Goal: Task Accomplishment & Management: Complete application form

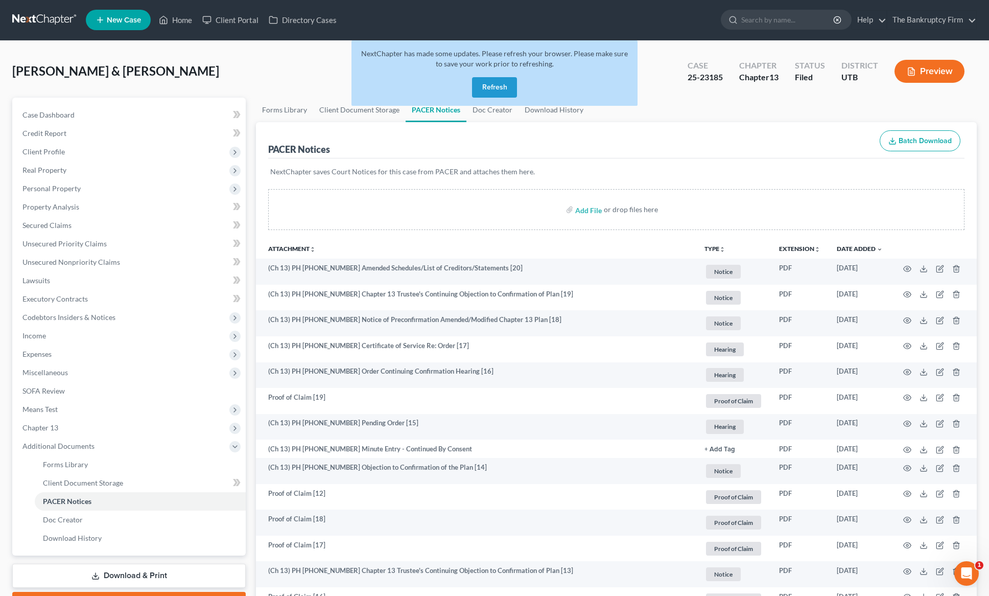
click at [479, 89] on button "Refresh" at bounding box center [494, 87] width 45 height 20
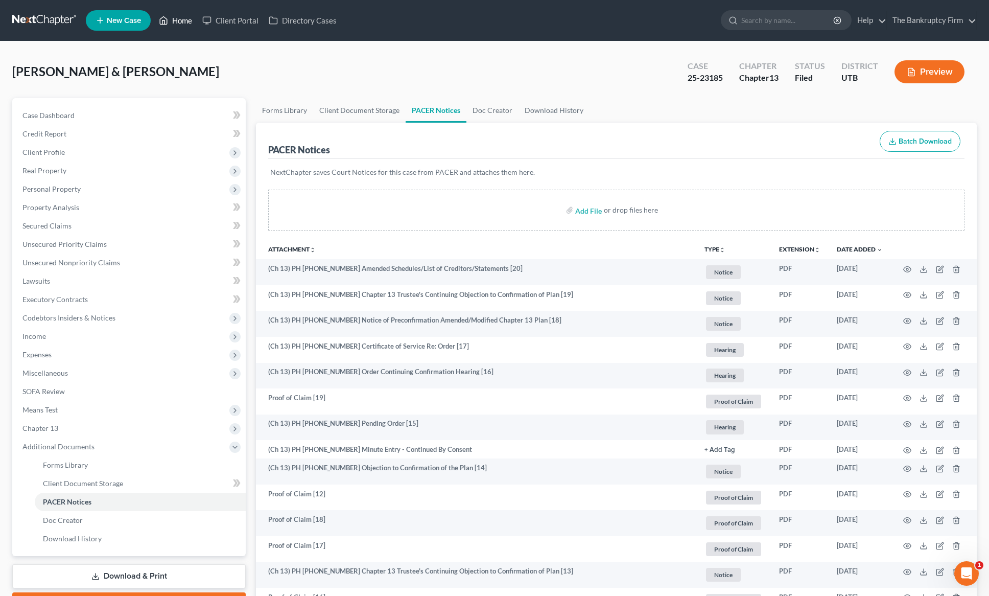
click at [178, 18] on link "Home" at bounding box center [175, 20] width 43 height 18
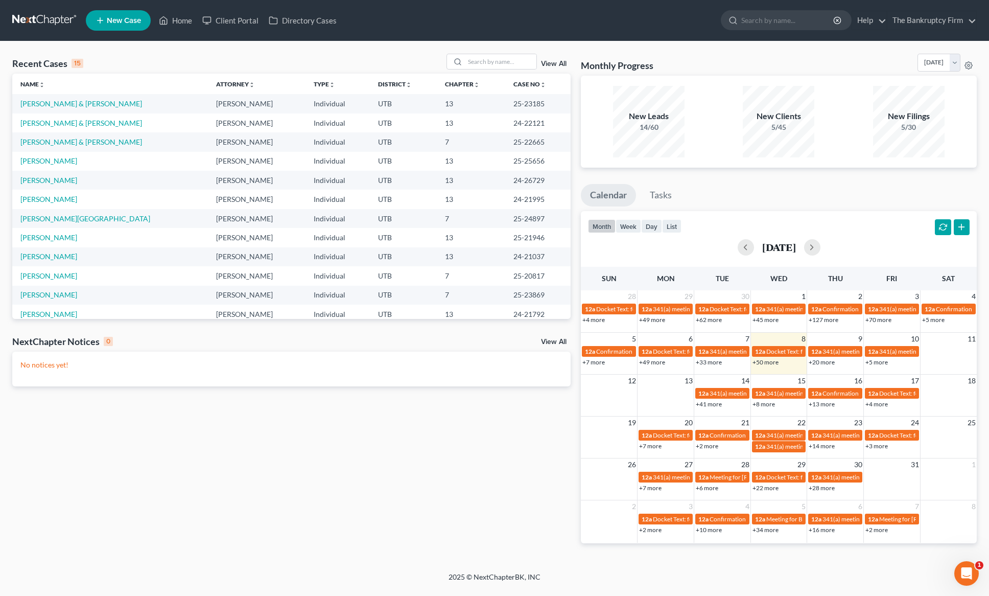
click at [557, 61] on link "View All" at bounding box center [554, 63] width 26 height 7
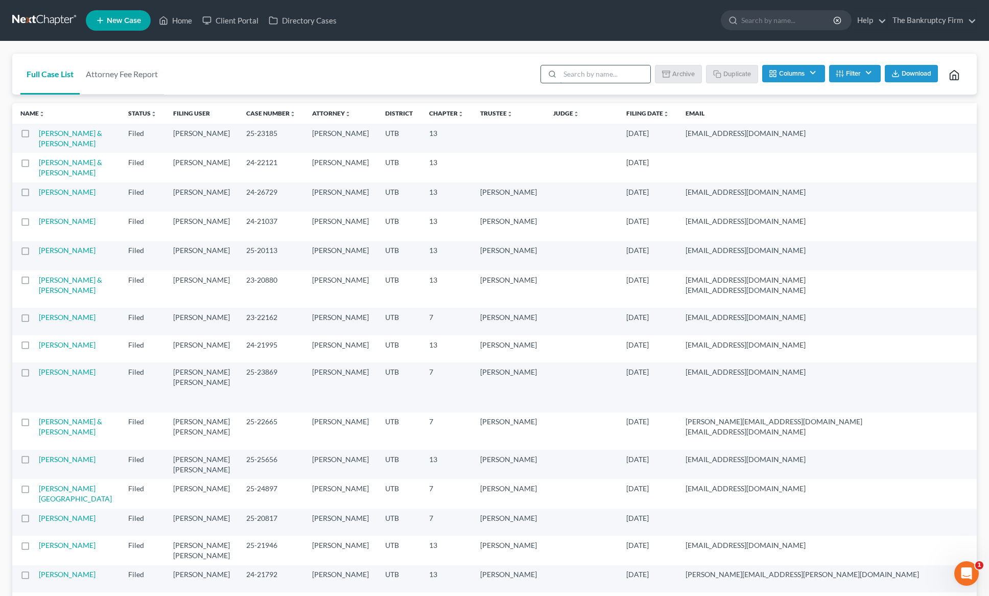
click at [608, 78] on input "search" at bounding box center [605, 73] width 90 height 17
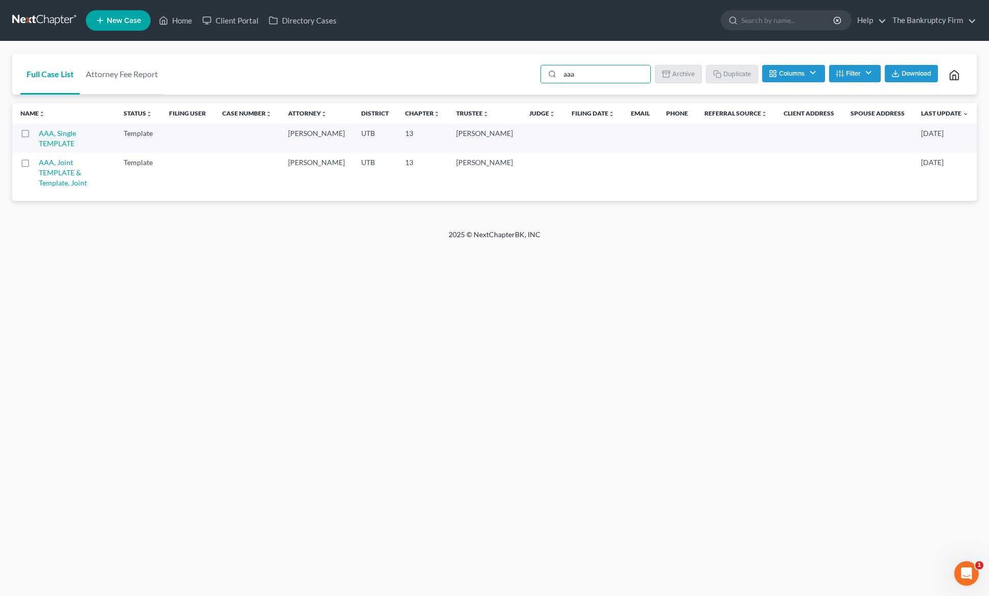
click at [35, 136] on label at bounding box center [35, 136] width 0 height 0
type input "aaa"
click at [39, 135] on input "checkbox" at bounding box center [42, 131] width 7 height 7
click at [730, 77] on button "Duplicate" at bounding box center [732, 73] width 51 height 17
checkbox input "false"
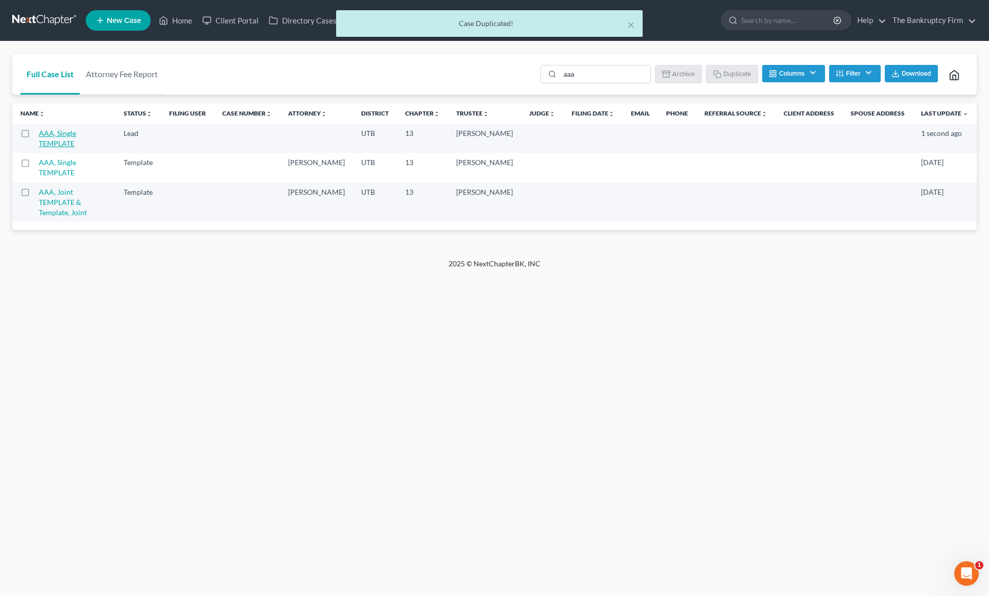
click at [76, 133] on link "AAA, Single TEMPLATE" at bounding box center [57, 138] width 37 height 19
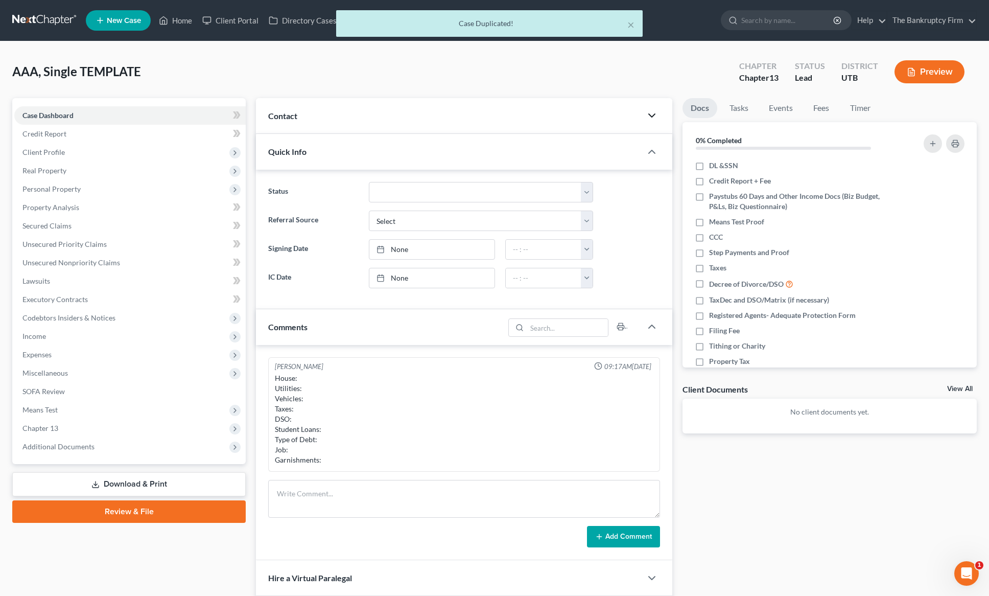
click at [652, 114] on icon "button" at bounding box center [652, 115] width 12 height 12
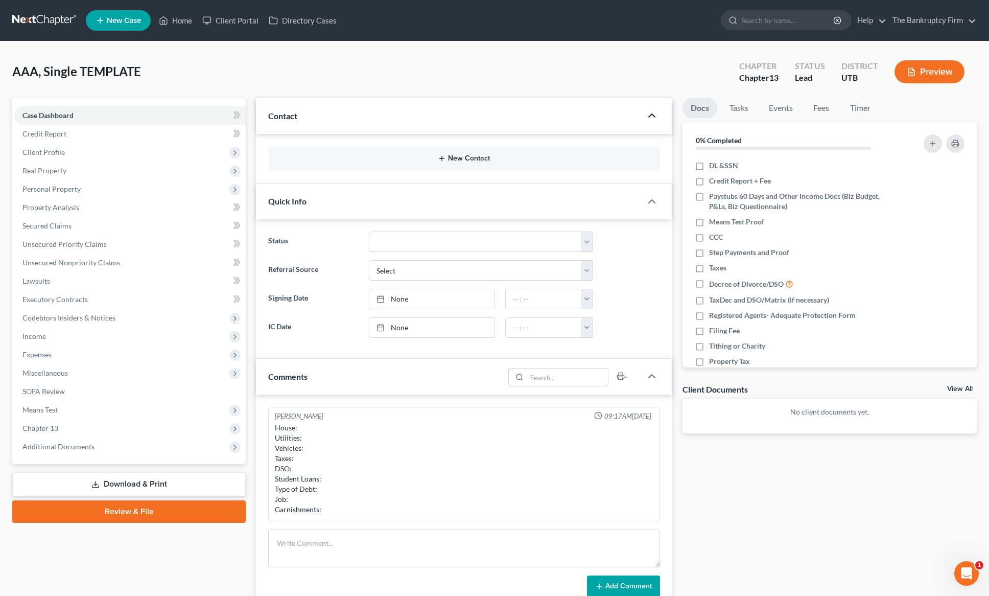
click at [483, 156] on button "New Contact" at bounding box center [464, 158] width 376 height 8
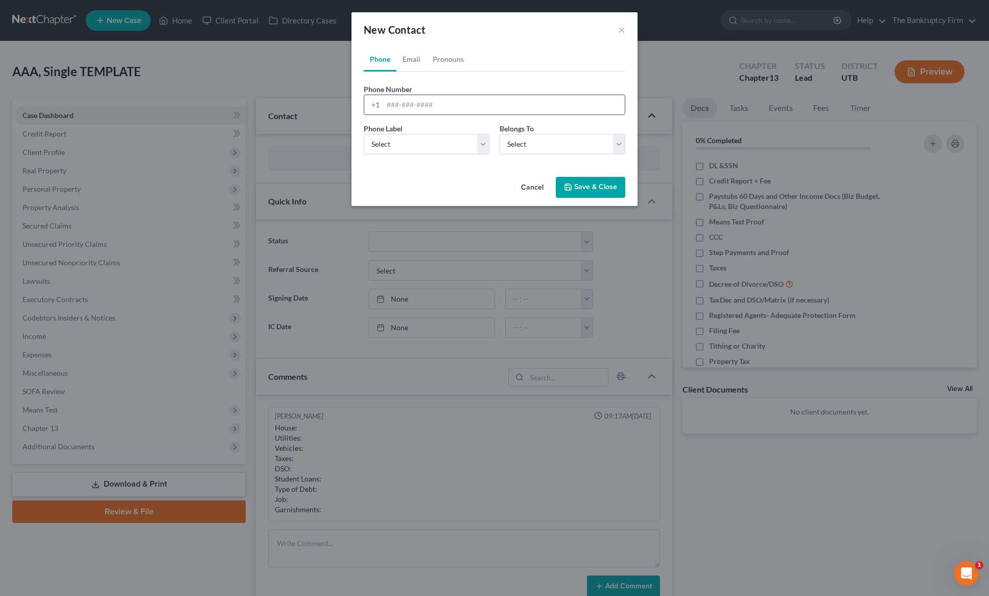
click at [426, 103] on input "tel" at bounding box center [504, 104] width 242 height 19
type input "[PHONE_NUMBER]"
click at [431, 144] on select "Select Mobile Home Work Other" at bounding box center [427, 144] width 126 height 20
select select "0"
click at [364, 134] on select "Select Mobile Home Work Other" at bounding box center [427, 144] width 126 height 20
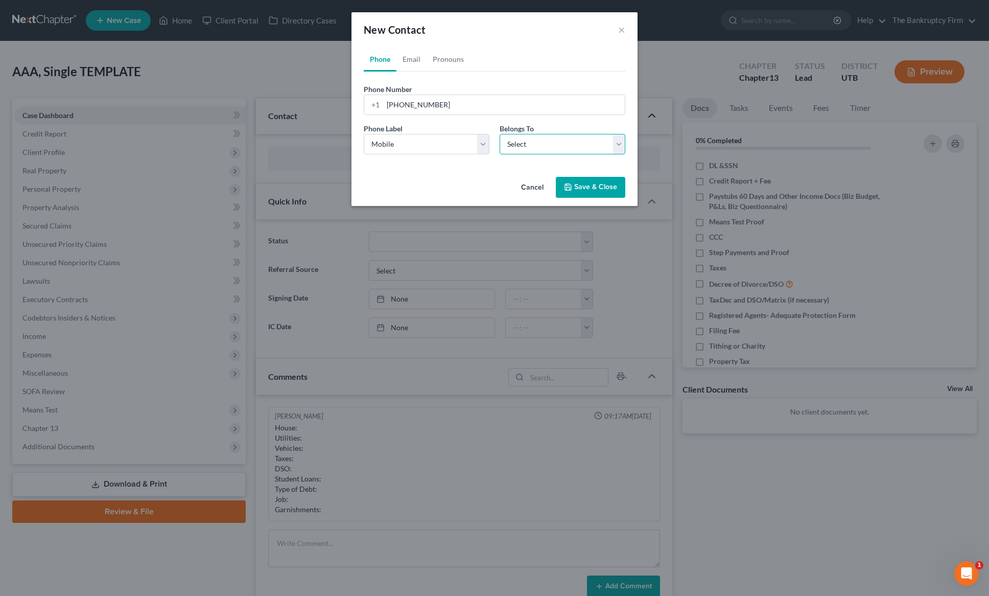
click at [574, 137] on select "Select Client Other" at bounding box center [563, 144] width 126 height 20
select select "0"
click at [500, 134] on select "Select Client Other" at bounding box center [563, 144] width 126 height 20
select select "0"
drag, startPoint x: 408, startPoint y: 54, endPoint x: 409, endPoint y: 108, distance: 54.2
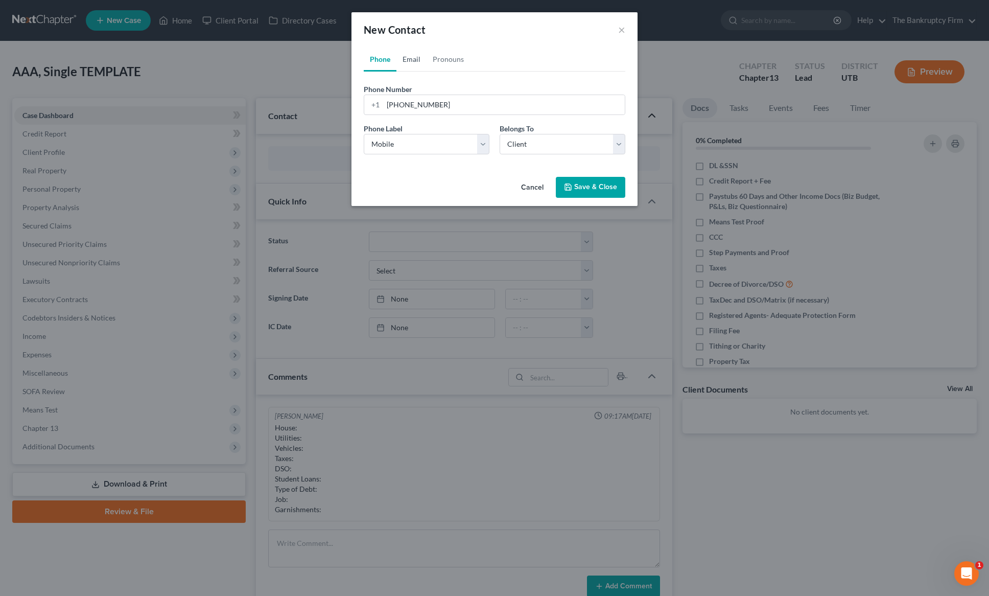
click at [408, 55] on link "Email" at bounding box center [412, 59] width 30 height 25
click at [408, 108] on input "email" at bounding box center [504, 104] width 242 height 19
type input "[EMAIL_ADDRESS][DOMAIN_NAME]"
click at [440, 133] on div "Email Label Select Home Work Other" at bounding box center [427, 138] width 136 height 31
click at [442, 144] on select "Select Home Work Other" at bounding box center [427, 144] width 126 height 20
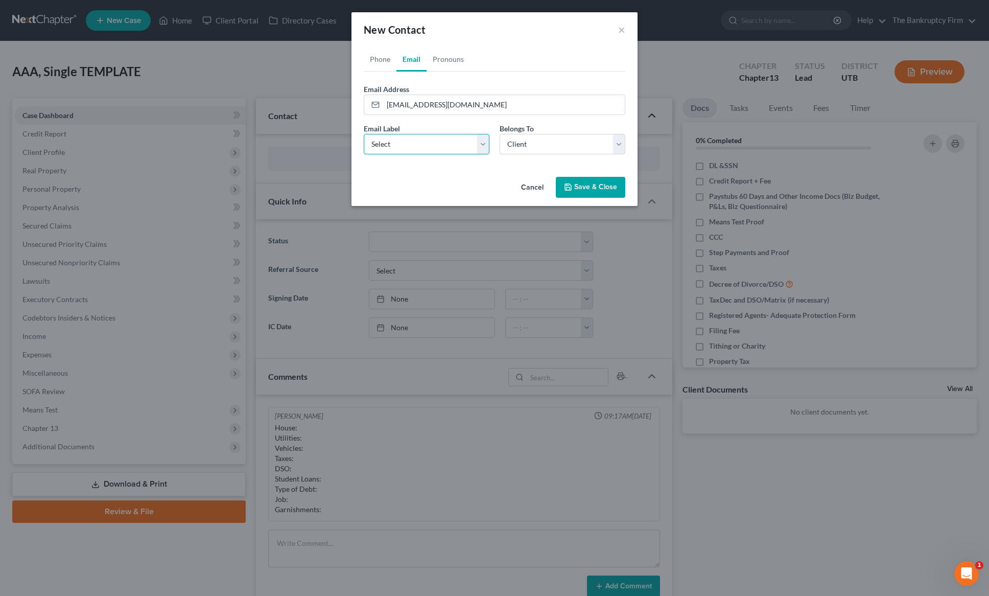
select select "0"
click at [364, 134] on select "Select Home Work Other" at bounding box center [427, 144] width 126 height 20
click at [544, 141] on select "Select Client Other" at bounding box center [563, 144] width 126 height 20
select select "1"
click at [500, 134] on select "Select Client Other" at bounding box center [563, 144] width 126 height 20
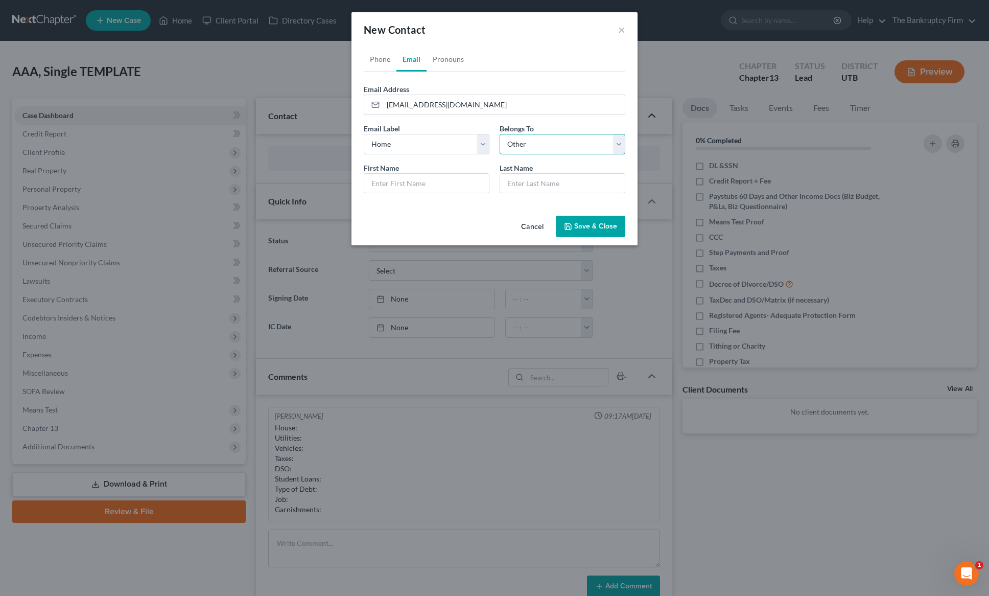
click at [621, 142] on select "Select Client Other" at bounding box center [563, 144] width 126 height 20
click at [500, 134] on select "Select Client Other" at bounding box center [563, 144] width 126 height 20
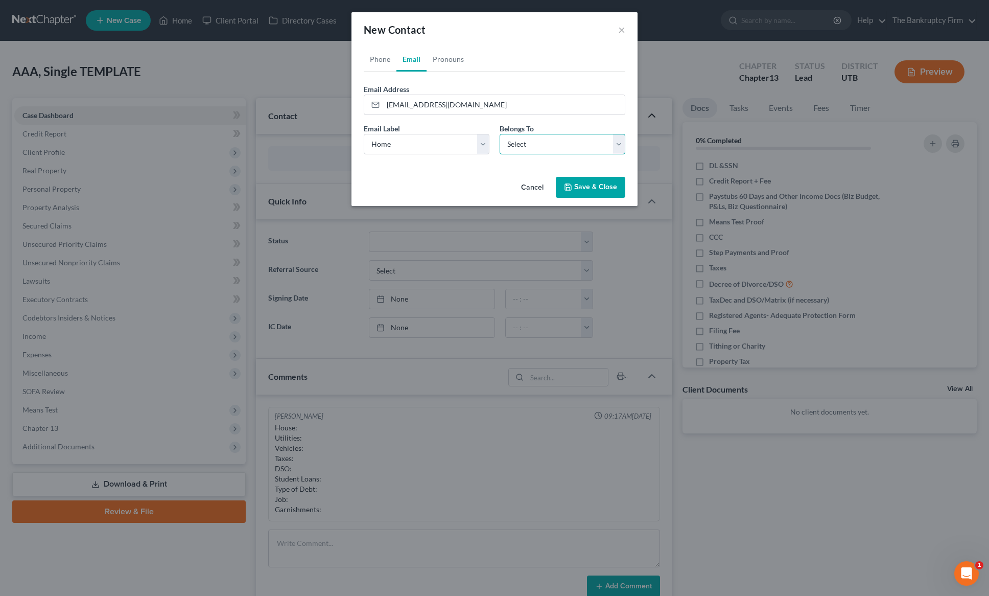
click at [553, 145] on select "Select Client Other" at bounding box center [563, 144] width 126 height 20
select select "0"
click at [500, 134] on select "Select Client Other" at bounding box center [563, 144] width 126 height 20
click at [592, 183] on button "Save & Close" at bounding box center [591, 187] width 70 height 21
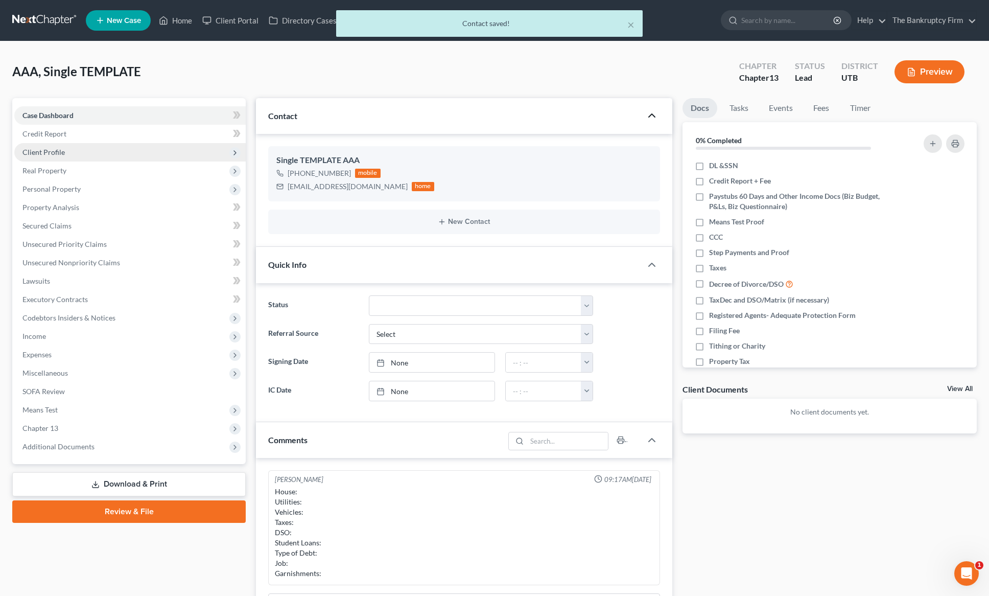
click at [50, 149] on span "Client Profile" at bounding box center [43, 152] width 42 height 9
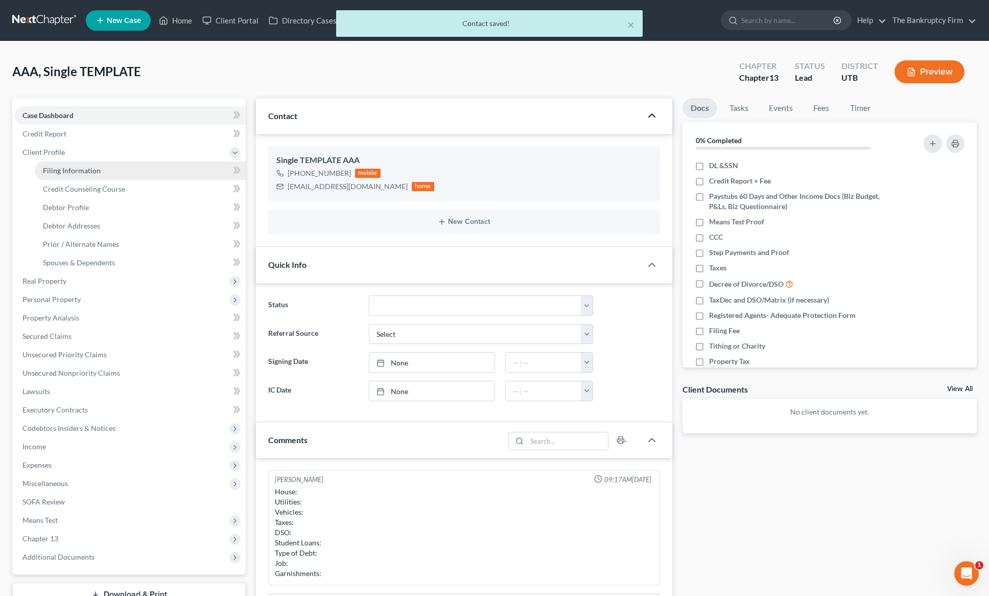
click at [63, 170] on span "Filing Information" at bounding box center [72, 170] width 58 height 9
select select "1"
select select "0"
select select "3"
select select "81"
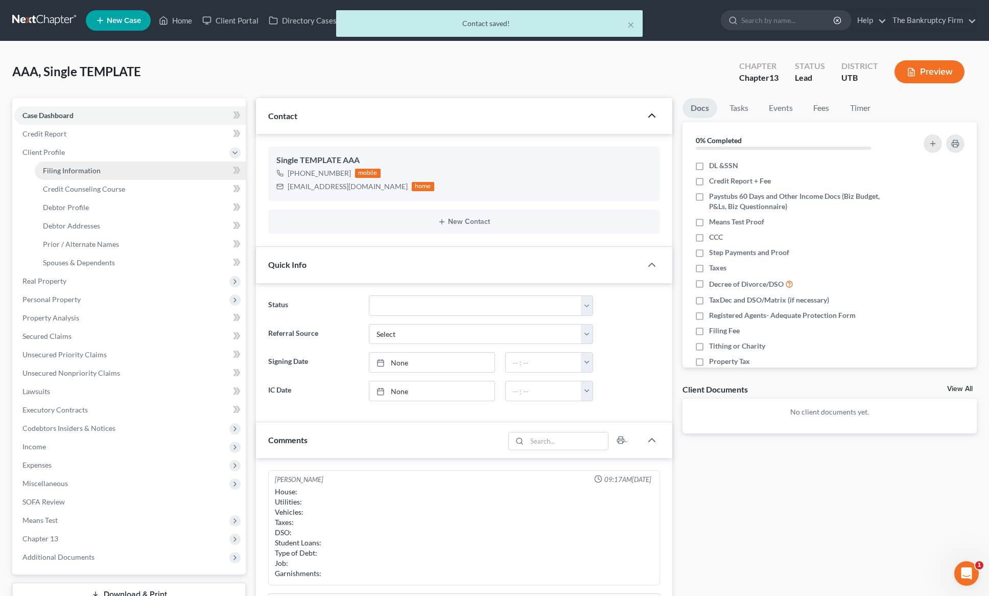
select select "0"
select select "46"
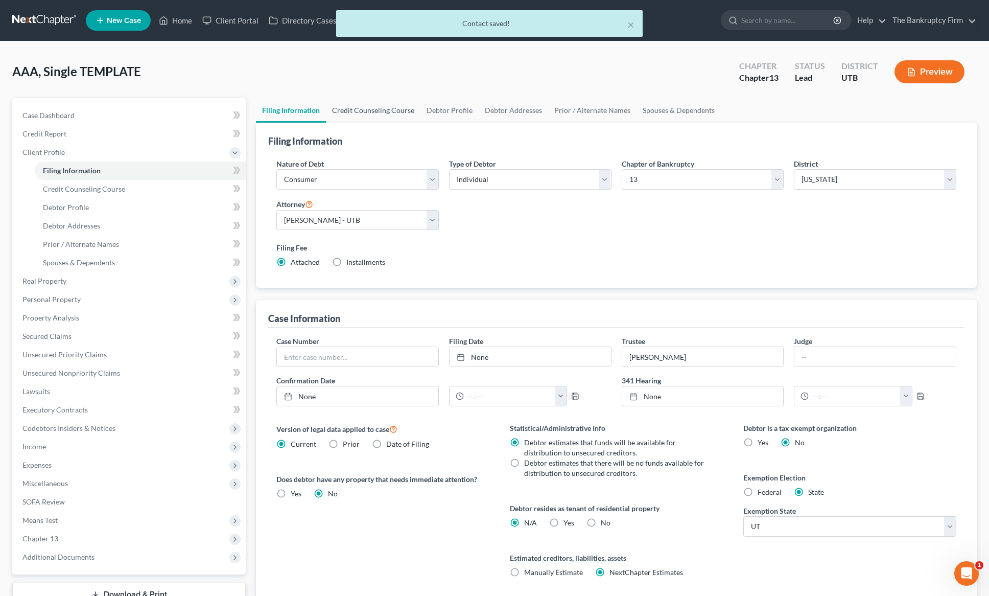
drag, startPoint x: 371, startPoint y: 110, endPoint x: 394, endPoint y: 110, distance: 23.5
click at [372, 110] on link "Credit Counseling Course" at bounding box center [373, 110] width 95 height 25
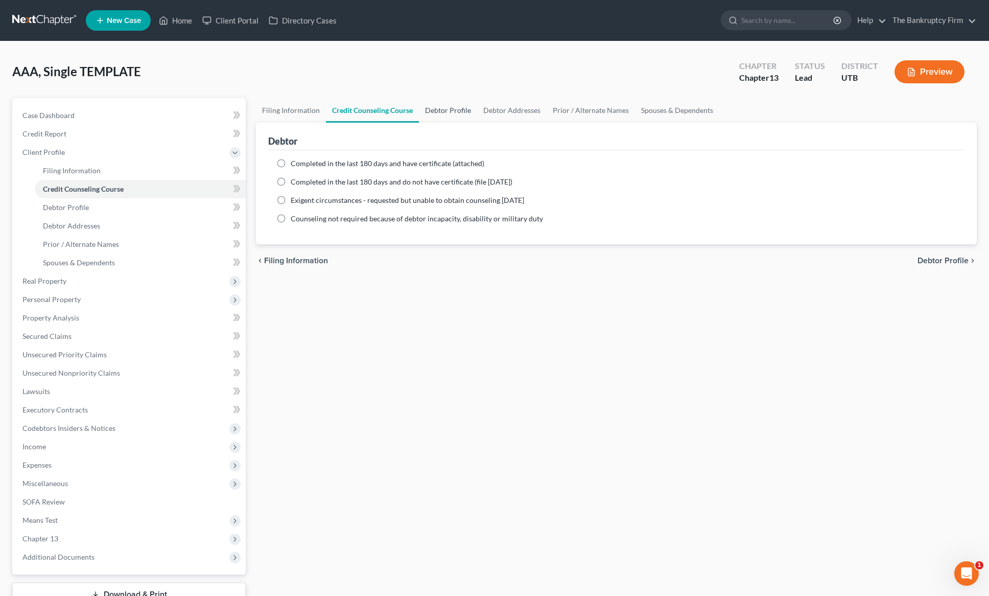
click at [458, 110] on link "Debtor Profile" at bounding box center [448, 110] width 58 height 25
select select "1"
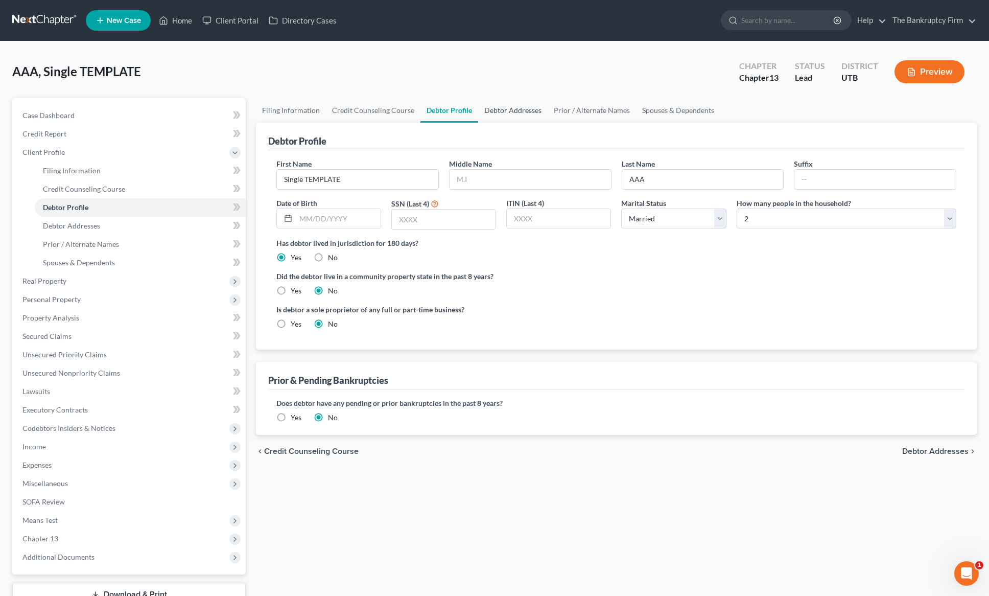
click at [498, 111] on link "Debtor Addresses" at bounding box center [513, 110] width 70 height 25
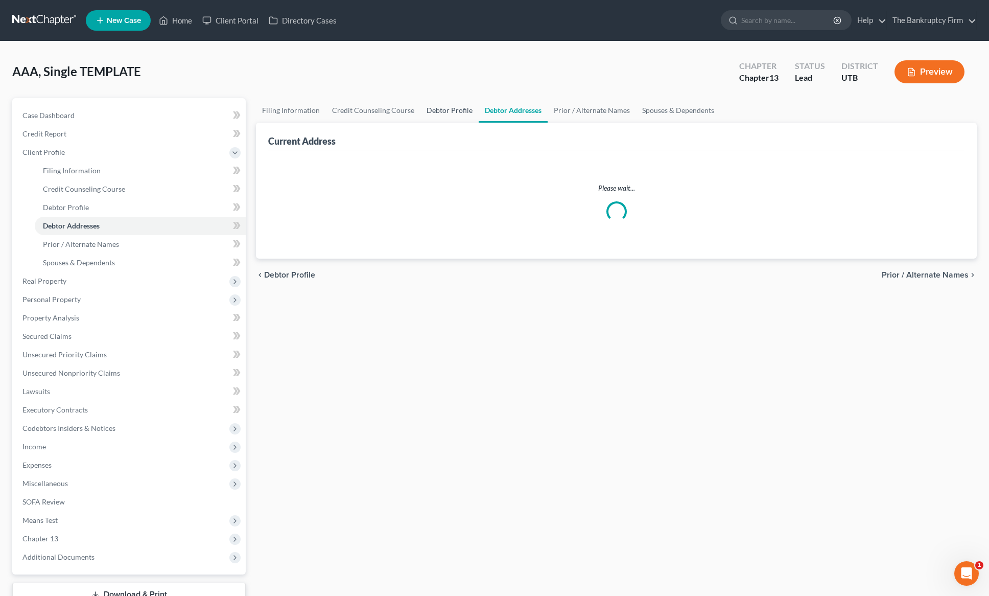
select select "0"
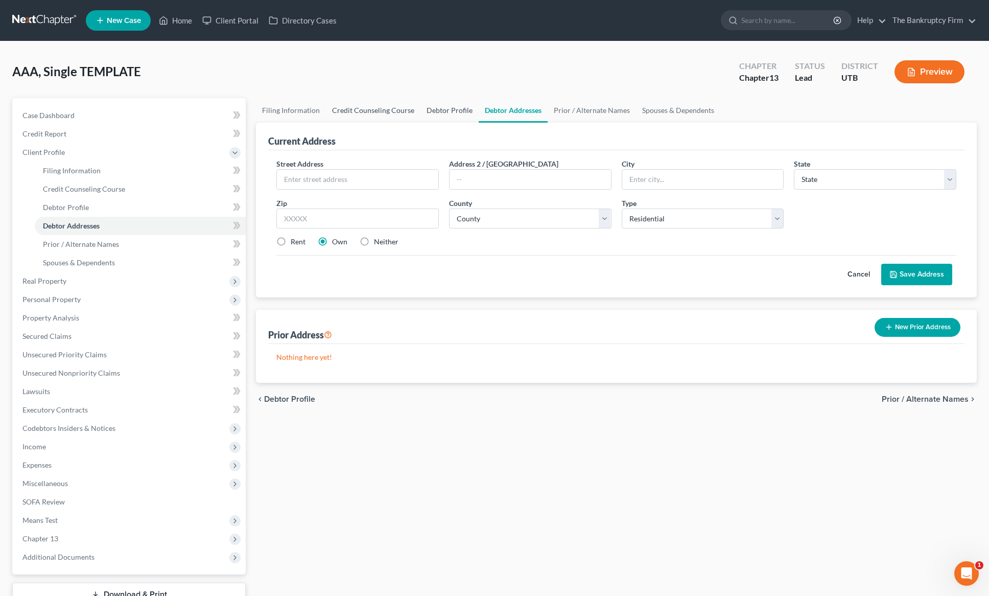
drag, startPoint x: 444, startPoint y: 110, endPoint x: 414, endPoint y: 122, distance: 31.4
click at [443, 110] on link "Debtor Profile" at bounding box center [450, 110] width 58 height 25
select select "1"
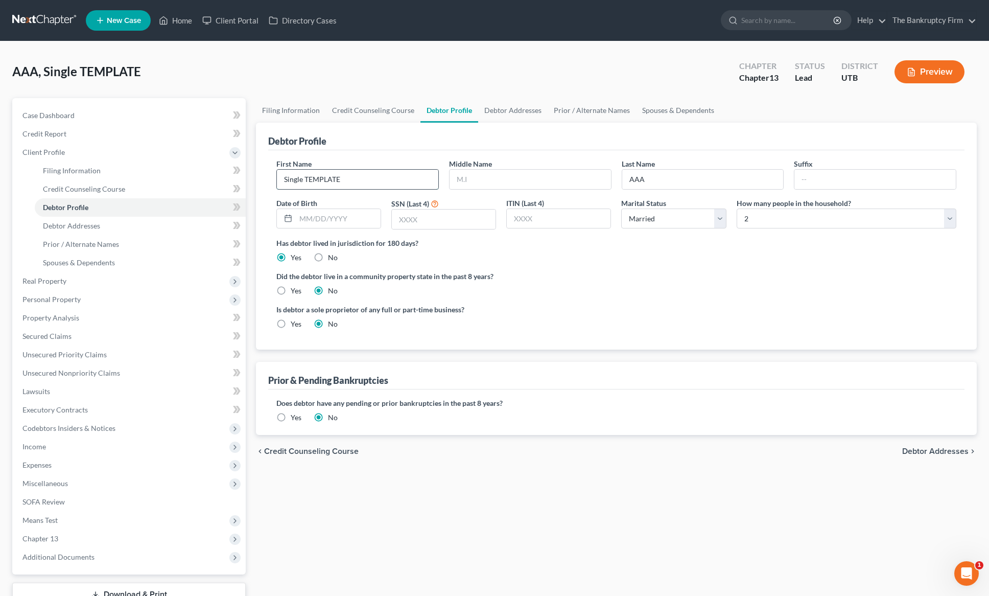
click at [350, 181] on input "Single TEMPLATE" at bounding box center [357, 179] width 161 height 19
type input "[PERSON_NAME]"
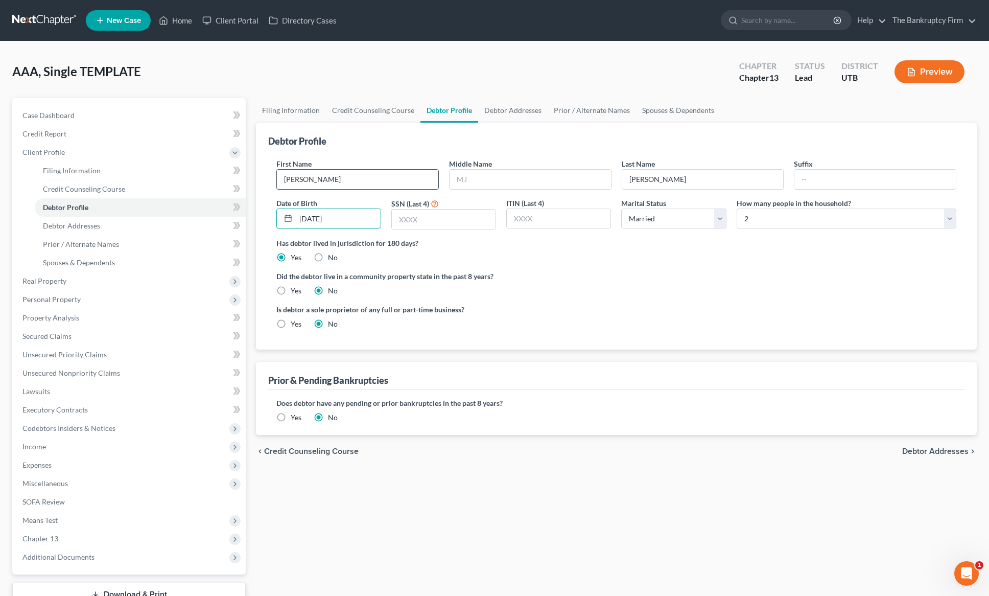
type input "[DATE]"
type input "5626"
click at [722, 217] on select "Select Single Married Separated Divorced Widowed" at bounding box center [673, 219] width 105 height 20
select select "0"
click at [621, 209] on select "Select Single Married Separated Divorced Widowed" at bounding box center [673, 219] width 105 height 20
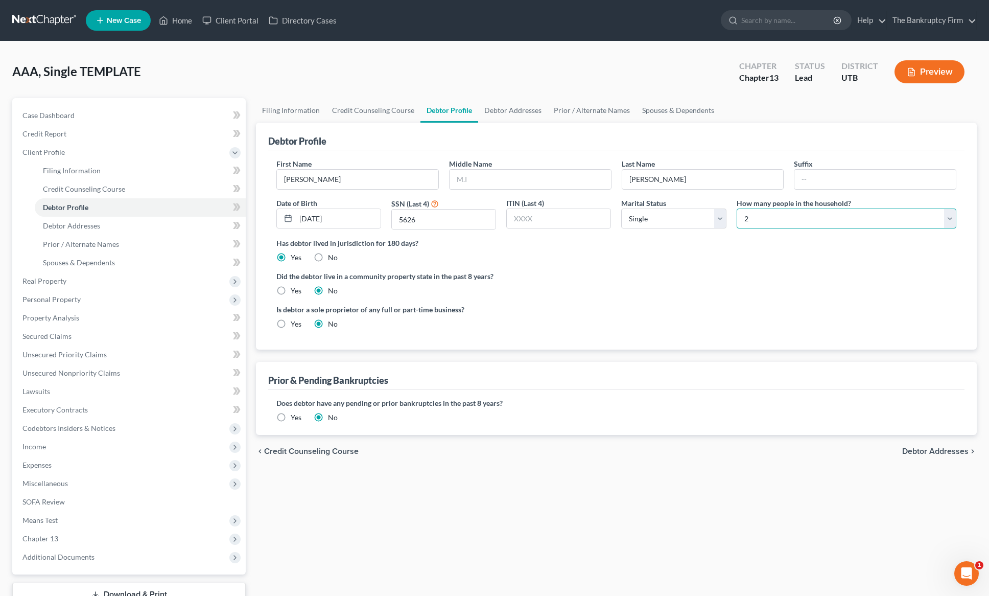
click at [800, 217] on select "Select 1 2 3 4 5 6 7 8 9 10 11 12 13 14 15 16 17 18 19 20" at bounding box center [847, 219] width 220 height 20
select select "0"
click at [737, 209] on select "Select 1 2 3 4 5 6 7 8 9 10 11 12 13 14 15 16 17 18 19 20" at bounding box center [847, 219] width 220 height 20
click at [504, 107] on link "Debtor Addresses" at bounding box center [513, 110] width 70 height 25
select select "0"
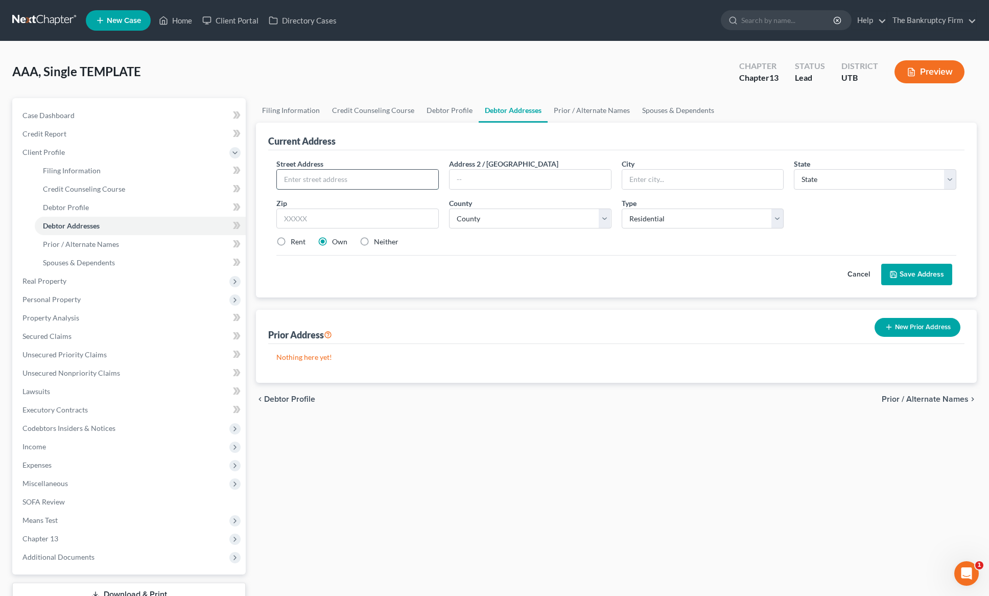
click at [323, 180] on input "text" at bounding box center [357, 179] width 161 height 19
type input "[STREET_ADDRESS]"
type input "[GEOGRAPHIC_DATA]"
select select "46"
type input "84054"
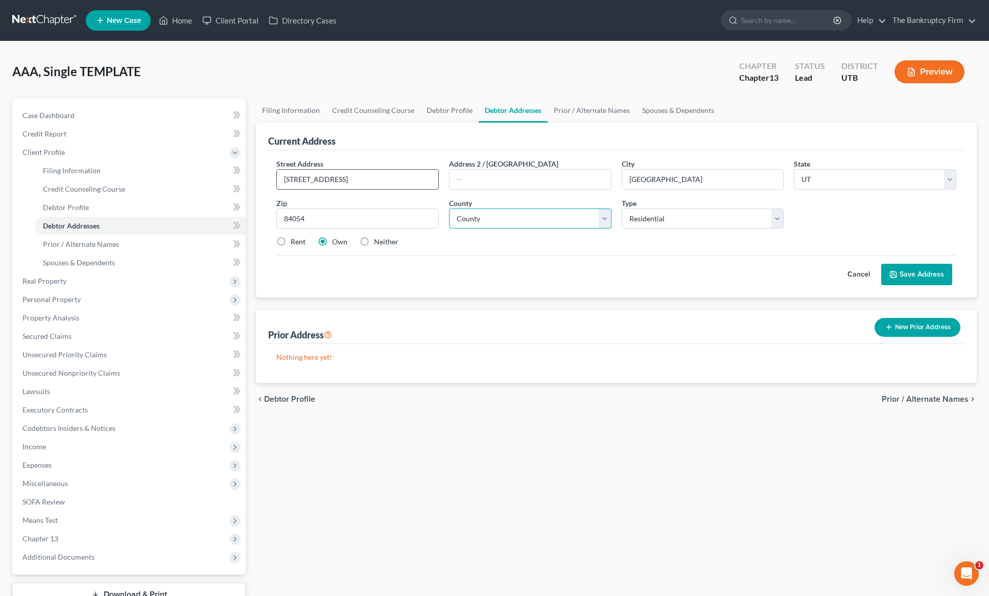
select select "17"
click at [291, 241] on label "Rent" at bounding box center [298, 242] width 15 height 10
click at [295, 241] on input "Rent" at bounding box center [298, 240] width 7 height 7
radio input "true"
click at [921, 274] on button "Save Address" at bounding box center [917, 274] width 71 height 21
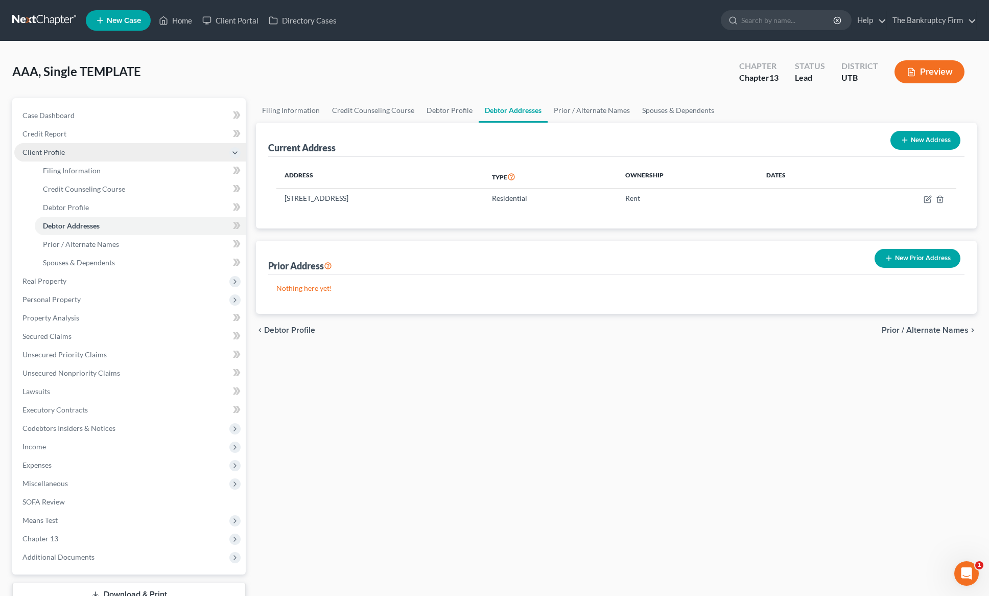
click at [54, 153] on span "Client Profile" at bounding box center [43, 152] width 42 height 9
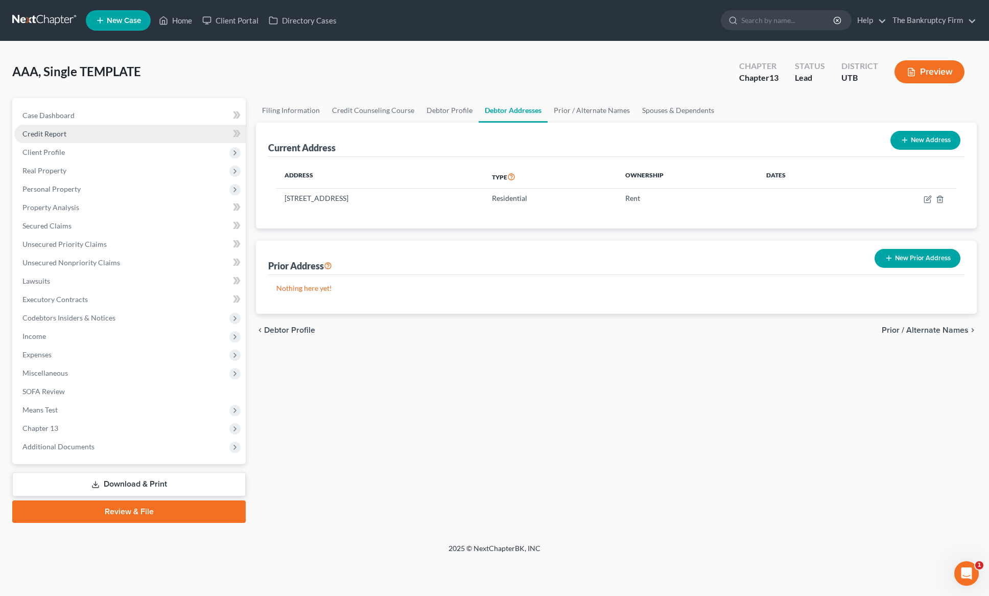
click at [54, 132] on span "Credit Report" at bounding box center [44, 133] width 44 height 9
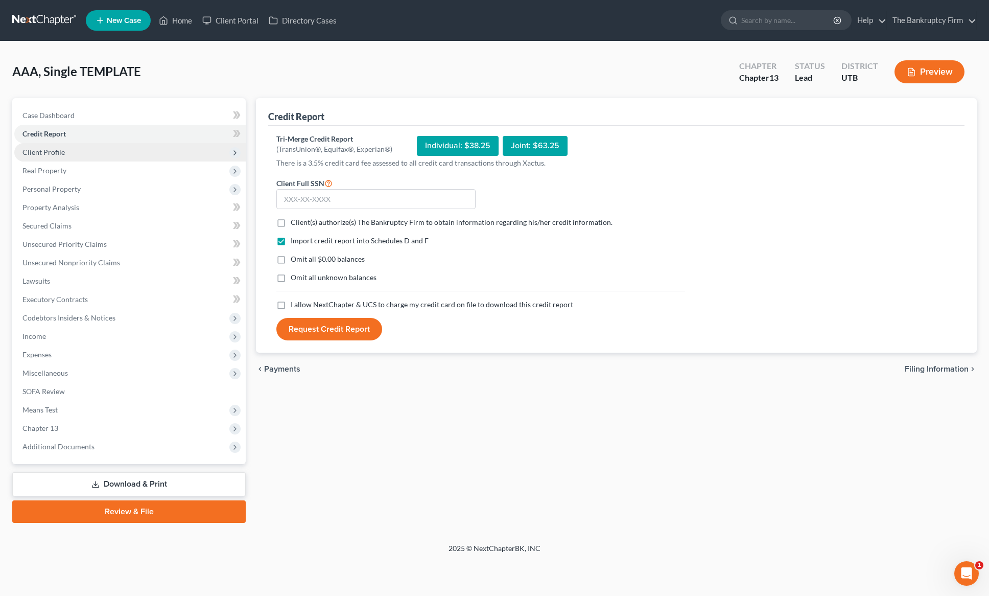
click at [46, 152] on span "Client Profile" at bounding box center [43, 152] width 42 height 9
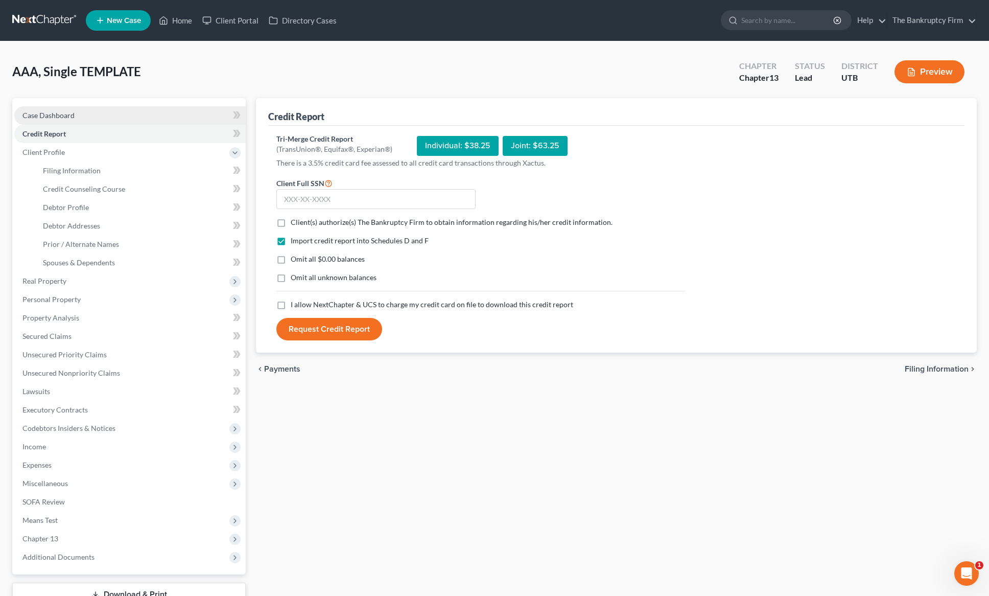
click at [53, 114] on span "Case Dashboard" at bounding box center [48, 115] width 52 height 9
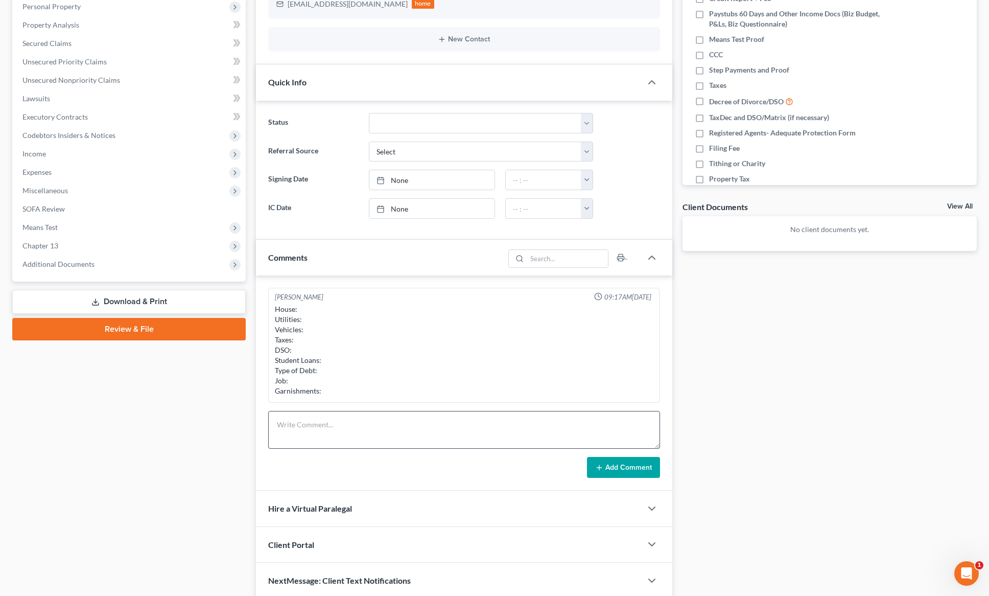
scroll to position [183, 0]
click at [295, 427] on textarea at bounding box center [464, 429] width 392 height 38
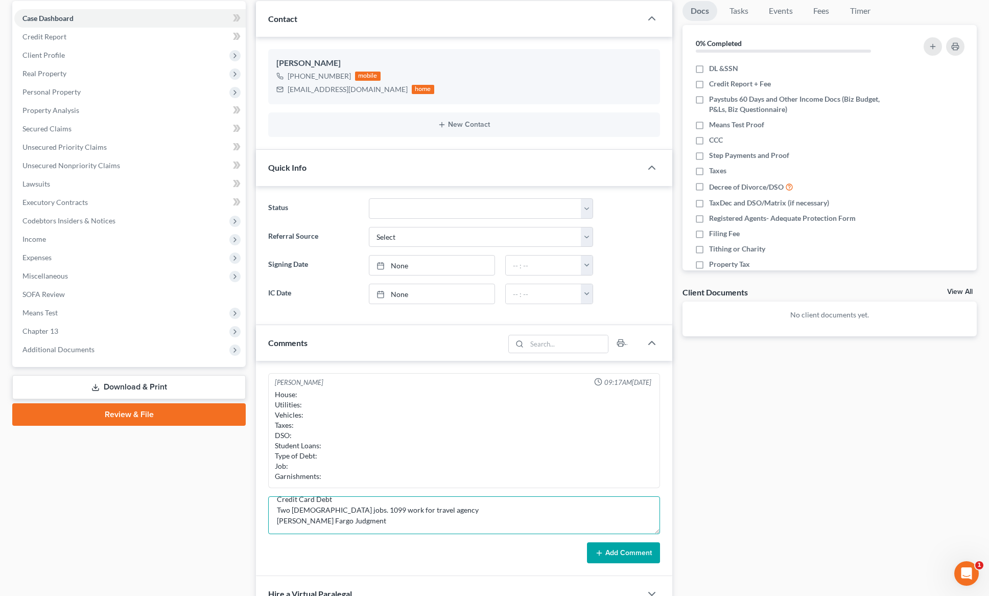
scroll to position [94, 0]
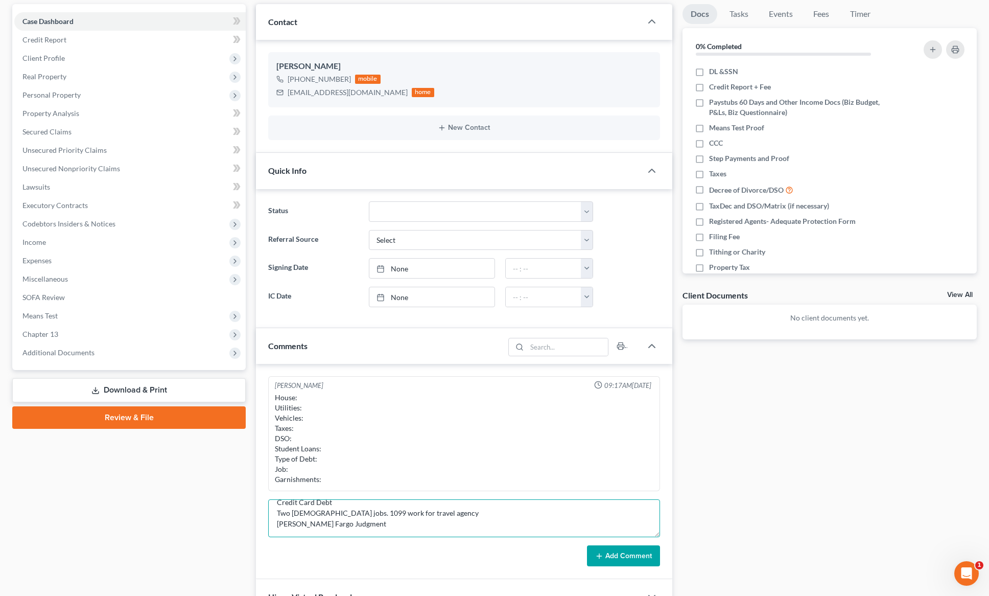
type textarea "Vehicle: 2015 Toyota Corrolla LE free and clear $8225 No Taxes No DSO Student L…"
click at [610, 555] on button "Add Comment" at bounding box center [623, 555] width 73 height 21
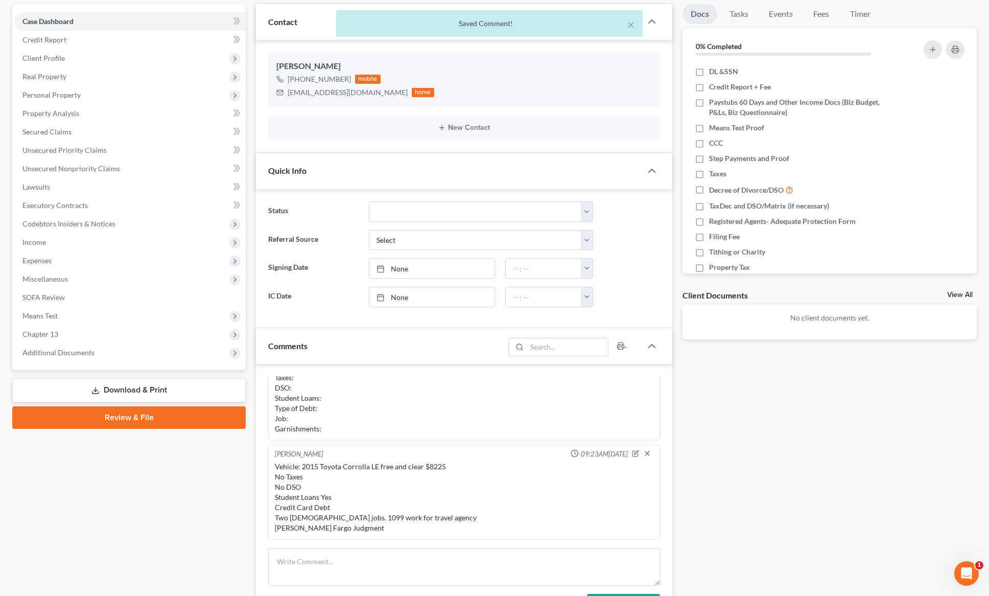
scroll to position [0, 0]
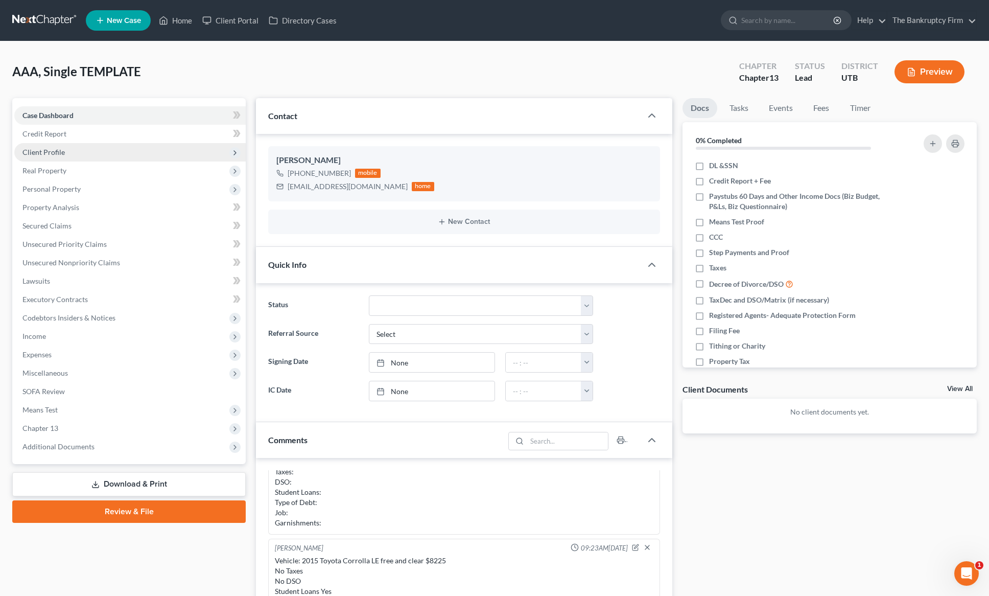
click at [53, 151] on span "Client Profile" at bounding box center [43, 152] width 42 height 9
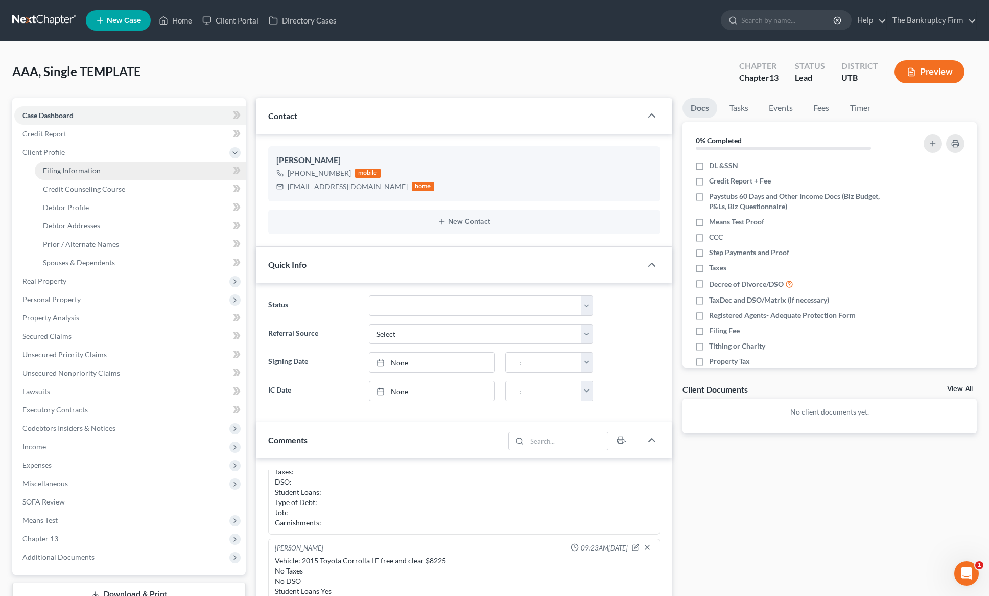
click at [77, 170] on span "Filing Information" at bounding box center [72, 170] width 58 height 9
select select "1"
select select "0"
select select "3"
select select "81"
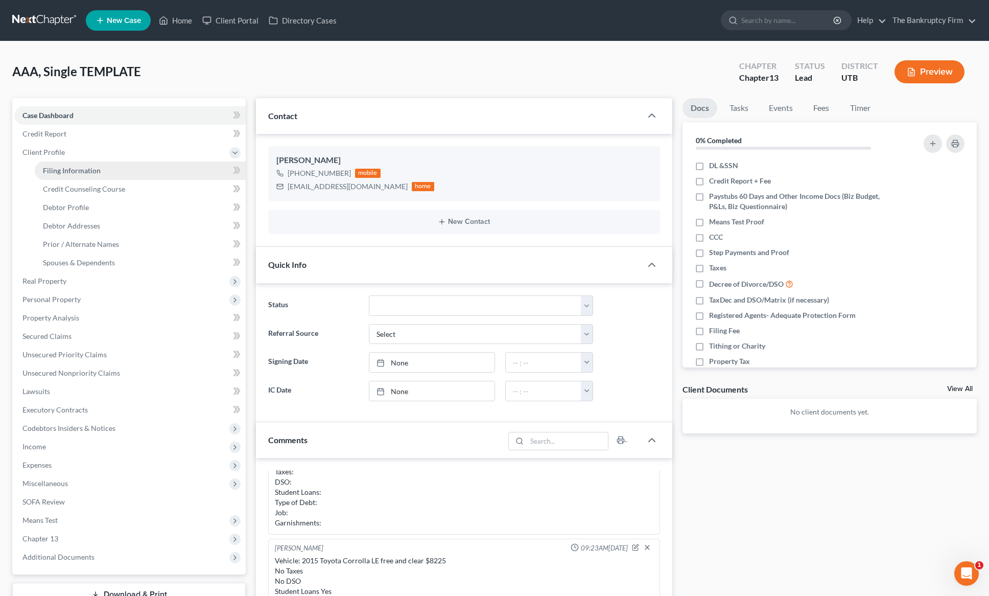
select select "0"
select select "46"
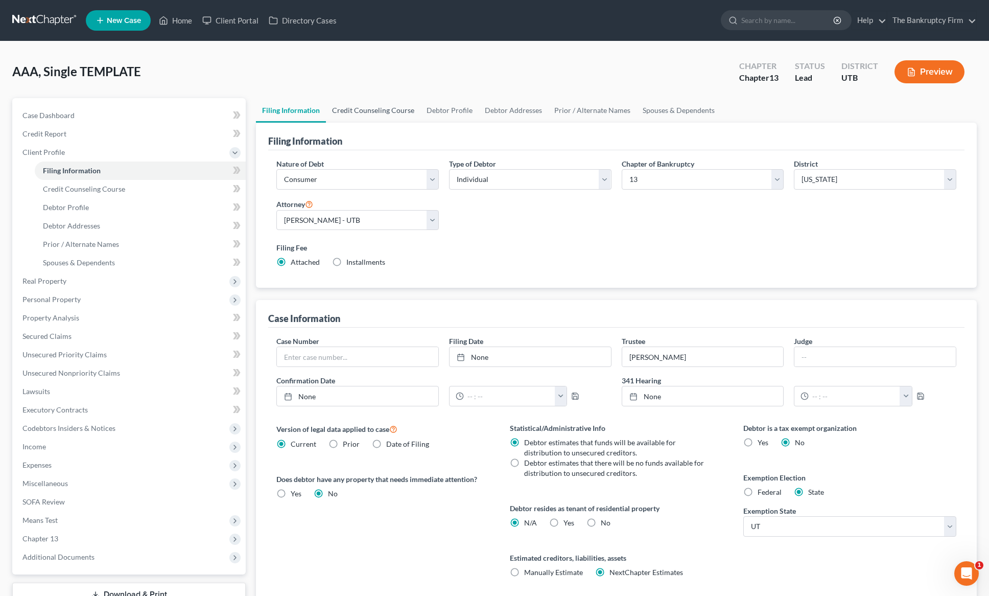
click at [356, 105] on link "Credit Counseling Course" at bounding box center [373, 110] width 95 height 25
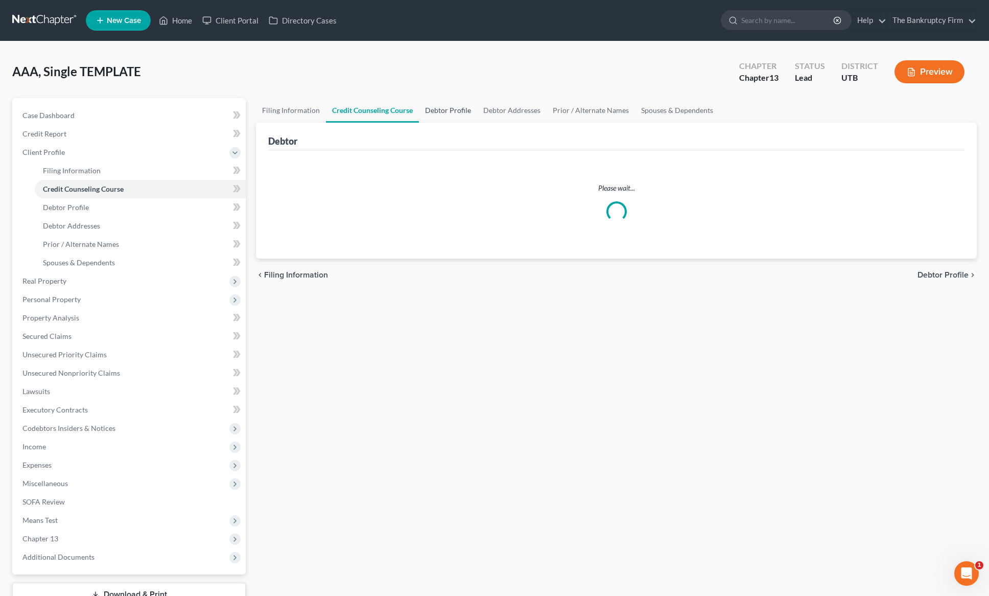
click at [452, 109] on link "Debtor Profile" at bounding box center [448, 110] width 58 height 25
select select "0"
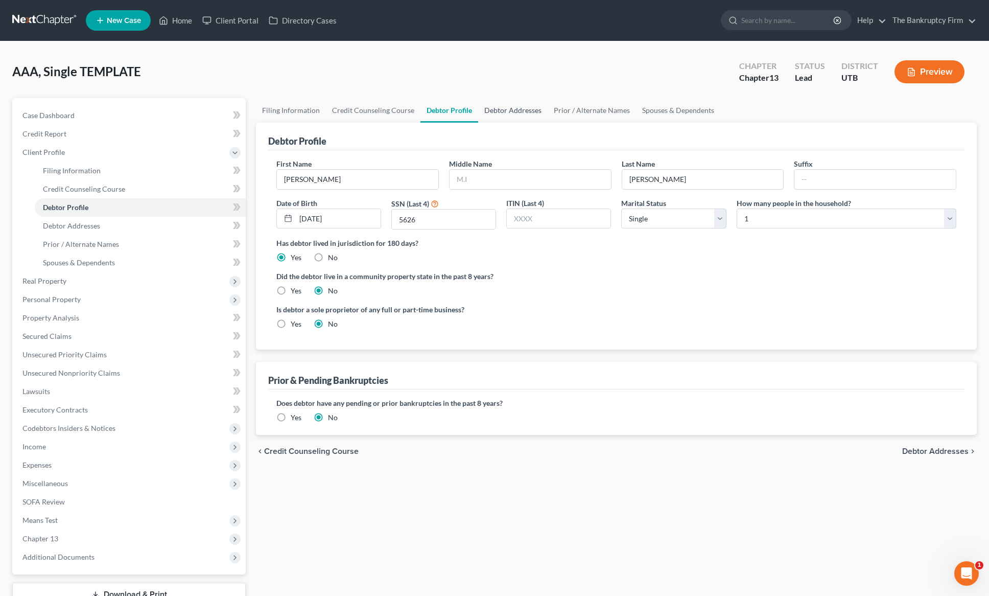
click at [514, 109] on link "Debtor Addresses" at bounding box center [513, 110] width 70 height 25
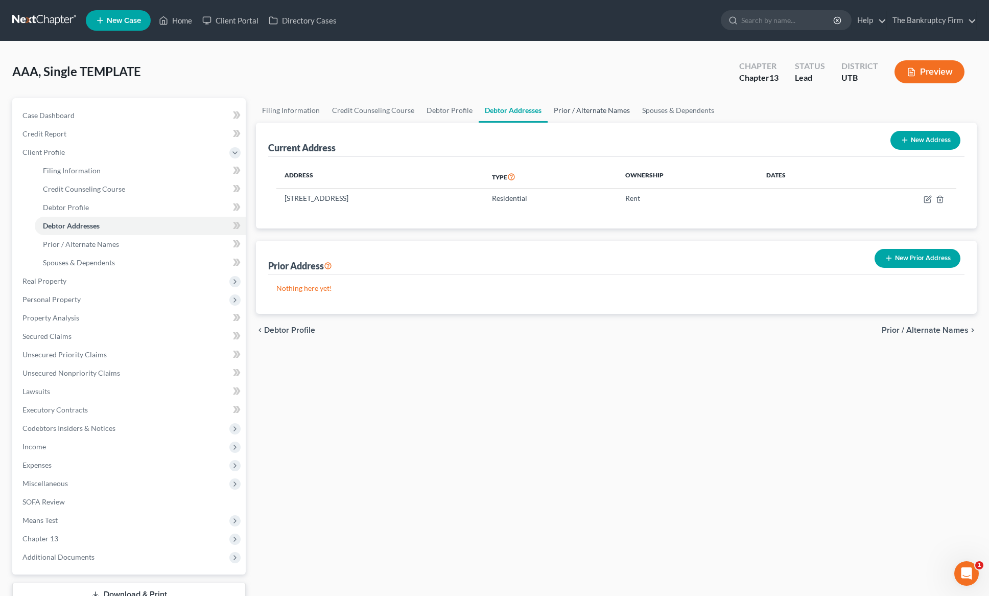
click at [594, 109] on link "Prior / Alternate Names" at bounding box center [592, 110] width 88 height 25
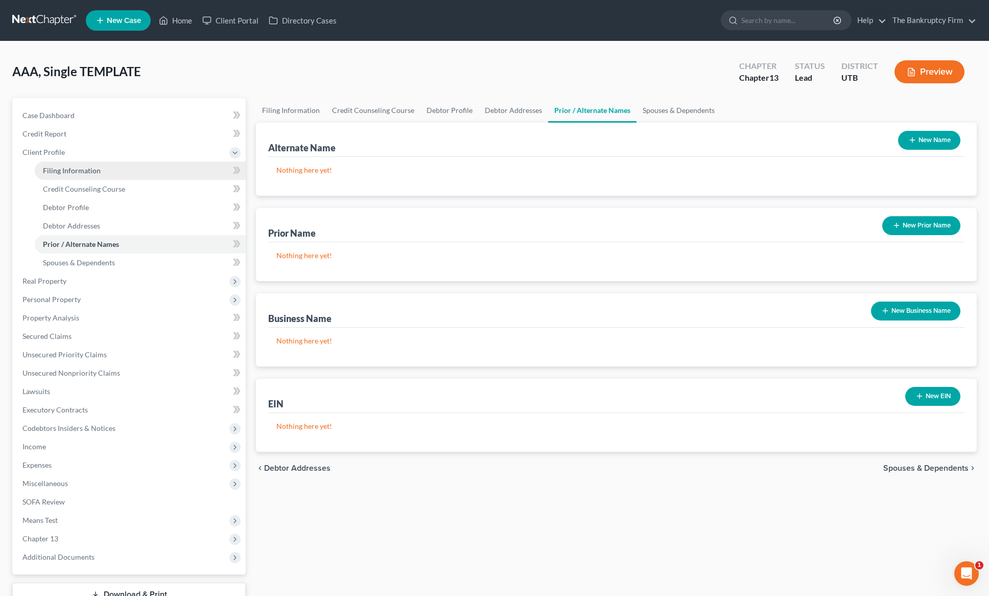
click at [72, 171] on span "Filing Information" at bounding box center [72, 170] width 58 height 9
select select "1"
select select "0"
select select "3"
select select "81"
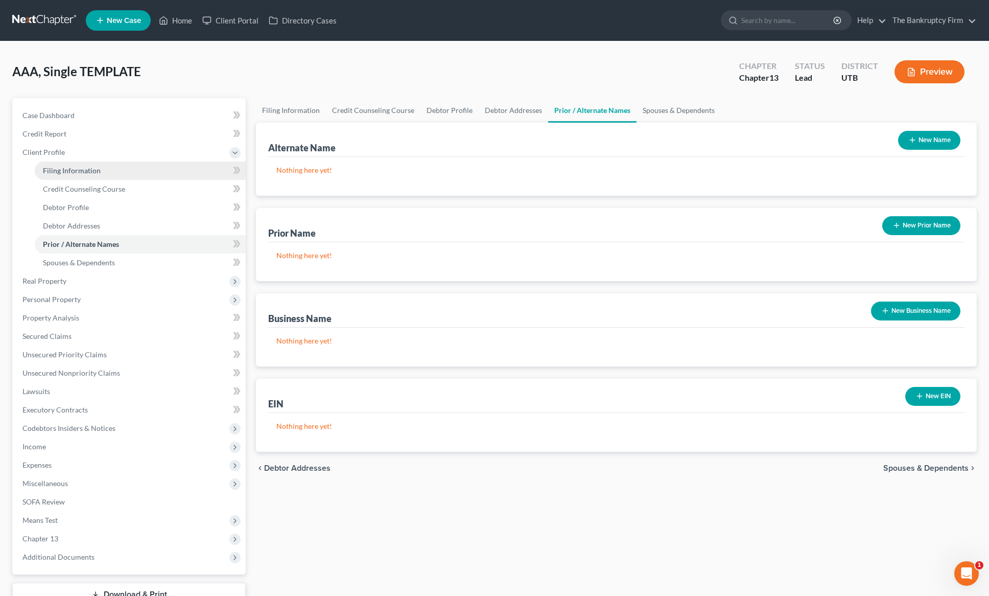
select select "0"
select select "46"
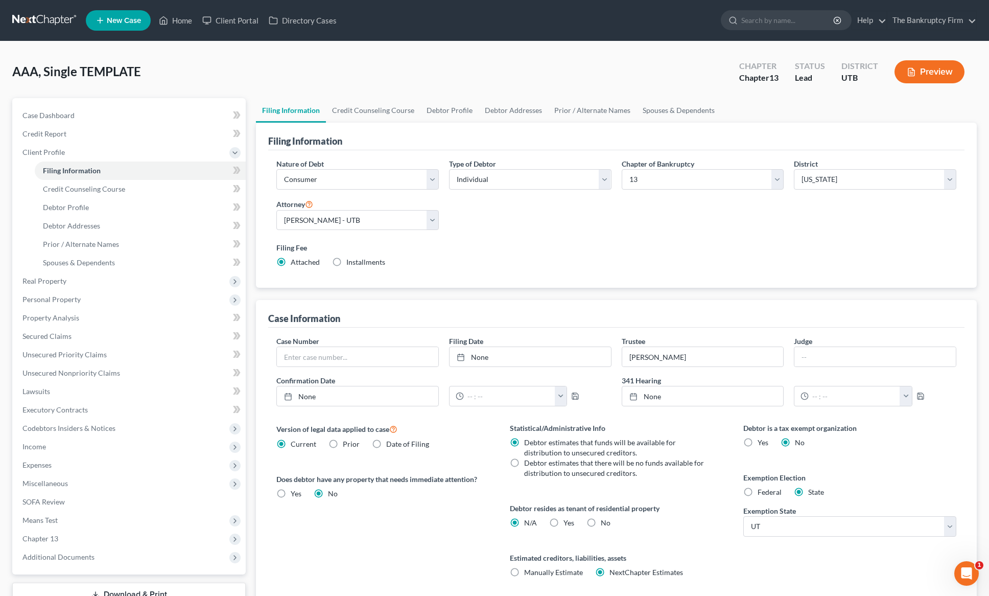
scroll to position [3, 0]
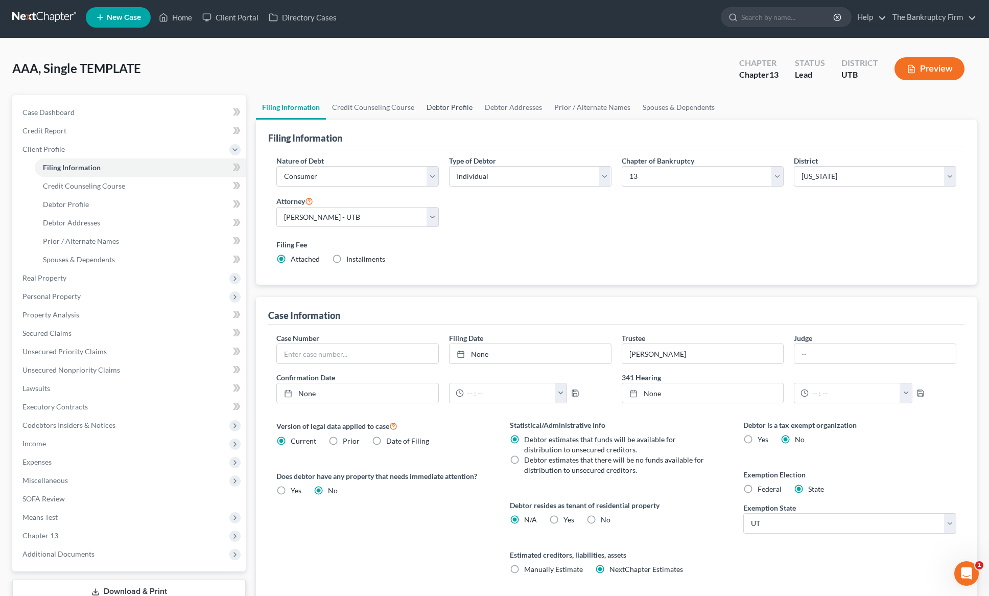
click at [453, 105] on link "Debtor Profile" at bounding box center [450, 107] width 58 height 25
select select "0"
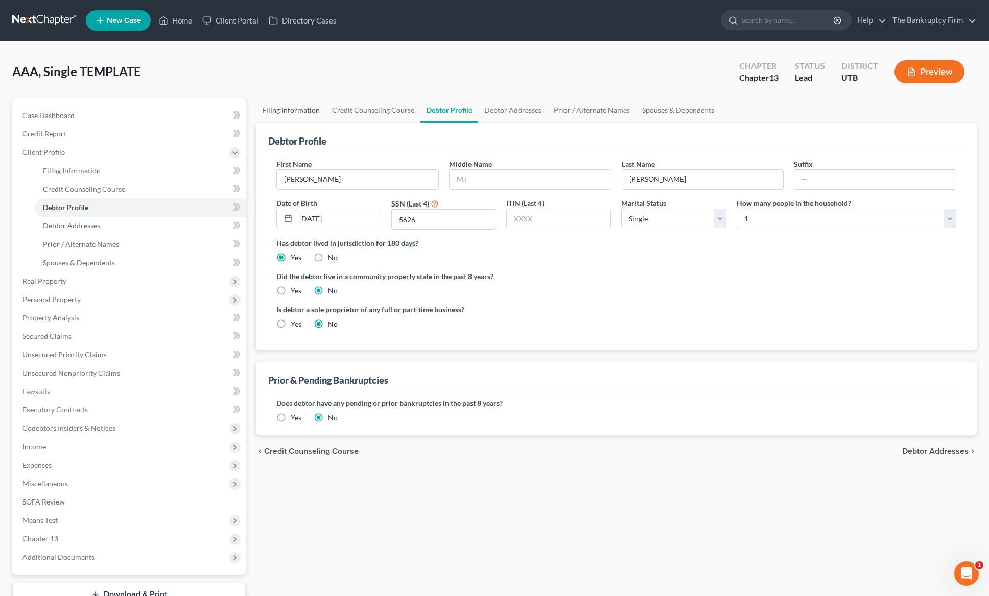
click at [288, 111] on link "Filing Information" at bounding box center [291, 110] width 70 height 25
select select "1"
select select "0"
select select "3"
select select "81"
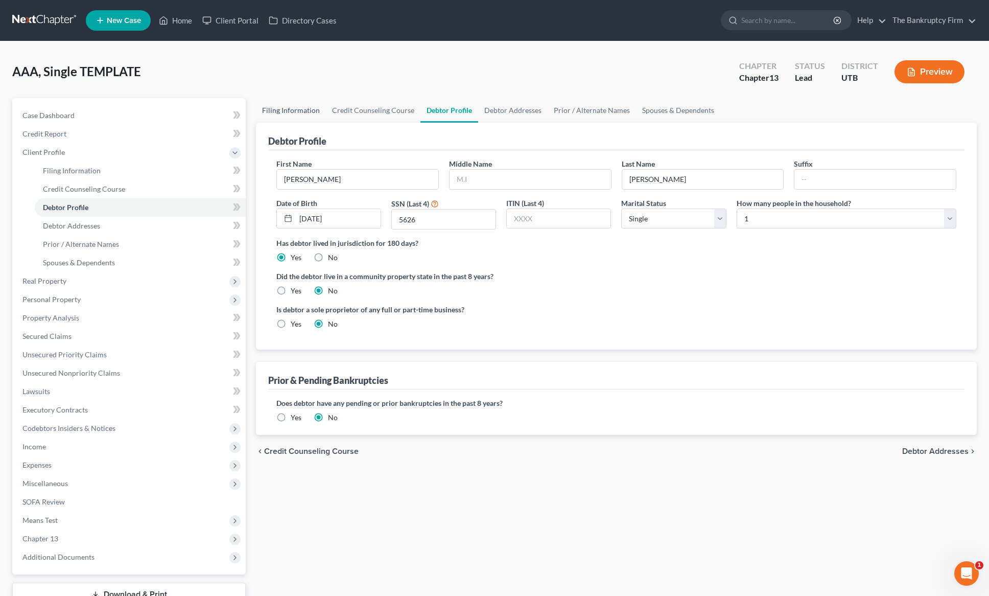
select select "0"
select select "46"
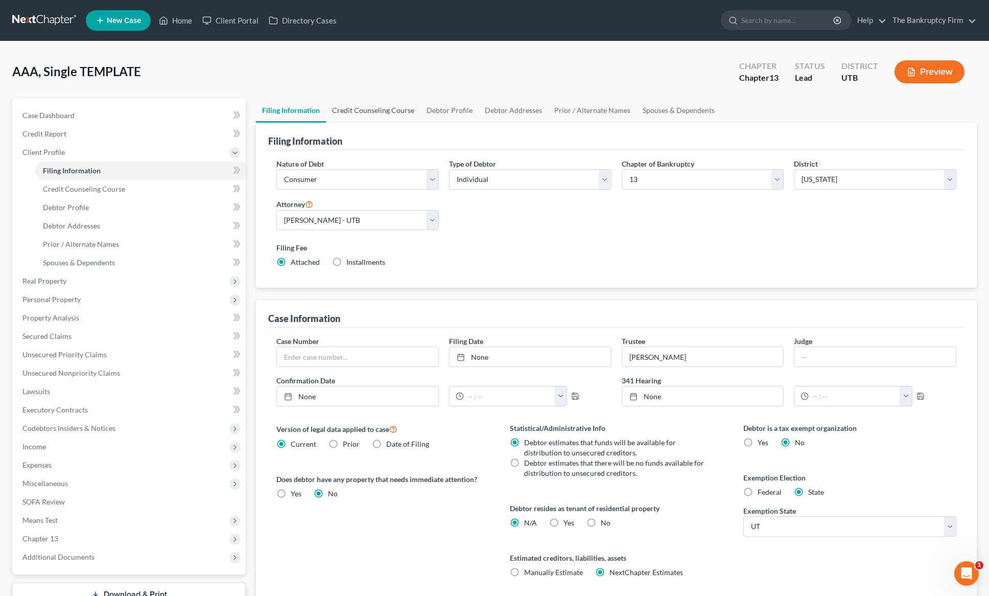
click at [374, 111] on link "Credit Counseling Course" at bounding box center [373, 110] width 95 height 25
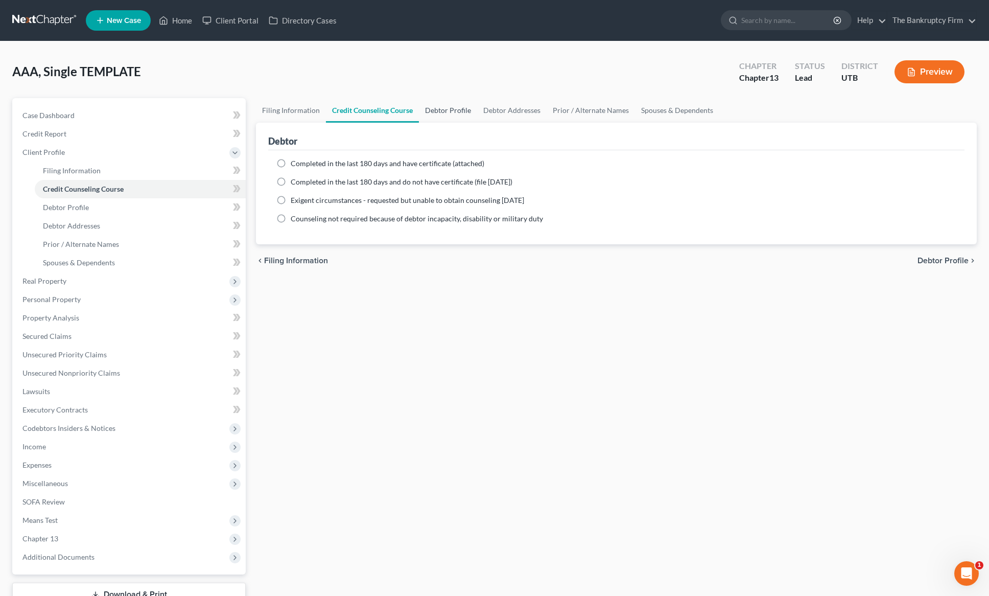
click at [445, 109] on link "Debtor Profile" at bounding box center [448, 110] width 58 height 25
select select "0"
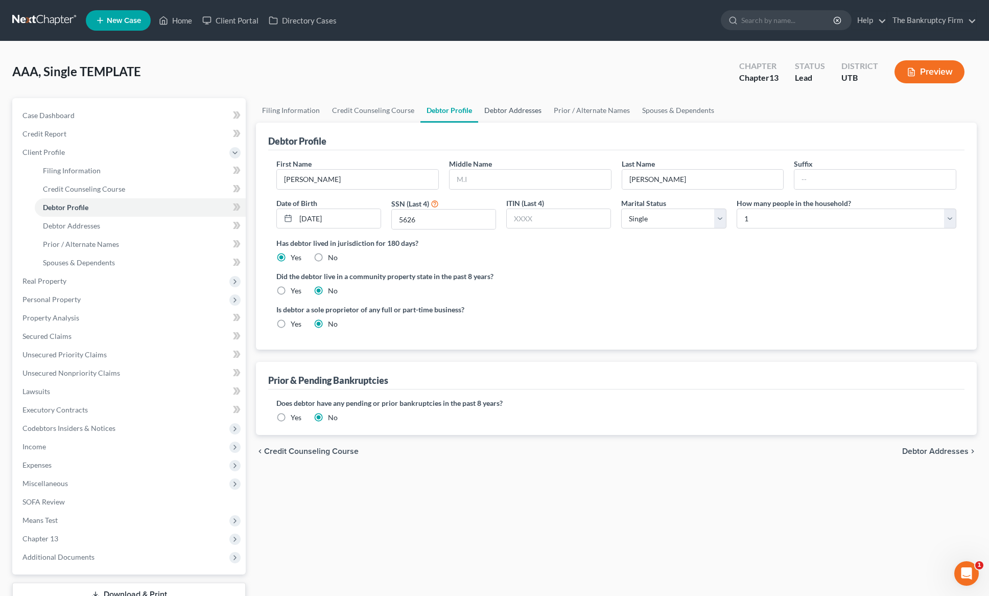
click at [517, 110] on link "Debtor Addresses" at bounding box center [513, 110] width 70 height 25
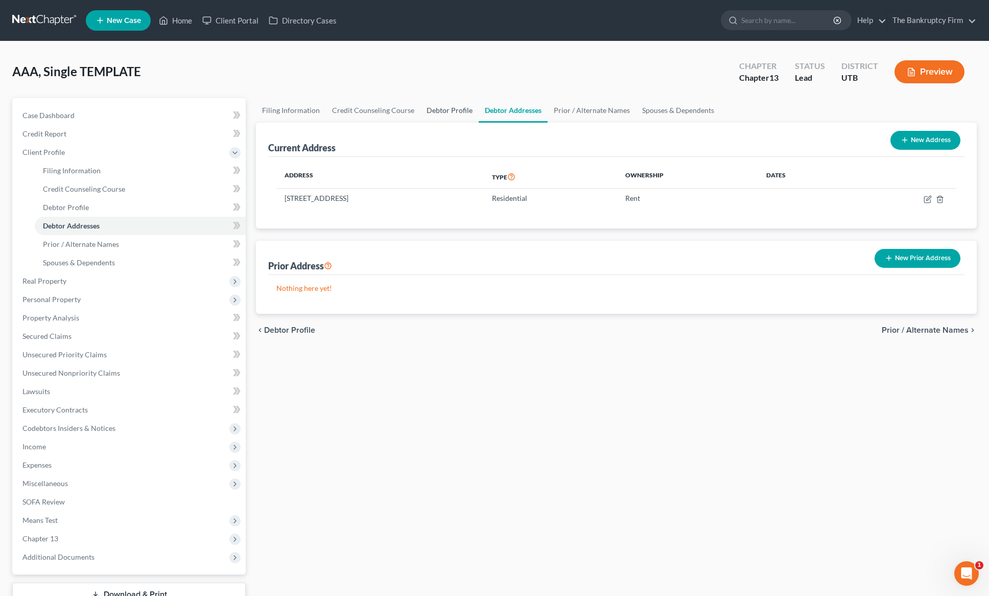
click at [440, 108] on link "Debtor Profile" at bounding box center [450, 110] width 58 height 25
select select "0"
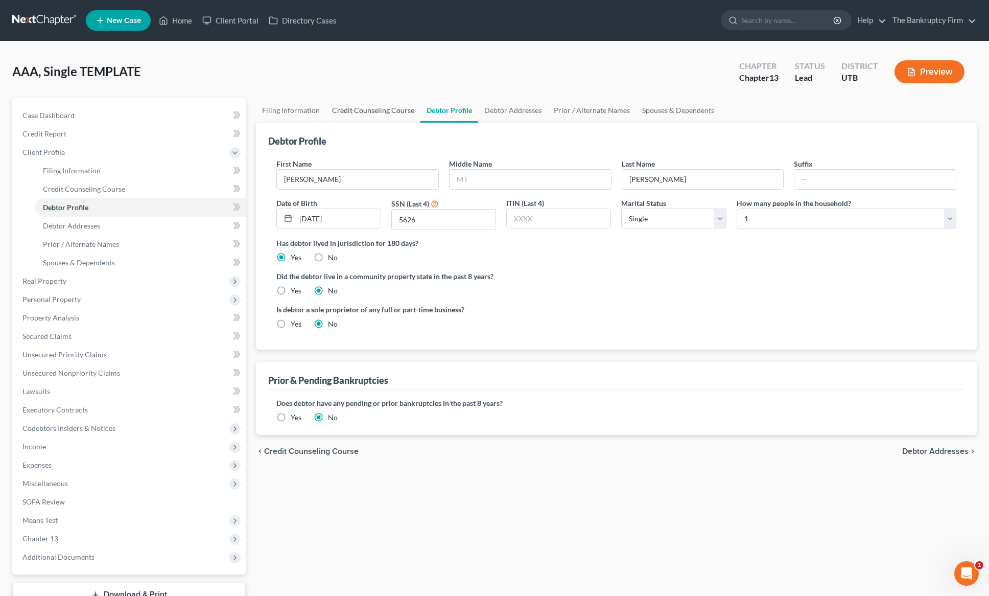
click at [373, 109] on link "Credit Counseling Course" at bounding box center [373, 110] width 95 height 25
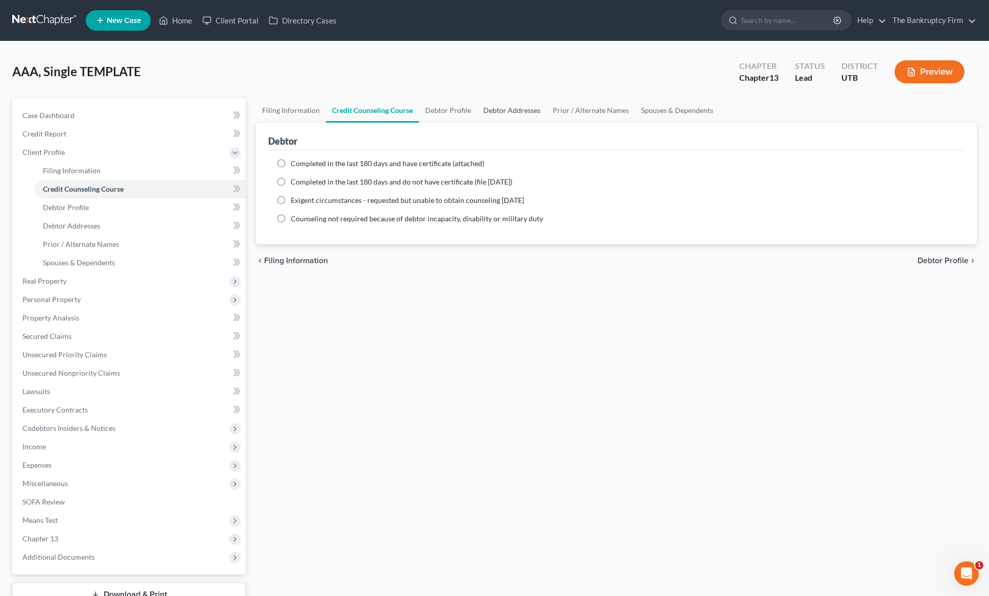
click at [501, 109] on link "Debtor Addresses" at bounding box center [512, 110] width 70 height 25
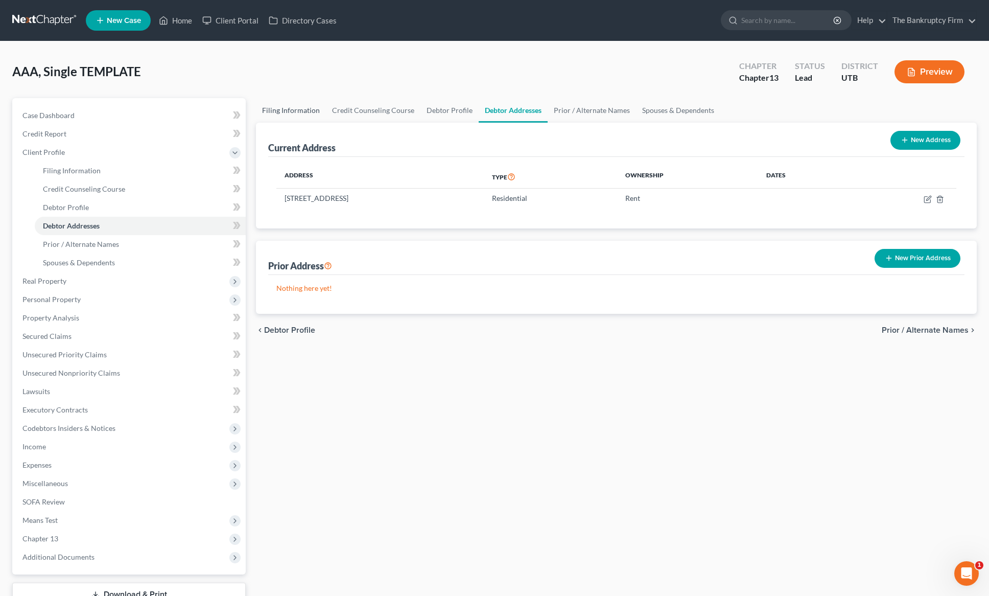
click at [286, 108] on link "Filing Information" at bounding box center [291, 110] width 70 height 25
select select "1"
select select "0"
select select "3"
select select "81"
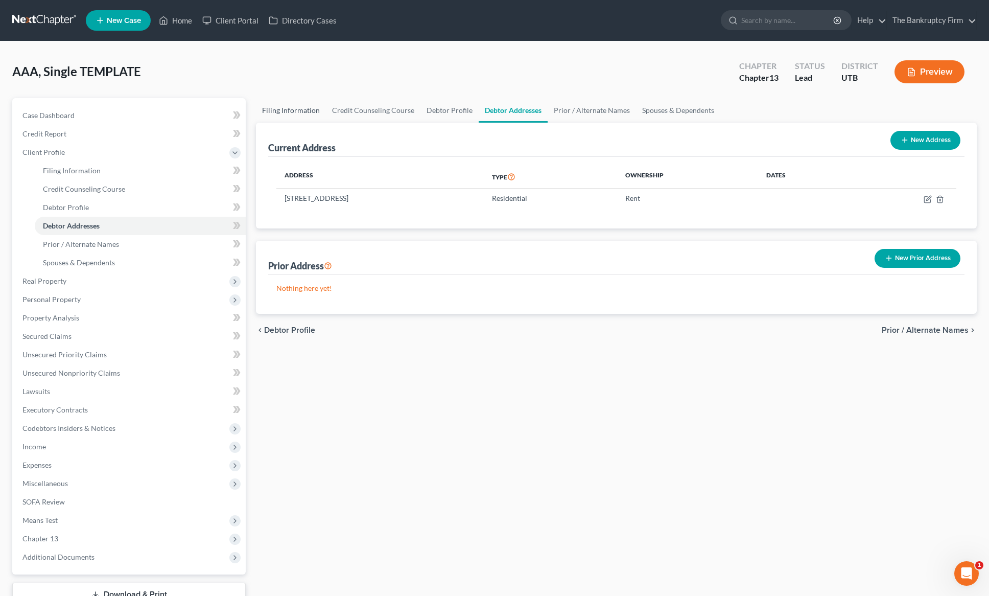
select select "0"
select select "46"
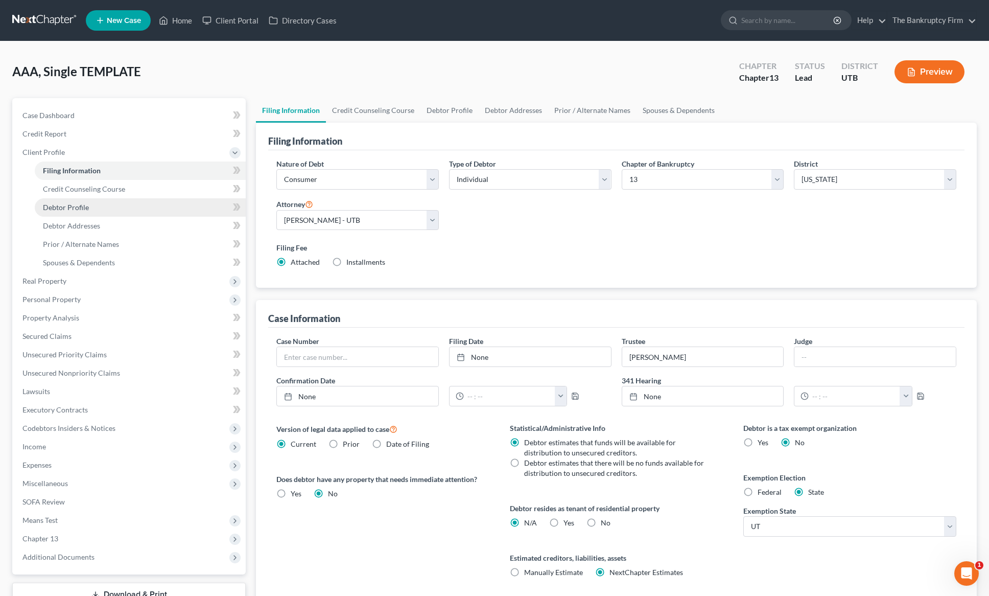
click at [120, 201] on link "Debtor Profile" at bounding box center [140, 207] width 211 height 18
select select "0"
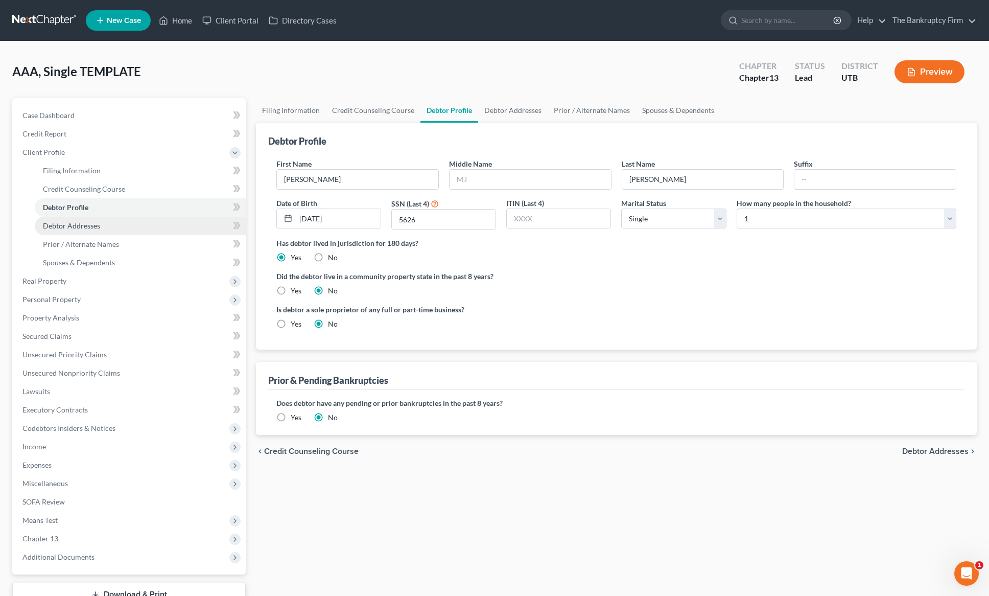
click at [98, 226] on span "Debtor Addresses" at bounding box center [71, 225] width 57 height 9
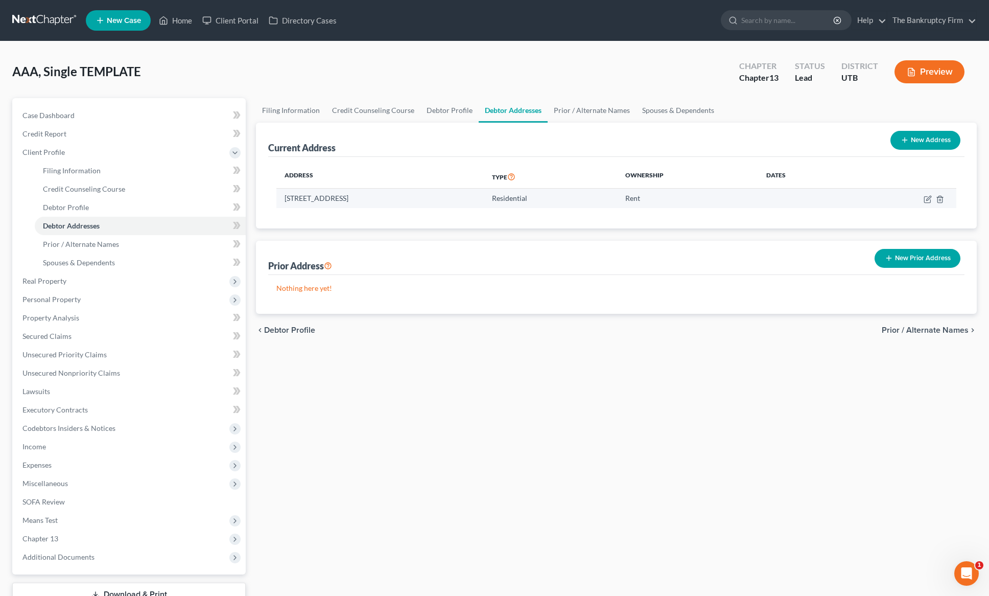
drag, startPoint x: 284, startPoint y: 197, endPoint x: 440, endPoint y: 201, distance: 155.9
click at [440, 201] on td "[STREET_ADDRESS]" at bounding box center [379, 198] width 207 height 19
drag, startPoint x: 286, startPoint y: 174, endPoint x: 312, endPoint y: 174, distance: 26.6
click at [312, 174] on th "Address" at bounding box center [379, 177] width 207 height 24
click at [331, 176] on th "Address" at bounding box center [379, 177] width 207 height 24
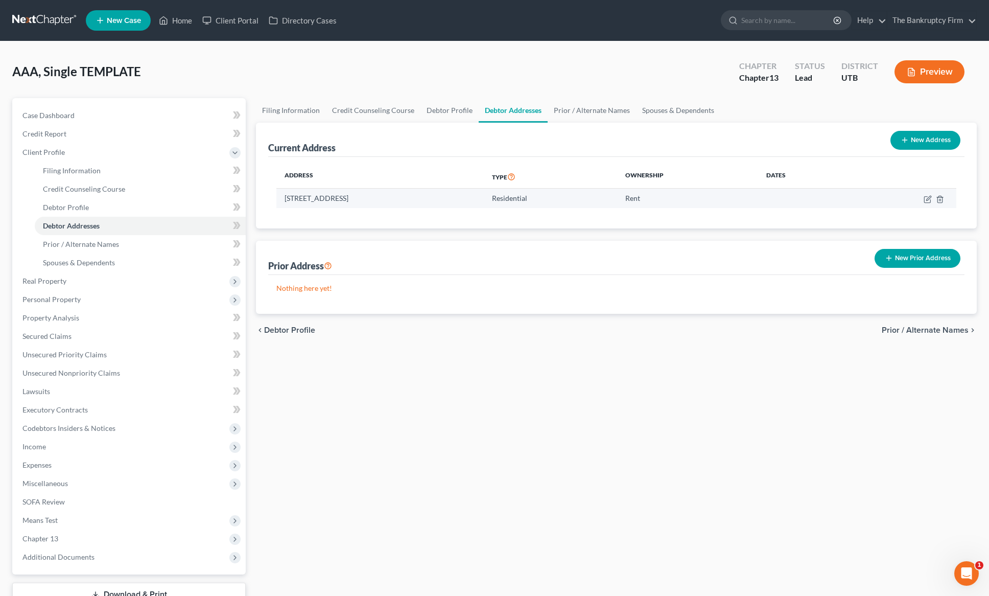
drag, startPoint x: 290, startPoint y: 201, endPoint x: 350, endPoint y: 198, distance: 59.9
click at [350, 198] on td "[STREET_ADDRESS]" at bounding box center [379, 198] width 207 height 19
drag, startPoint x: 356, startPoint y: 198, endPoint x: 446, endPoint y: 203, distance: 90.6
click at [446, 203] on td "[STREET_ADDRESS]" at bounding box center [379, 198] width 207 height 19
click at [307, 194] on td "[STREET_ADDRESS]" at bounding box center [379, 198] width 207 height 19
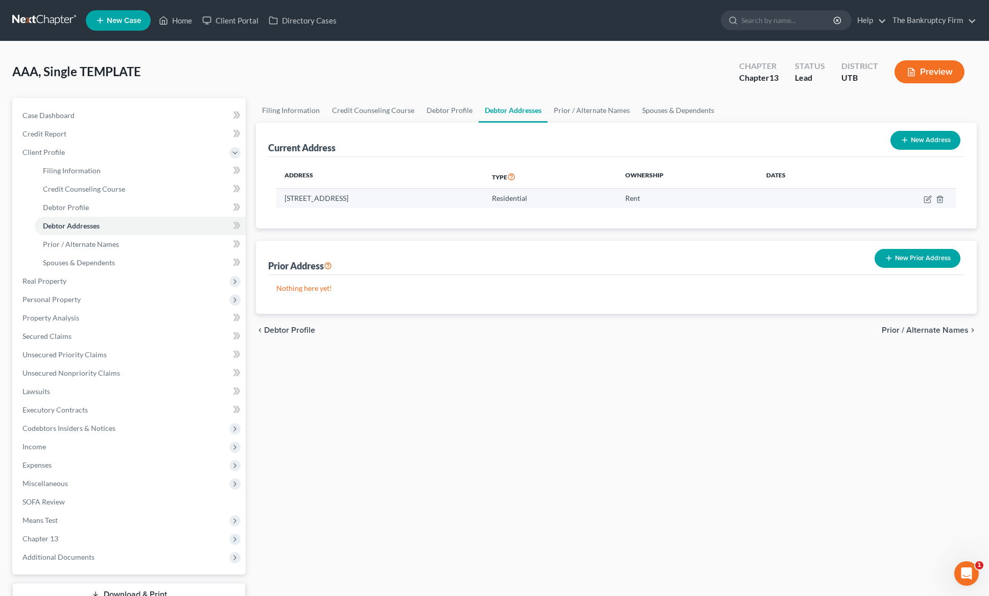
drag, startPoint x: 286, startPoint y: 196, endPoint x: 449, endPoint y: 199, distance: 163.1
click at [449, 199] on td "[STREET_ADDRESS]" at bounding box center [379, 198] width 207 height 19
copy td "[STREET_ADDRESS]"
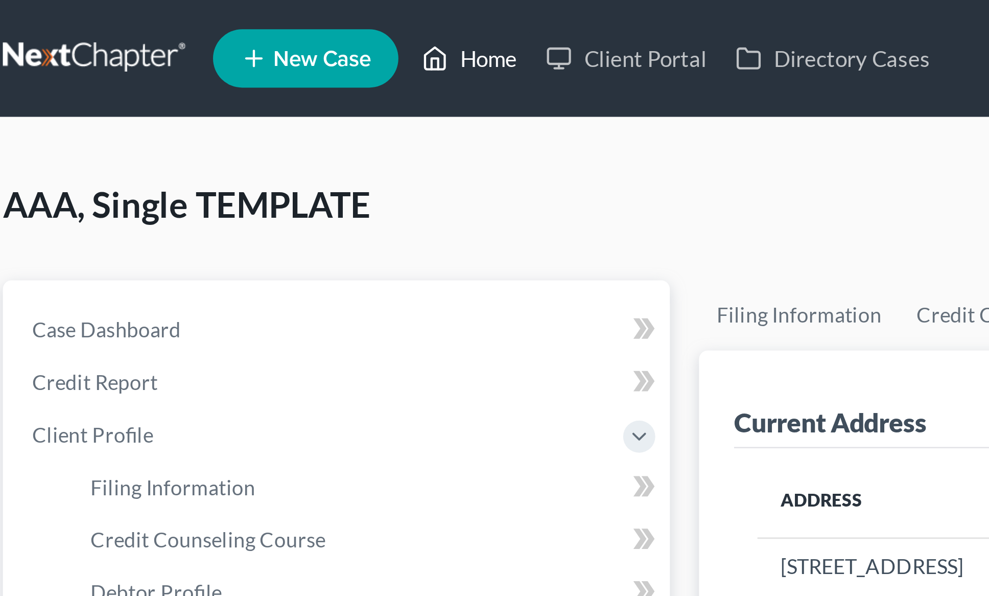
click at [72, 7] on nav "Home New Case Client Portal Directory Cases The Bankruptcy Firm [EMAIL_ADDRESS]…" at bounding box center [494, 20] width 989 height 41
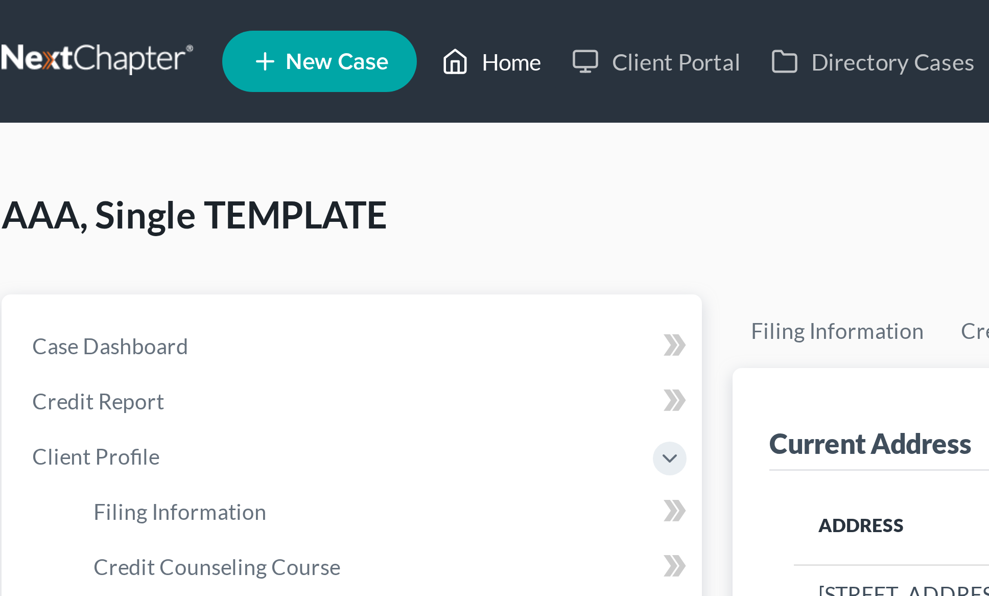
click at [180, 22] on link "Home" at bounding box center [175, 20] width 43 height 18
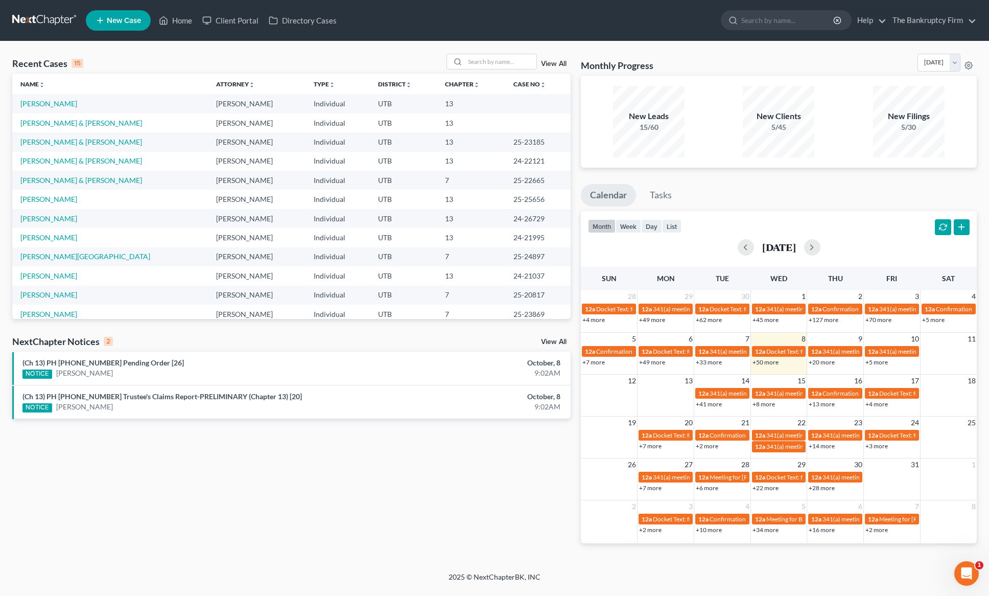
click at [558, 62] on link "View All" at bounding box center [554, 63] width 26 height 7
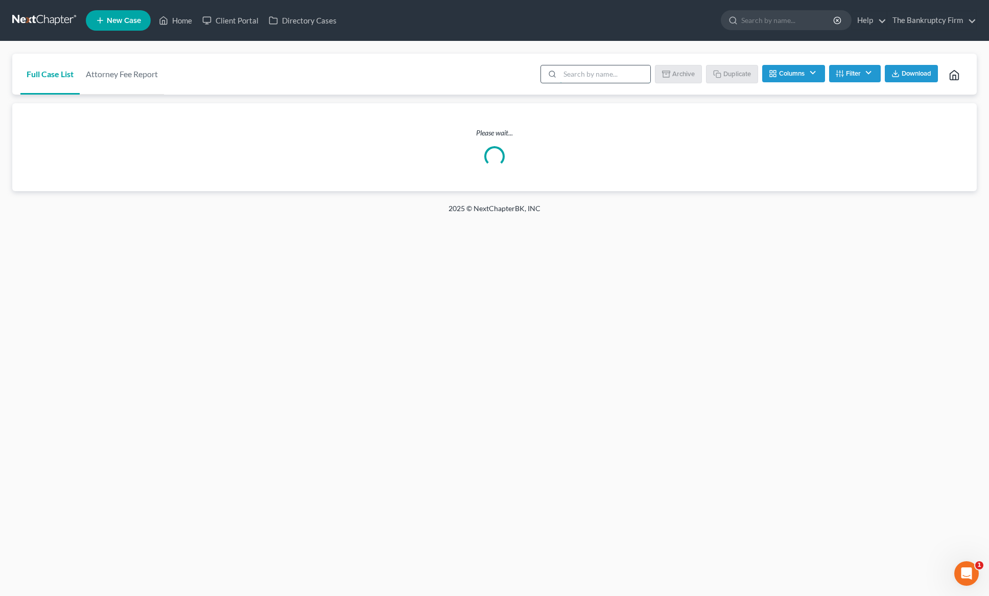
click at [583, 75] on input "search" at bounding box center [605, 73] width 90 height 17
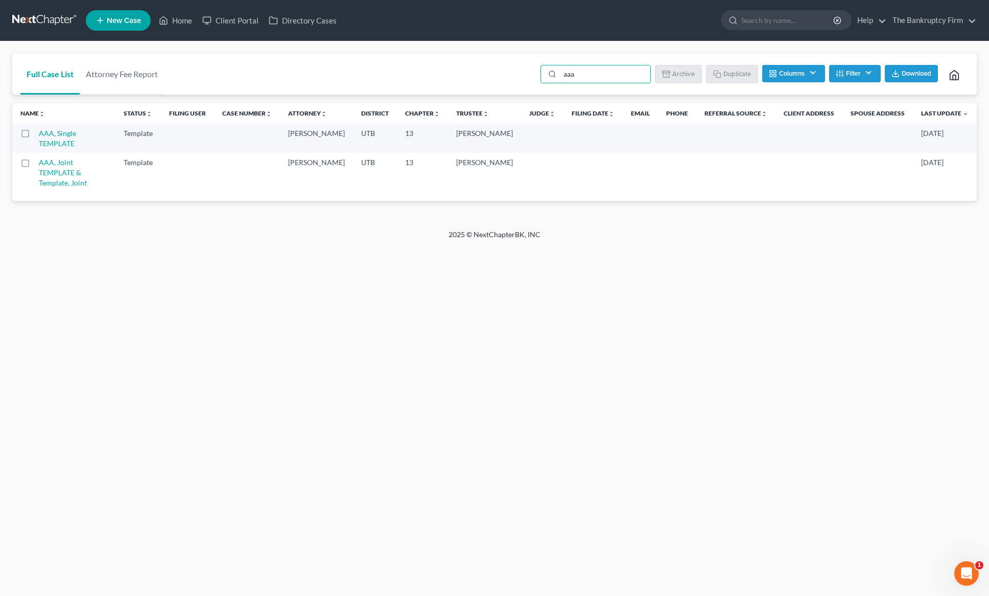
click at [35, 136] on label at bounding box center [35, 136] width 0 height 0
type input "aaa"
click at [39, 135] on input "checkbox" at bounding box center [42, 131] width 7 height 7
click at [716, 70] on icon "button" at bounding box center [718, 74] width 8 height 8
checkbox input "false"
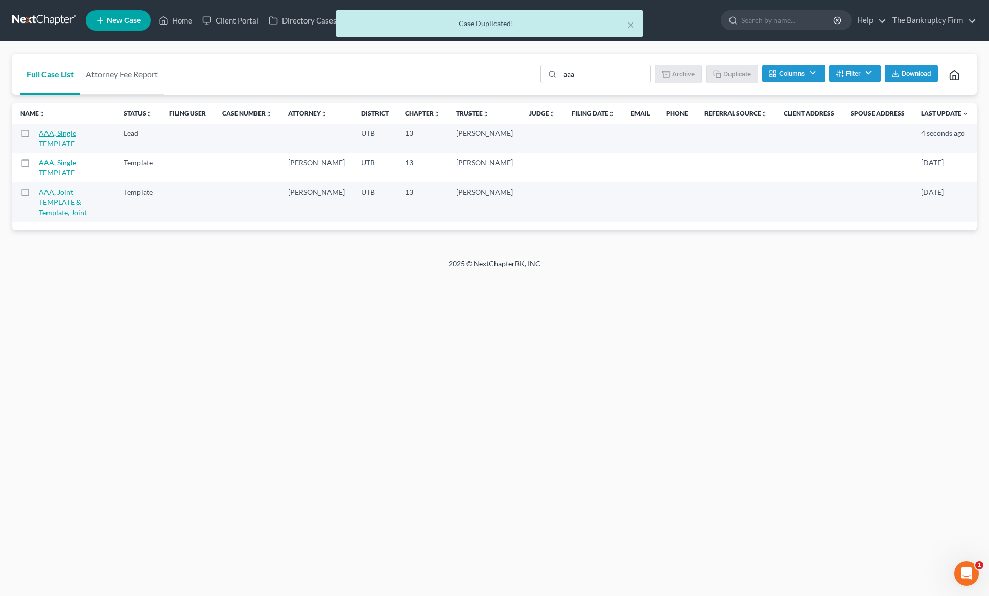
click at [76, 136] on link "AAA, Single TEMPLATE" at bounding box center [57, 138] width 37 height 19
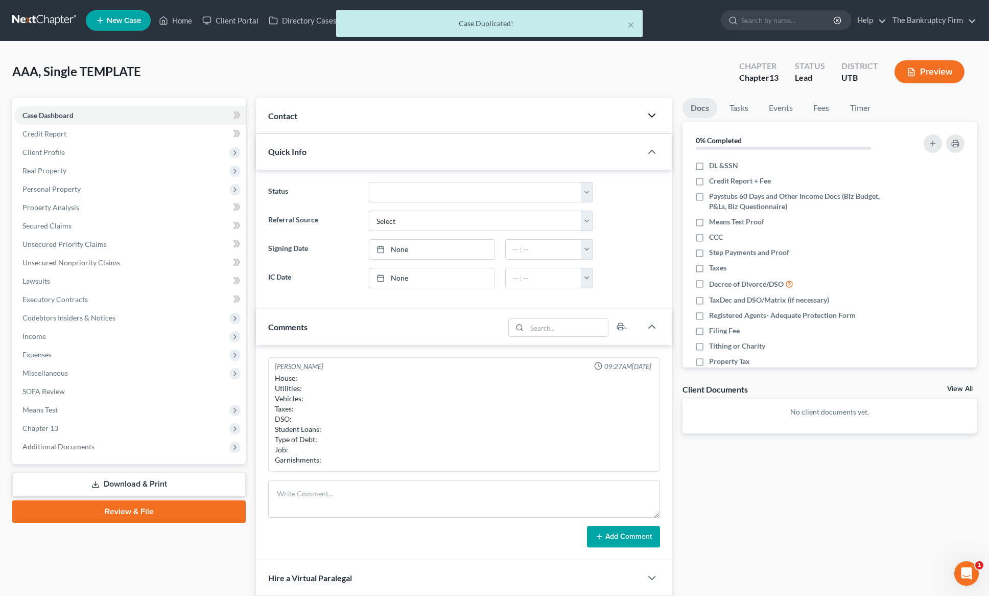
click at [651, 113] on icon "button" at bounding box center [652, 115] width 12 height 12
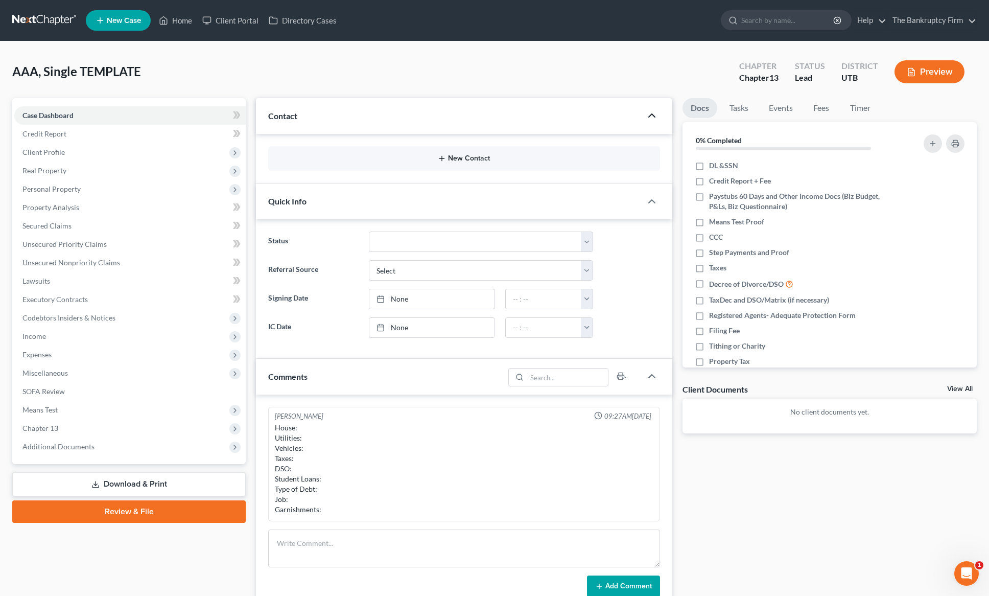
click at [435, 155] on button "New Contact" at bounding box center [464, 158] width 376 height 8
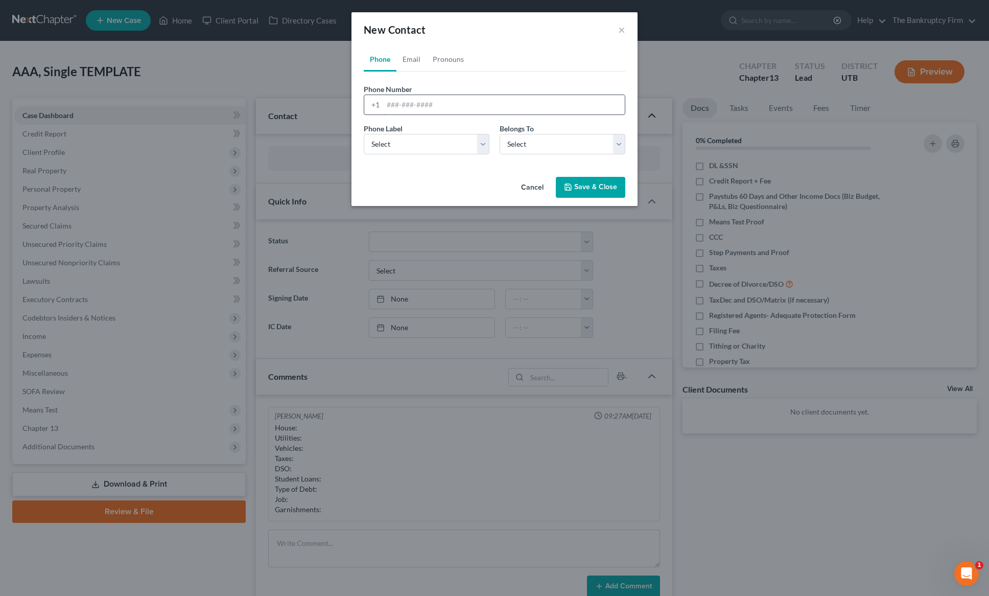
click at [406, 103] on input "tel" at bounding box center [504, 104] width 242 height 19
type input "[PHONE_NUMBER]"
click at [436, 141] on select "Select Mobile Home Work Other" at bounding box center [427, 144] width 126 height 20
select select "0"
click at [364, 134] on select "Select Mobile Home Work Other" at bounding box center [427, 144] width 126 height 20
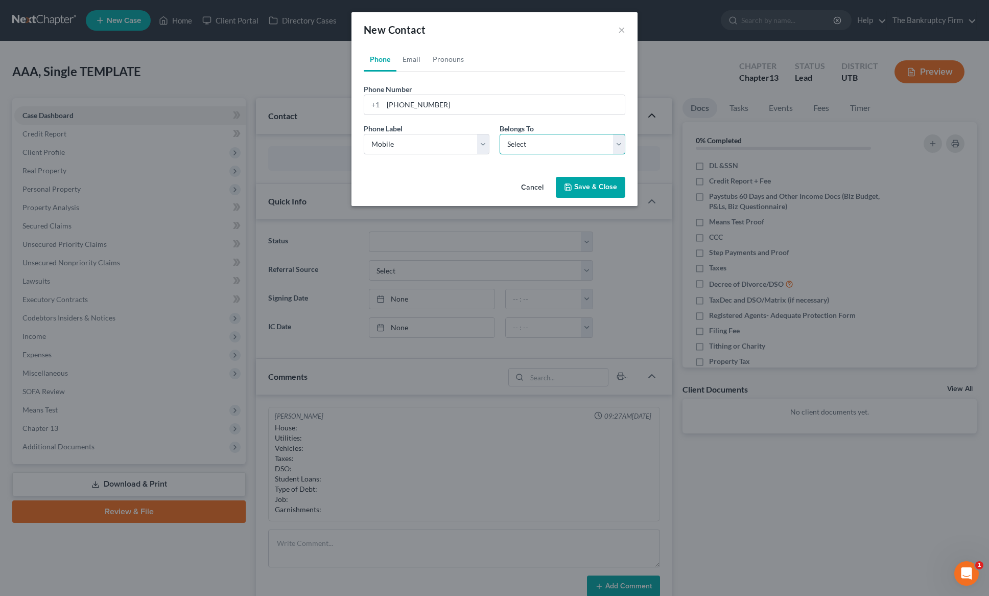
click at [552, 142] on select "Select Client Other" at bounding box center [563, 144] width 126 height 20
select select "0"
click at [500, 134] on select "Select Client Other" at bounding box center [563, 144] width 126 height 20
select select "0"
click at [411, 56] on link "Email" at bounding box center [412, 59] width 30 height 25
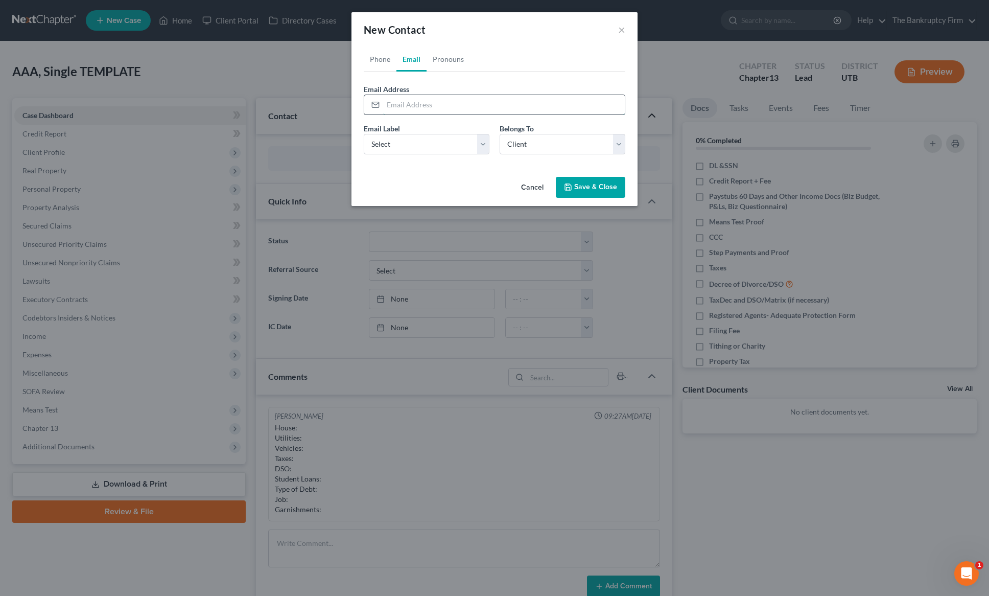
click at [406, 108] on input "email" at bounding box center [504, 104] width 242 height 19
type input "[EMAIL_ADDRESS][DOMAIN_NAME]"
click at [478, 139] on select "Select Home Work Other" at bounding box center [427, 144] width 126 height 20
select select "0"
click at [364, 134] on select "Select Home Work Other" at bounding box center [427, 144] width 126 height 20
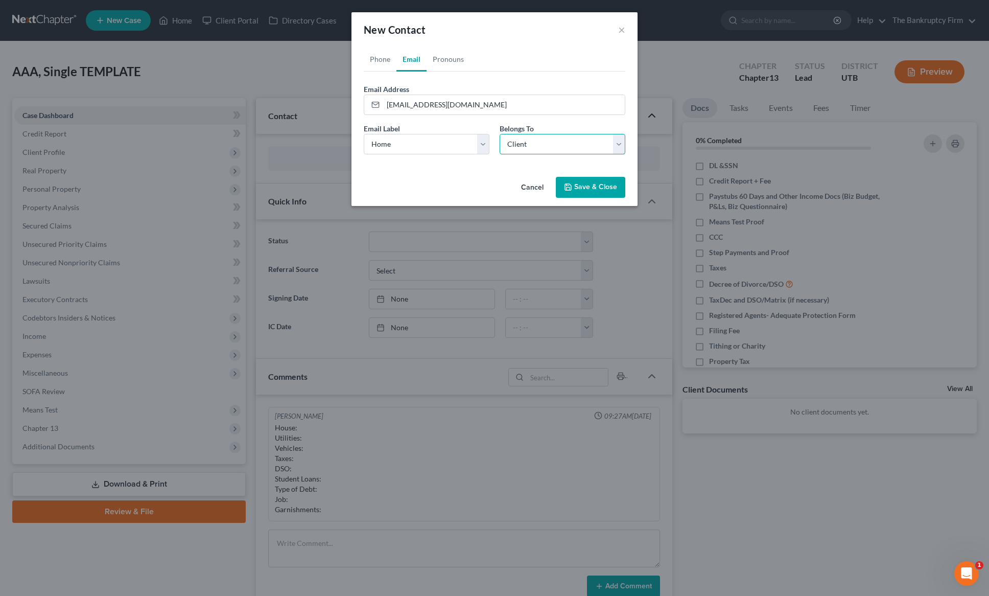
click at [575, 144] on select "Select Client Other" at bounding box center [563, 144] width 126 height 20
click at [500, 134] on select "Select Client Other" at bounding box center [563, 144] width 126 height 20
click at [595, 193] on button "Save & Close" at bounding box center [591, 187] width 70 height 21
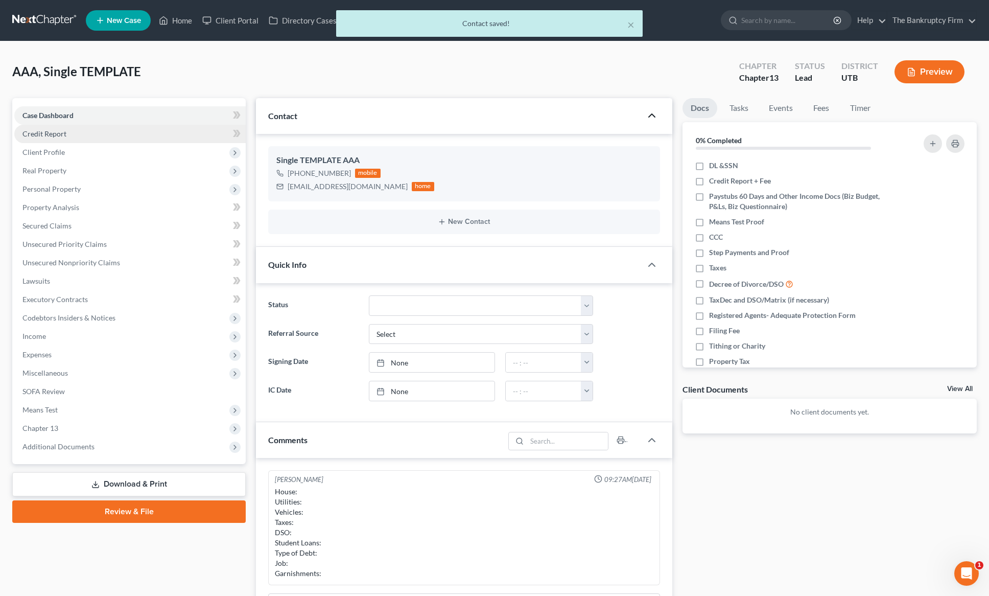
click at [51, 135] on span "Credit Report" at bounding box center [44, 133] width 44 height 9
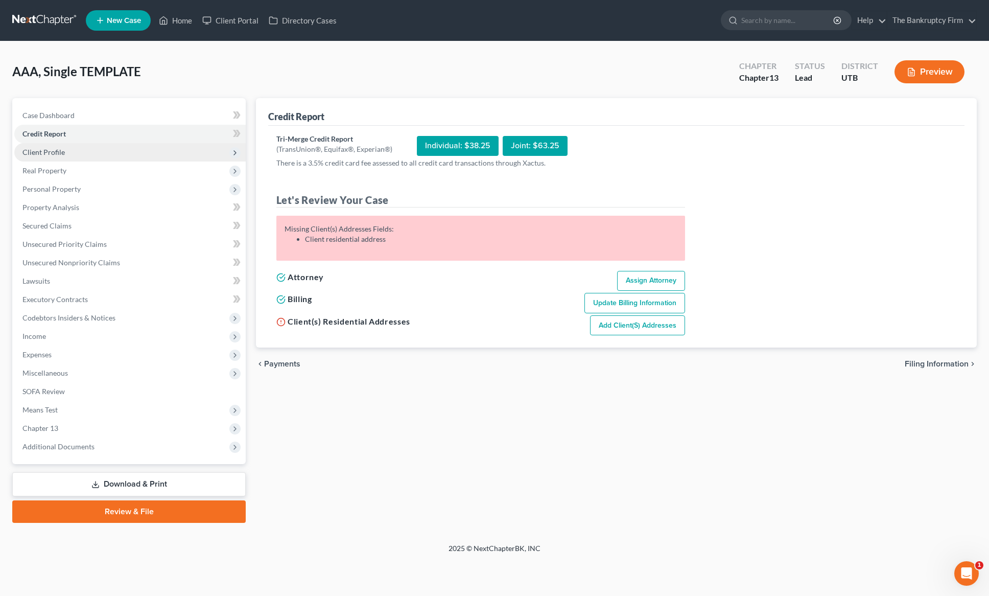
click at [51, 152] on span "Client Profile" at bounding box center [43, 152] width 42 height 9
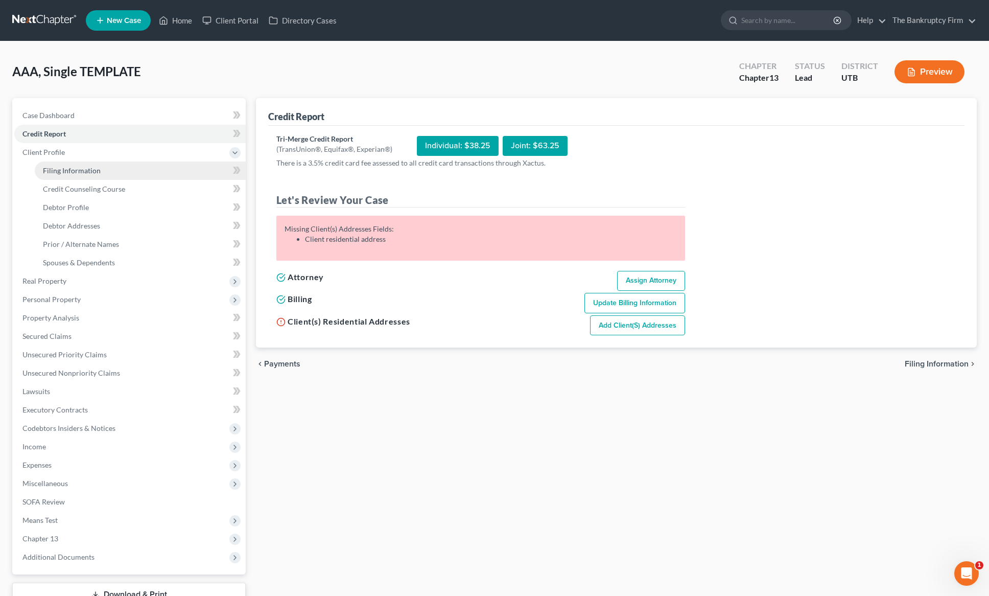
click at [87, 171] on span "Filing Information" at bounding box center [72, 170] width 58 height 9
select select "1"
select select "0"
select select "3"
select select "81"
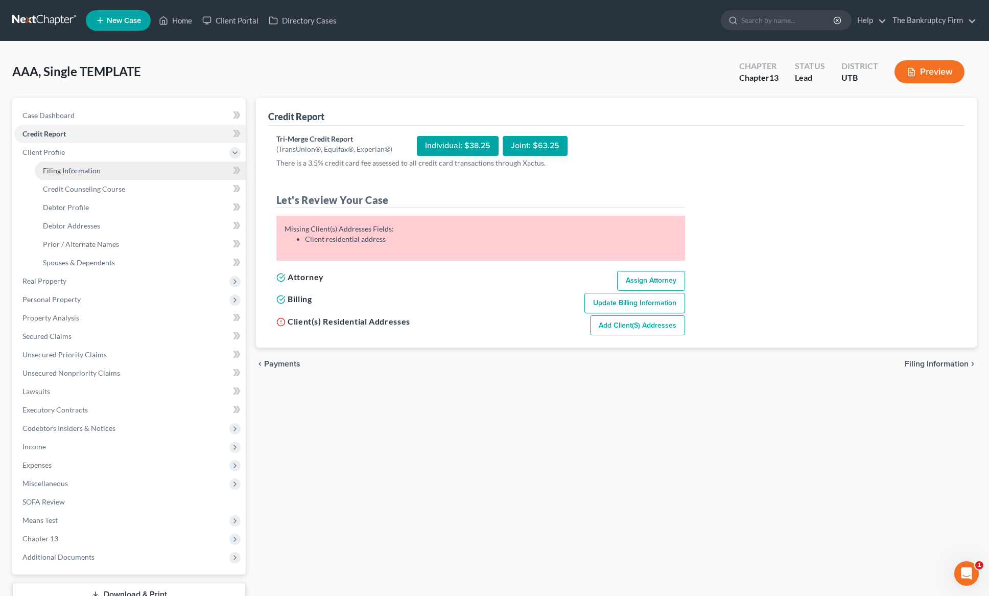
select select "0"
select select "46"
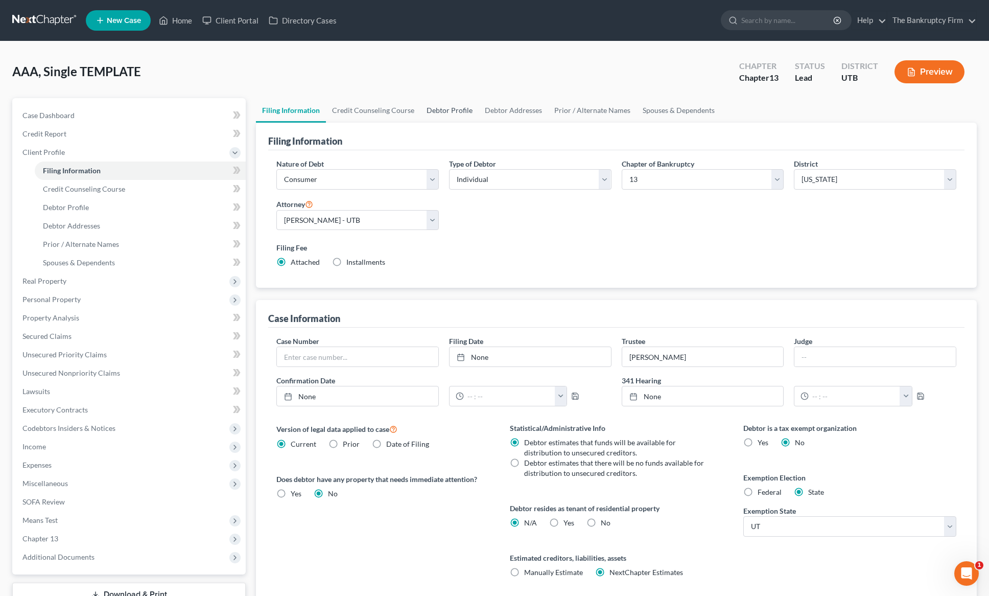
click at [453, 110] on link "Debtor Profile" at bounding box center [450, 110] width 58 height 25
select select "1"
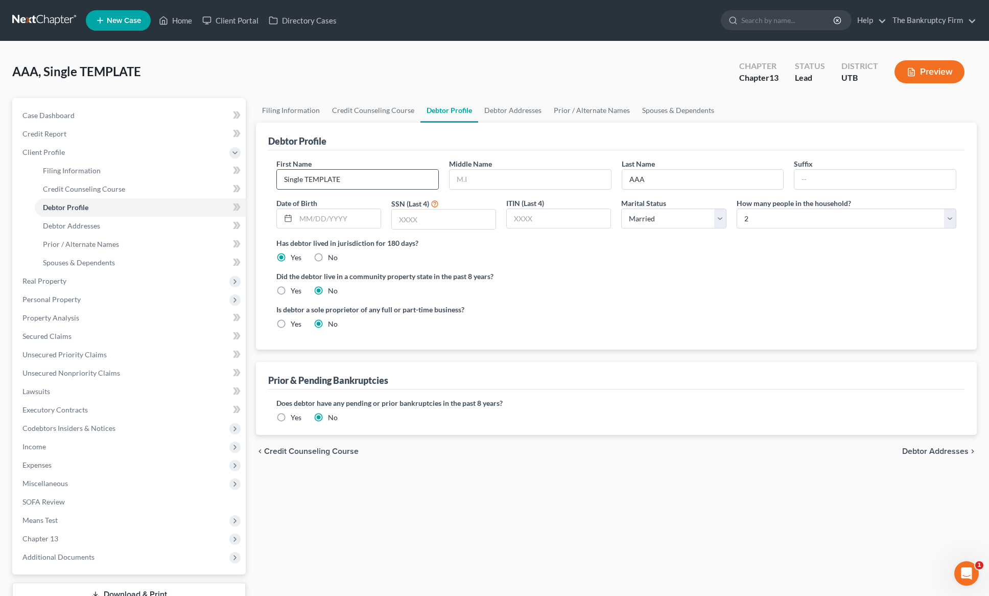
click at [359, 182] on input "Single TEMPLATE" at bounding box center [357, 179] width 161 height 19
type input "S"
type input "[PERSON_NAME]"
type input "[DATE]"
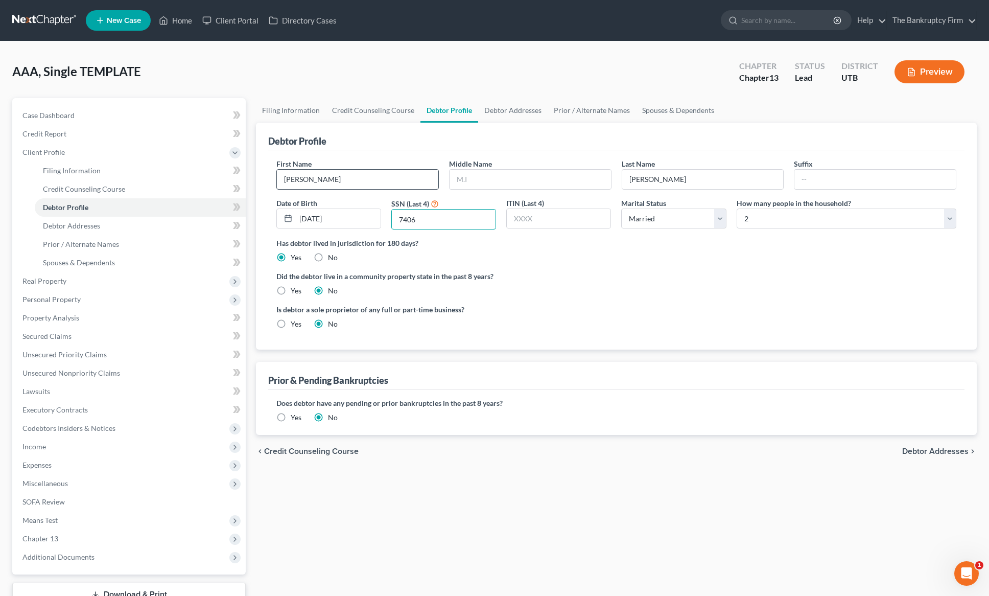
type input "7406"
click at [720, 217] on select "Select Single Married Separated Divorced Widowed" at bounding box center [673, 219] width 105 height 20
click at [621, 209] on select "Select Single Married Separated Divorced Widowed" at bounding box center [673, 219] width 105 height 20
click at [826, 220] on select "Select 1 2 3 4 5 6 7 8 9 10 11 12 13 14 15 16 17 18 19 20" at bounding box center [847, 219] width 220 height 20
click at [679, 110] on link "Spouses & Dependents" at bounding box center [678, 110] width 84 height 25
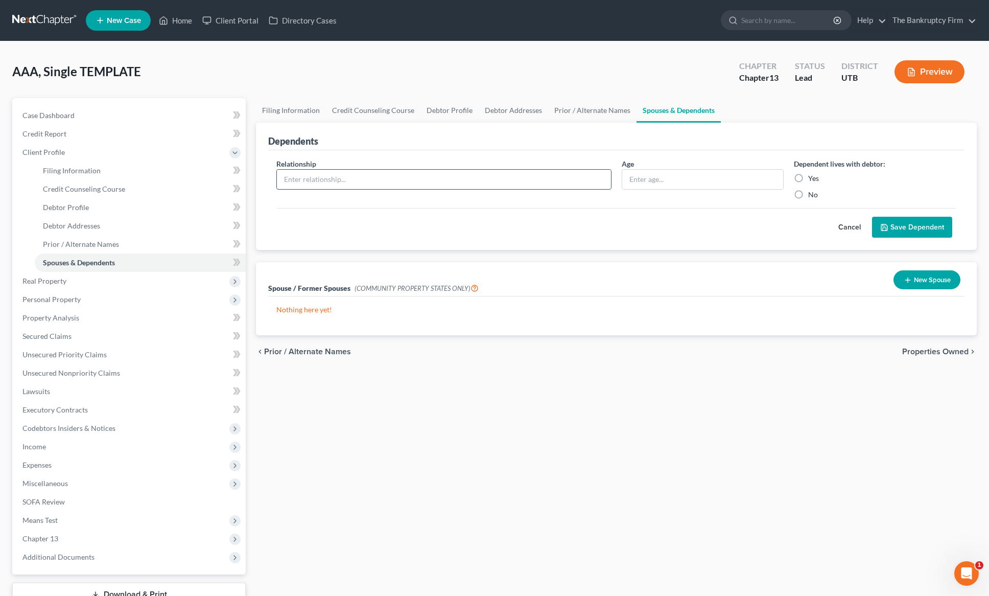
click at [403, 181] on input "text" at bounding box center [444, 179] width 334 height 19
type input "Daughter"
type input "18"
click at [809, 175] on label "Yes" at bounding box center [814, 178] width 11 height 10
click at [813, 175] on input "Yes" at bounding box center [816, 176] width 7 height 7
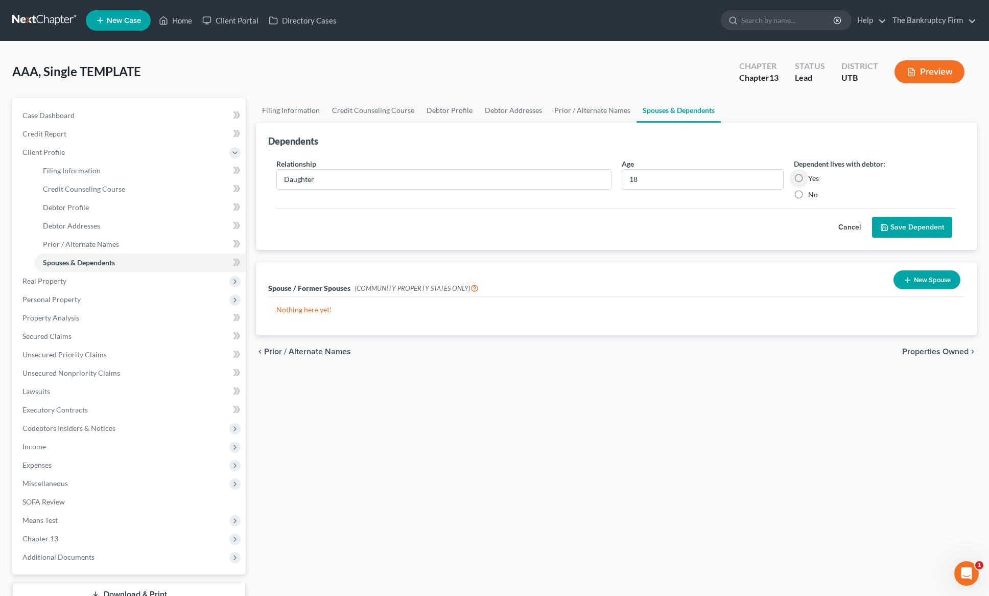
radio input "true"
click at [385, 180] on input "Daughter" at bounding box center [444, 179] width 334 height 19
type input "Daughter (Special Needs)"
click at [916, 222] on button "Save Dependent" at bounding box center [912, 227] width 80 height 21
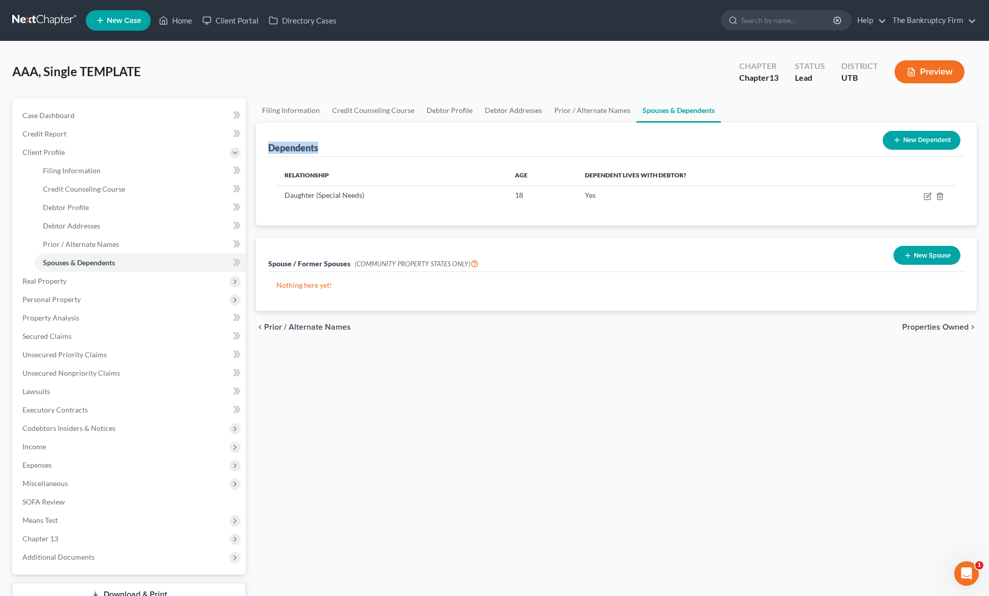
drag, startPoint x: 277, startPoint y: 148, endPoint x: 320, endPoint y: 147, distance: 42.9
click at [320, 147] on div "Dependents New Dependent" at bounding box center [616, 140] width 697 height 34
click at [357, 146] on div "Dependents New Dependent" at bounding box center [616, 140] width 697 height 34
click at [592, 110] on link "Prior / Alternate Names" at bounding box center [592, 110] width 88 height 25
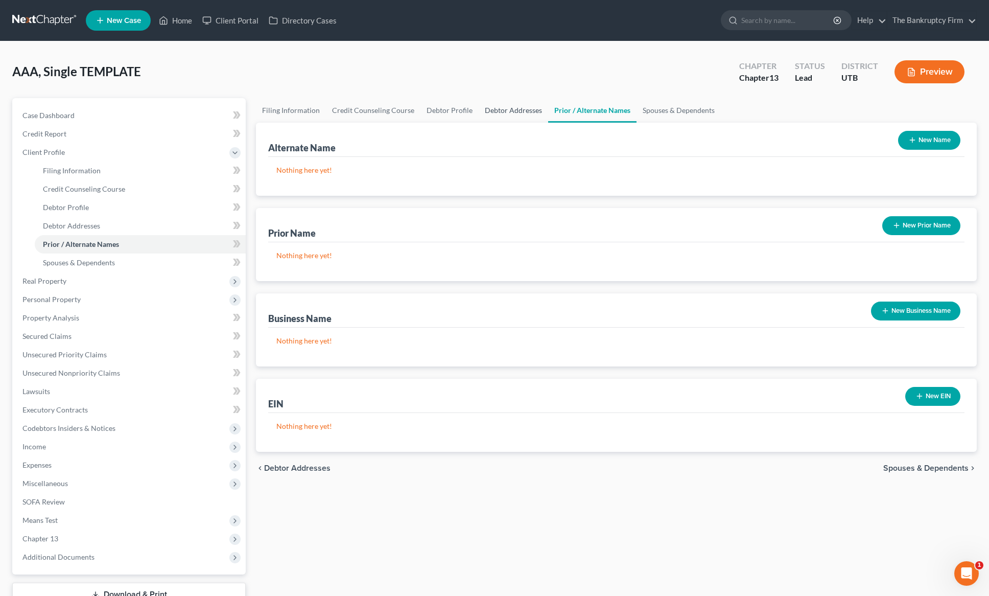
click at [505, 110] on link "Debtor Addresses" at bounding box center [514, 110] width 70 height 25
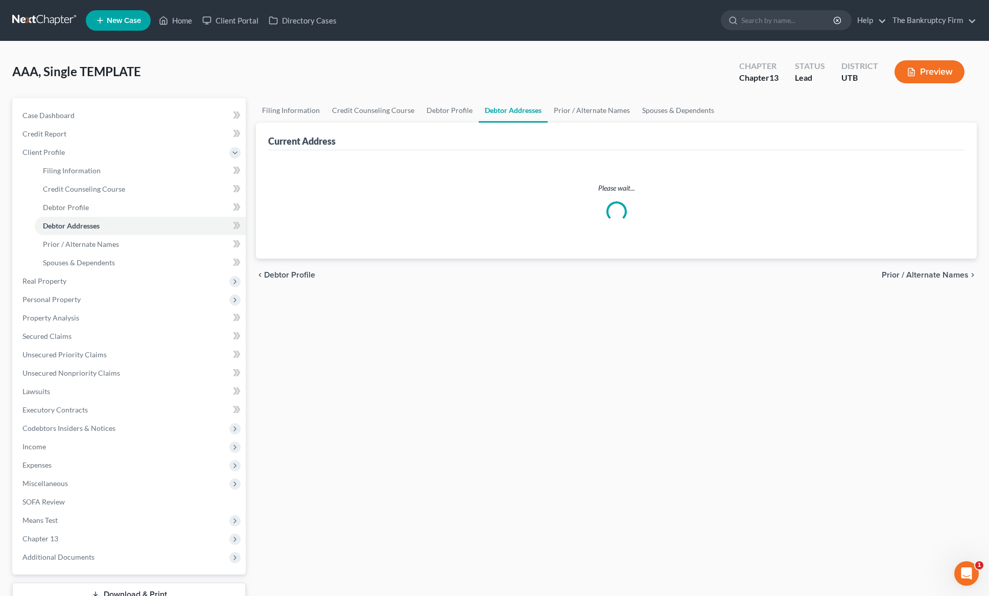
select select "0"
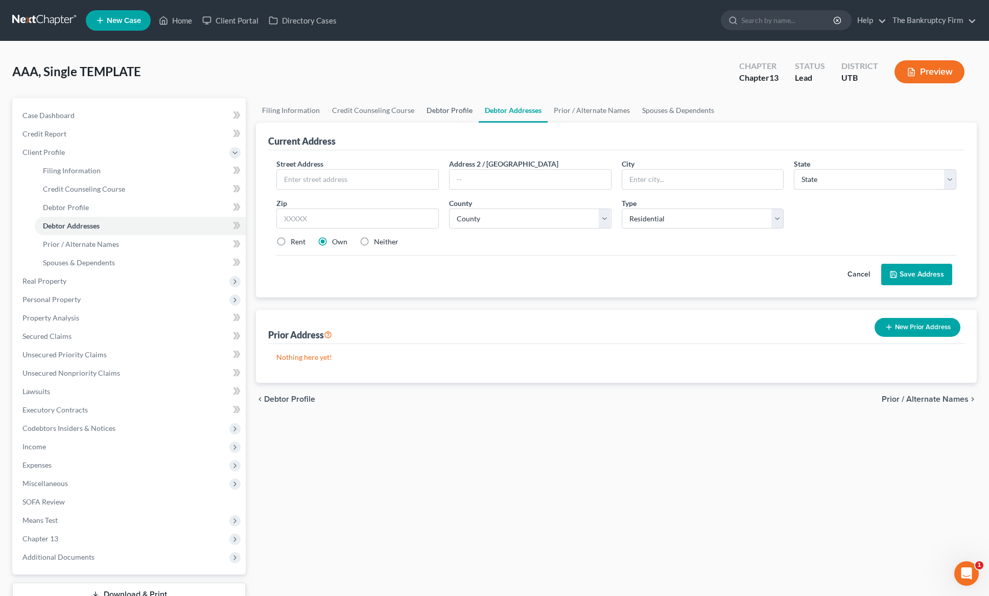
click at [449, 106] on link "Debtor Profile" at bounding box center [450, 110] width 58 height 25
select select "1"
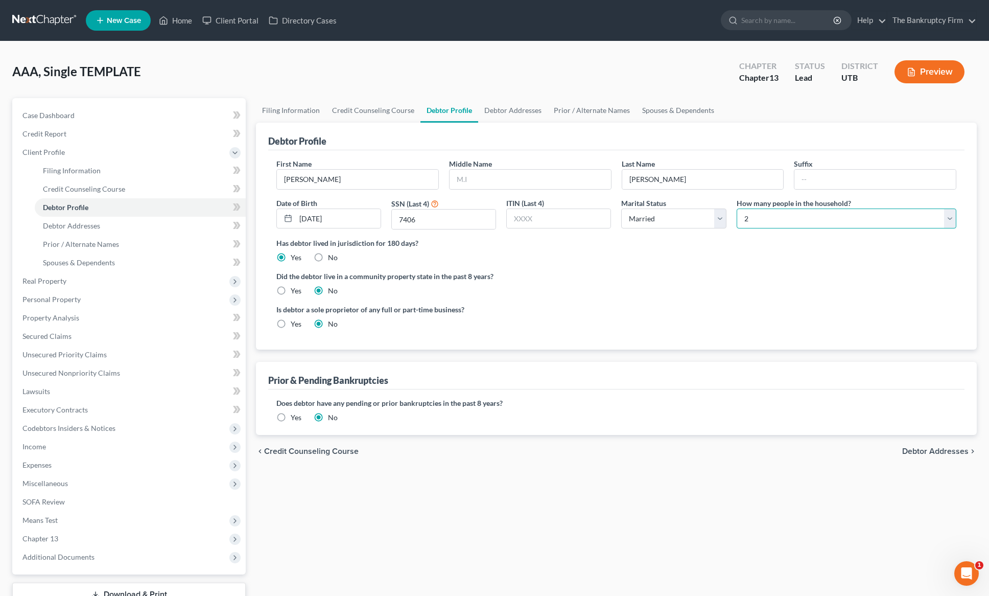
click at [873, 220] on select "Select 1 2 3 4 5 6 7 8 9 10 11 12 13 14 15 16 17 18 19 20" at bounding box center [847, 219] width 220 height 20
select select "3"
click at [737, 209] on select "Select 1 2 3 4 5 6 7 8 9 10 11 12 13 14 15 16 17 18 19 20" at bounding box center [847, 219] width 220 height 20
click at [672, 108] on link "Spouses & Dependents" at bounding box center [678, 110] width 84 height 25
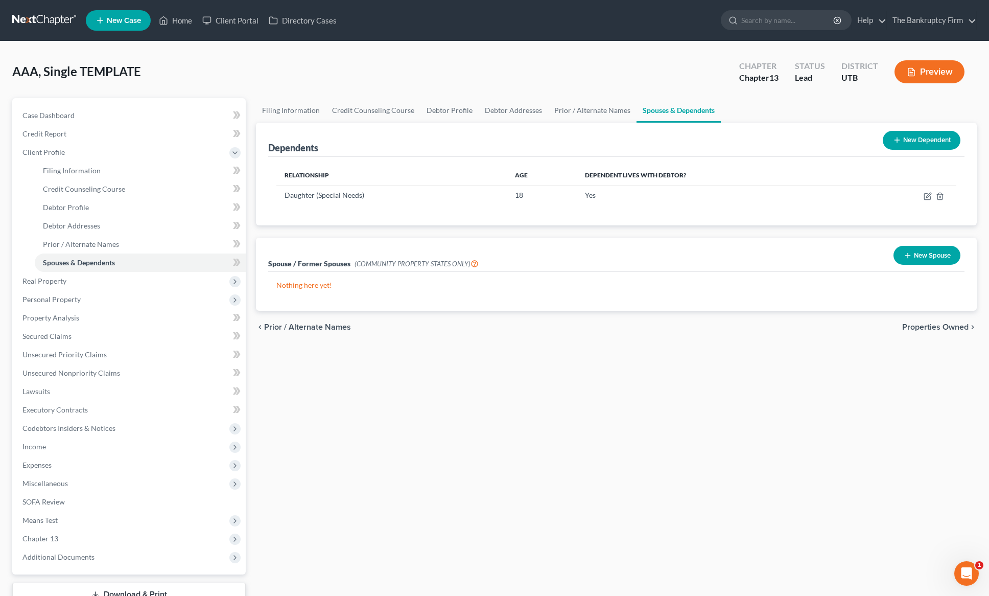
click at [907, 137] on button "New Dependent" at bounding box center [922, 140] width 78 height 19
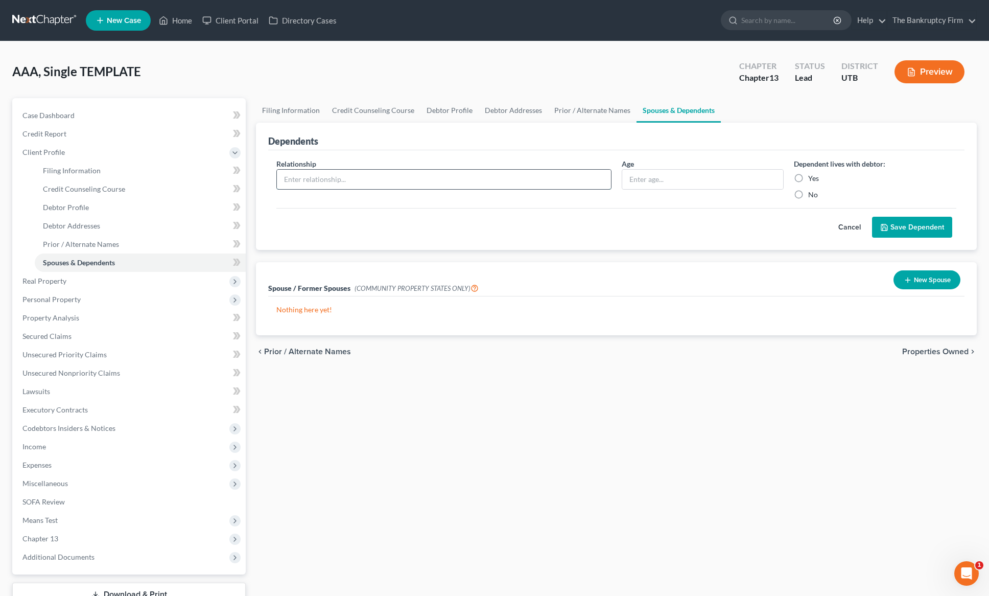
click at [338, 181] on input "text" at bounding box center [444, 179] width 334 height 19
type input "S"
type input "Daughter"
click at [809, 176] on label "Yes" at bounding box center [814, 178] width 11 height 10
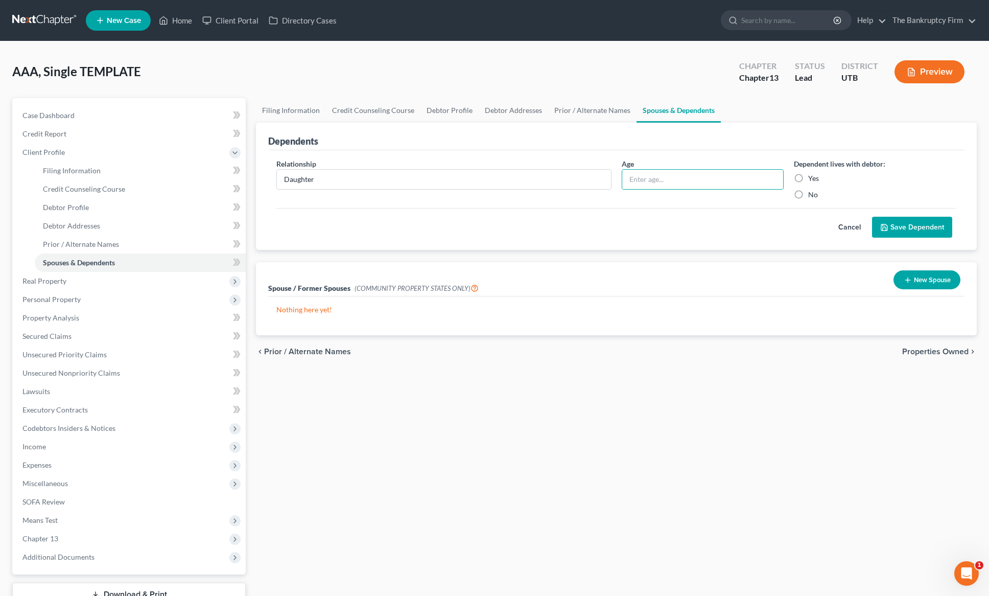
click at [813, 176] on input "Yes" at bounding box center [816, 176] width 7 height 7
radio input "true"
click at [641, 179] on input "text" at bounding box center [702, 179] width 161 height 19
type input "21"
click at [912, 231] on button "Save Dependent" at bounding box center [912, 227] width 80 height 21
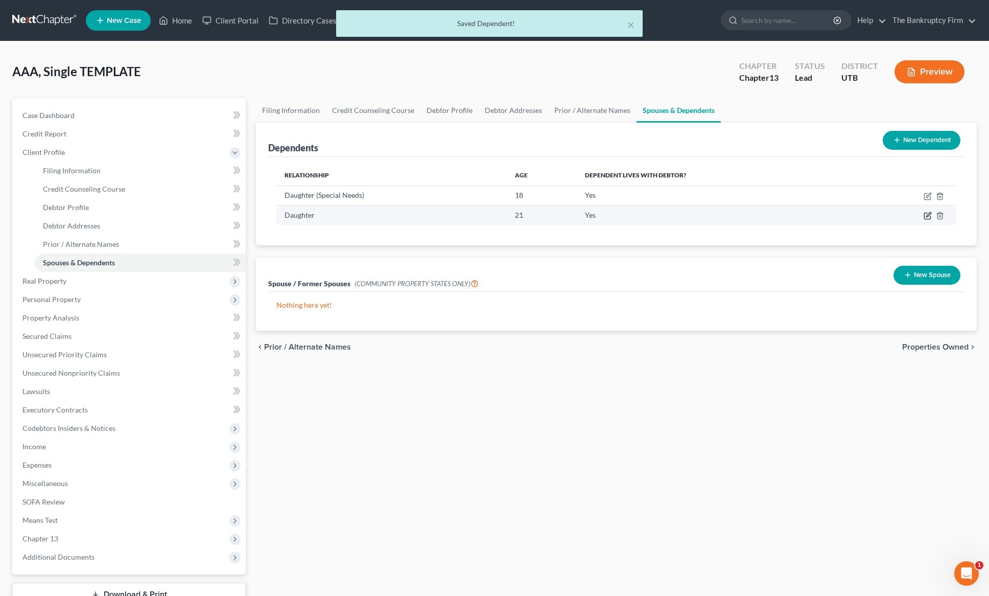
click at [929, 213] on icon "button" at bounding box center [929, 215] width 5 height 5
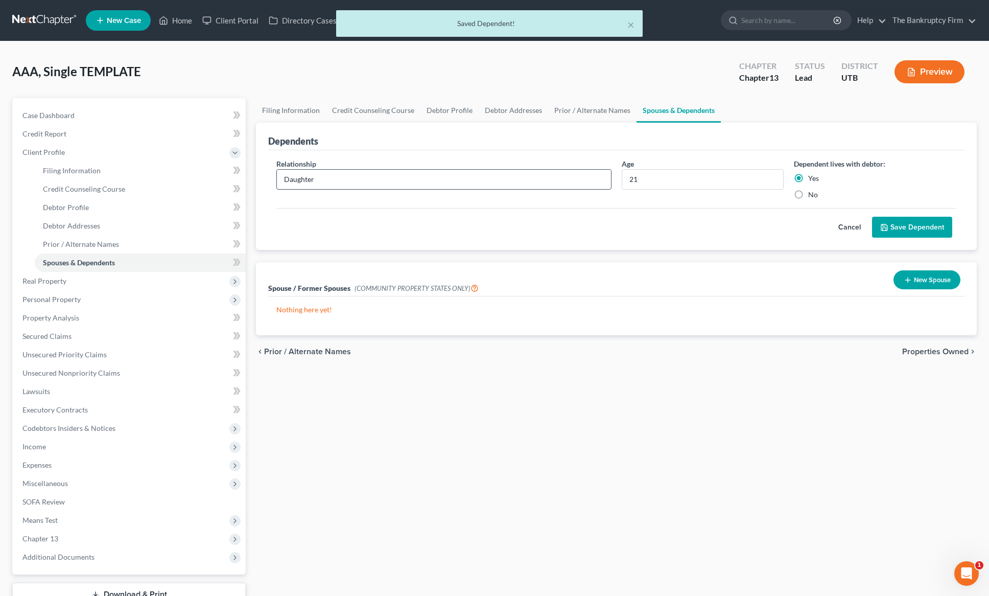
click at [418, 181] on input "Daughter" at bounding box center [444, 179] width 334 height 19
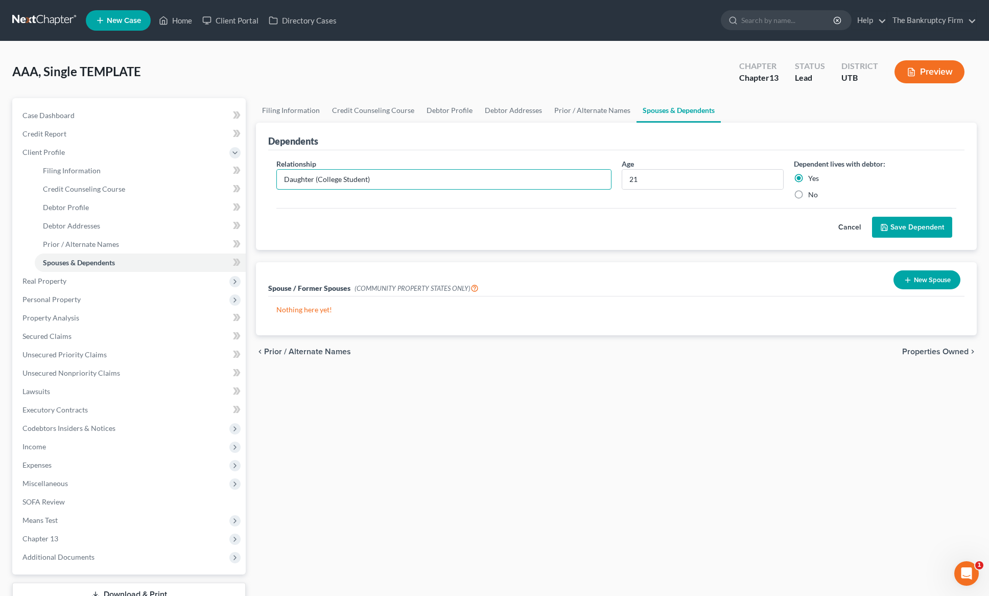
type input "Daughter (College Student)"
click at [940, 228] on button "Save Dependent" at bounding box center [912, 227] width 80 height 21
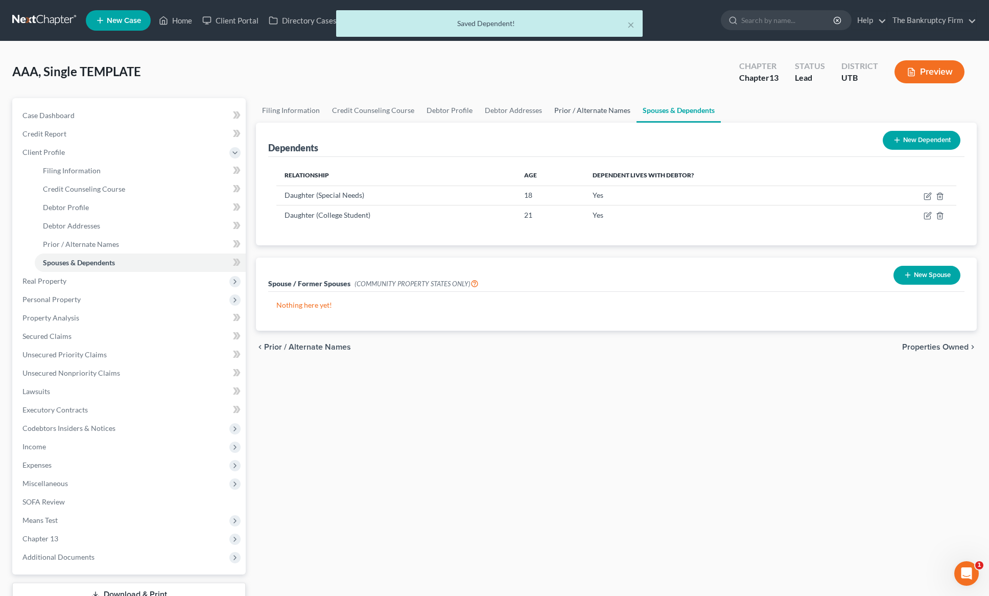
drag, startPoint x: 601, startPoint y: 110, endPoint x: 592, endPoint y: 111, distance: 8.8
click at [600, 110] on link "Prior / Alternate Names" at bounding box center [592, 110] width 88 height 25
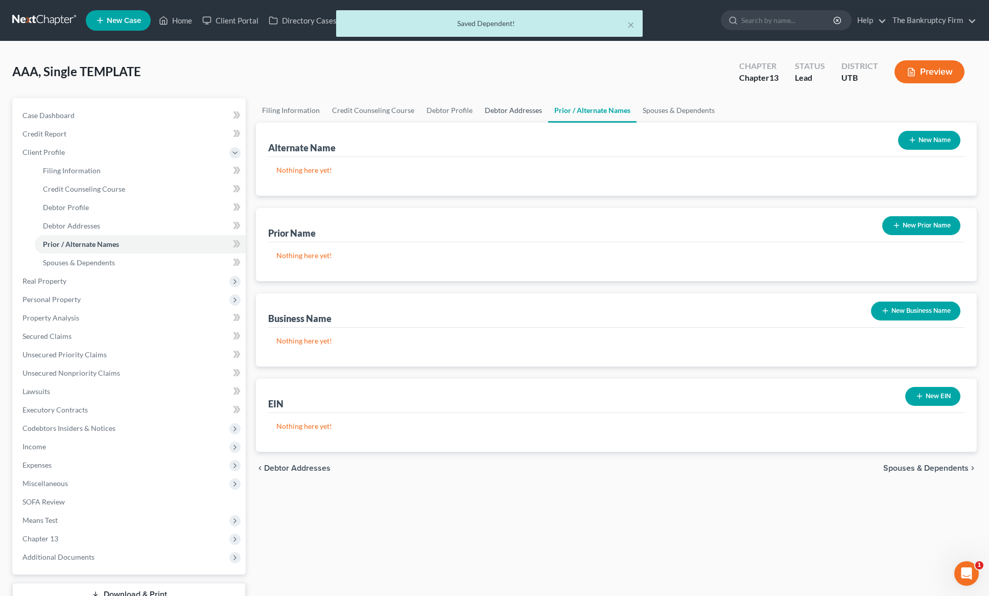
click at [520, 112] on link "Debtor Addresses" at bounding box center [514, 110] width 70 height 25
select select "0"
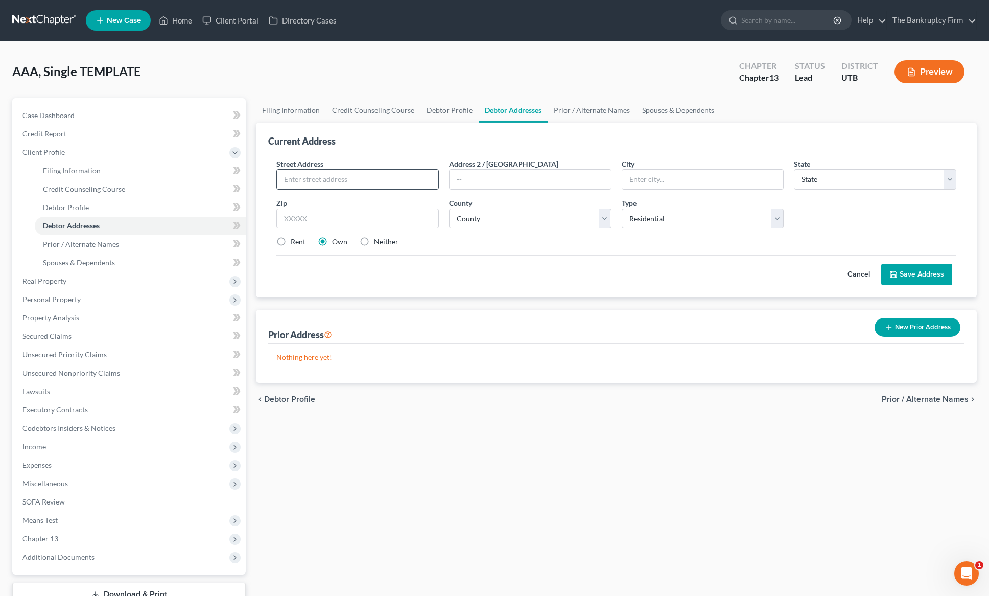
click at [328, 184] on input "text" at bounding box center [357, 179] width 161 height 19
type input "[STREET_ADDRESS]"
type input "C1"
type input "[GEOGRAPHIC_DATA]"
select select "46"
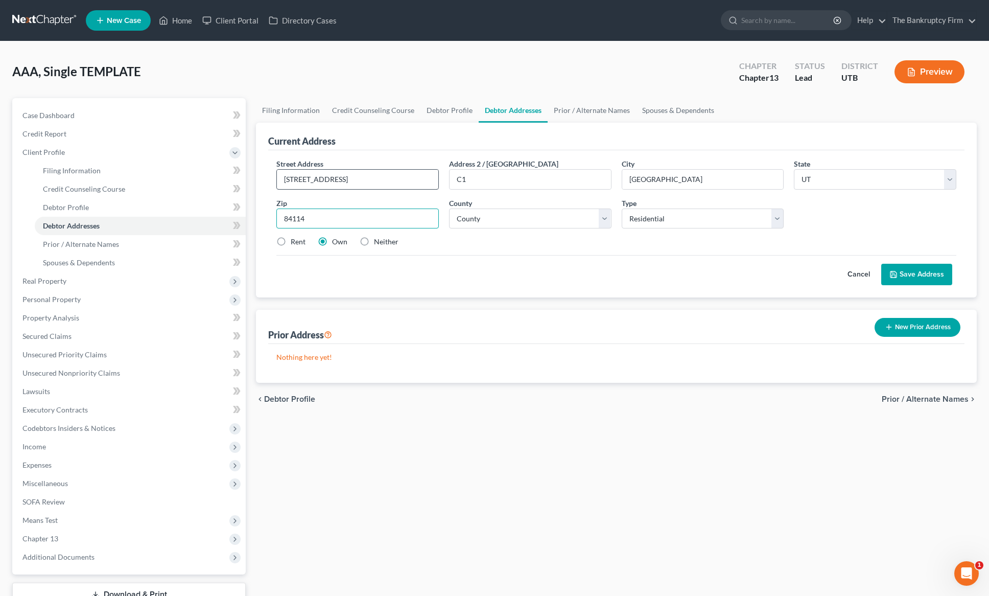
type input "84114"
type input "[GEOGRAPHIC_DATA]"
click at [568, 216] on select "County [GEOGRAPHIC_DATA] [GEOGRAPHIC_DATA] [GEOGRAPHIC_DATA] [GEOGRAPHIC_DATA] …" at bounding box center [530, 219] width 163 height 20
select select "28"
click at [449, 209] on select "County [GEOGRAPHIC_DATA] [GEOGRAPHIC_DATA] [GEOGRAPHIC_DATA] [GEOGRAPHIC_DATA] …" at bounding box center [530, 219] width 163 height 20
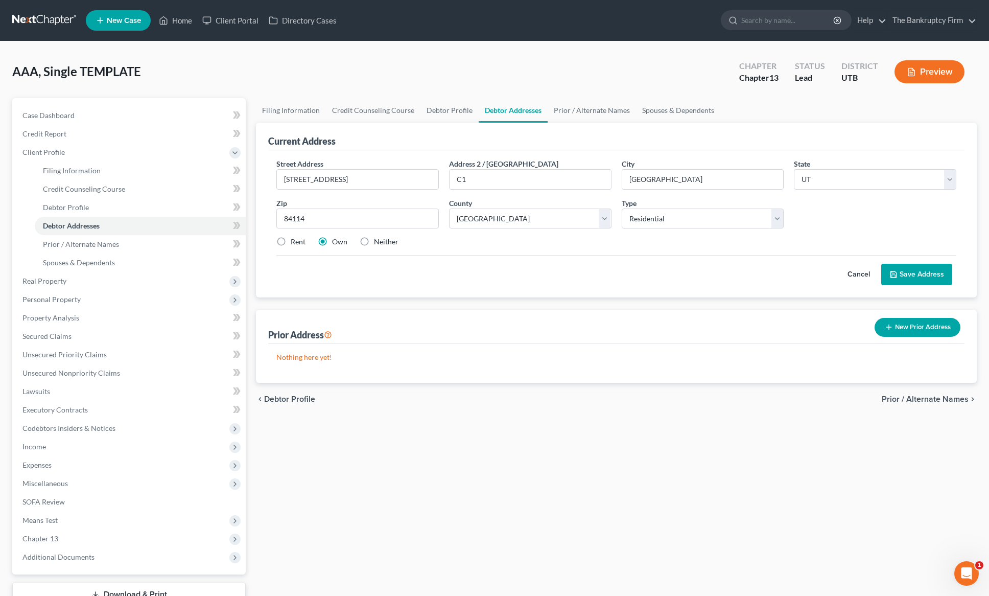
click at [291, 241] on label "Rent" at bounding box center [298, 242] width 15 height 10
click at [295, 241] on input "Rent" at bounding box center [298, 240] width 7 height 7
radio input "true"
click at [922, 272] on button "Save Address" at bounding box center [917, 274] width 71 height 21
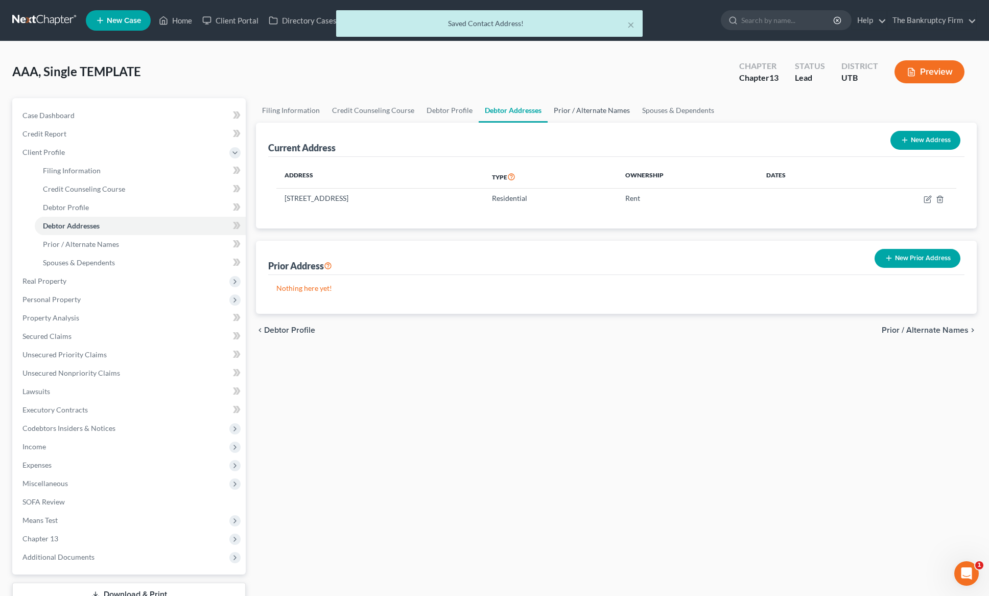
click at [584, 108] on link "Prior / Alternate Names" at bounding box center [592, 110] width 88 height 25
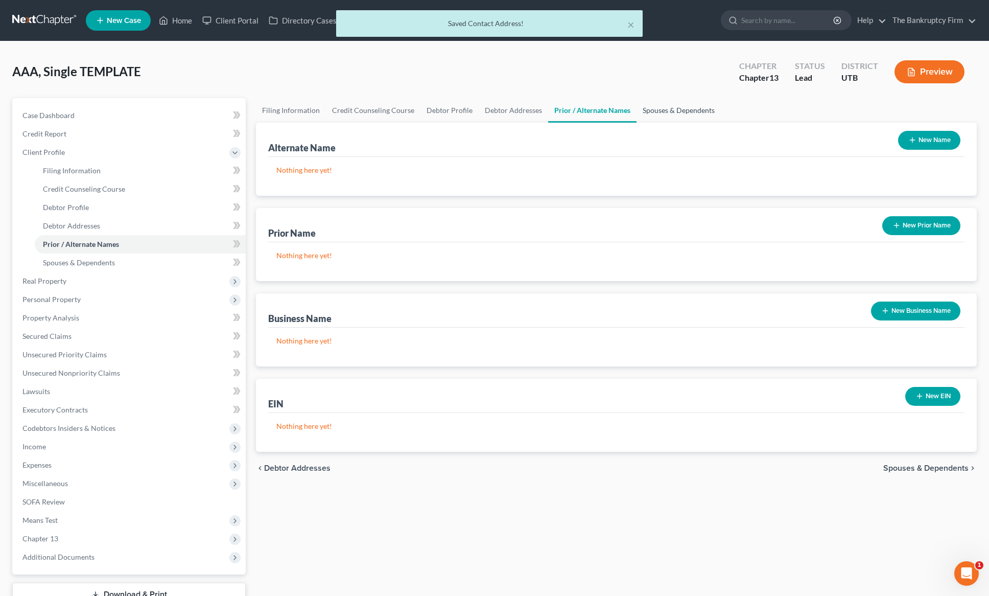
click at [661, 109] on link "Spouses & Dependents" at bounding box center [679, 110] width 84 height 25
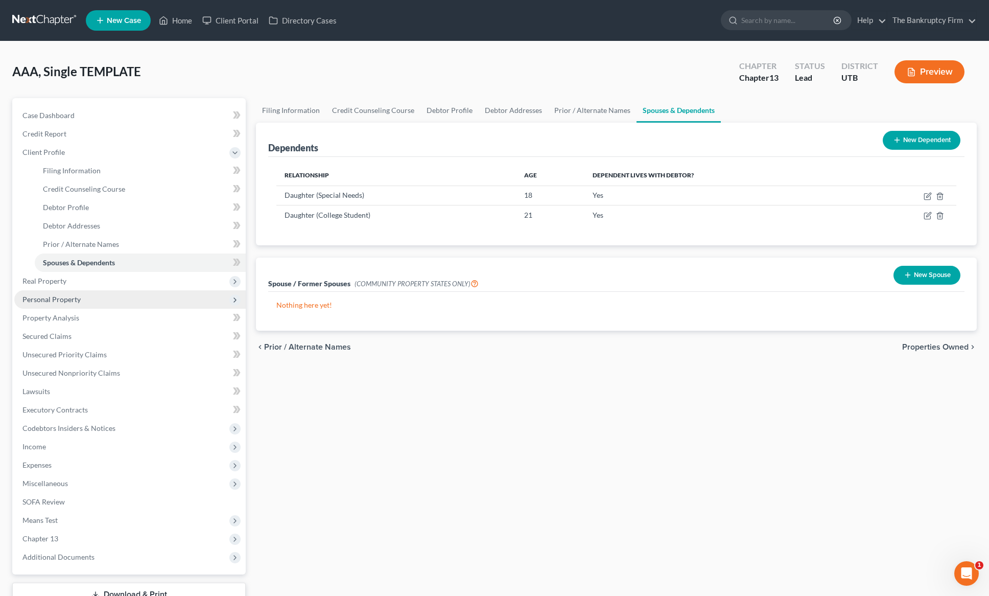
click at [60, 295] on span "Personal Property" at bounding box center [51, 299] width 58 height 9
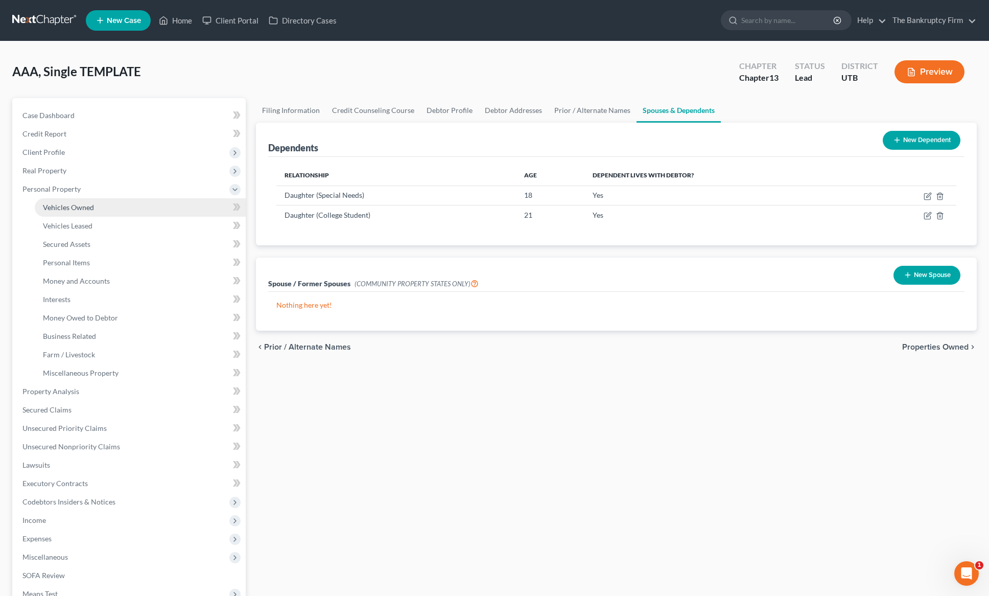
click at [80, 205] on span "Vehicles Owned" at bounding box center [68, 207] width 51 height 9
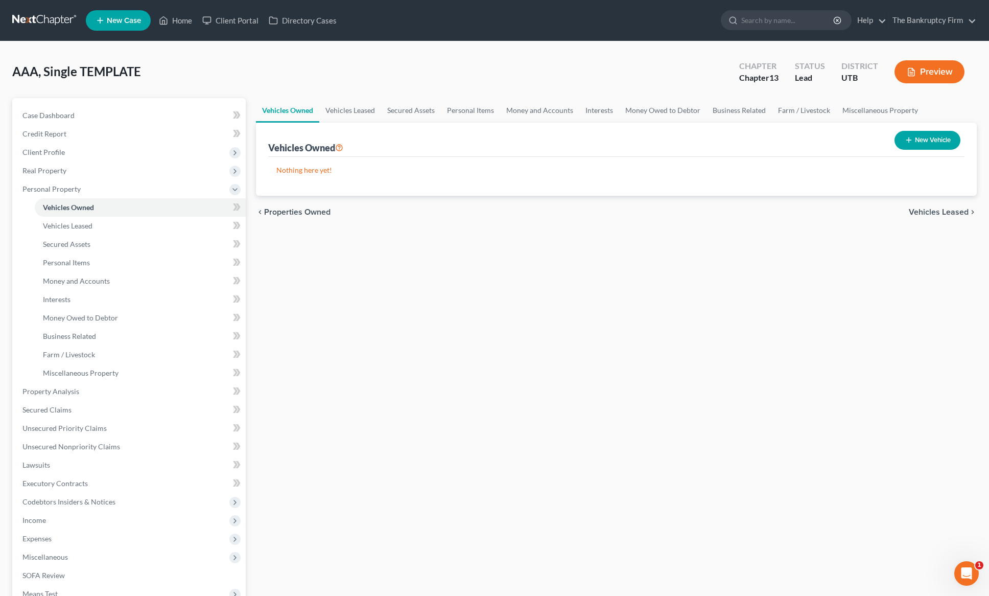
click at [931, 138] on button "New Vehicle" at bounding box center [928, 140] width 66 height 19
select select "0"
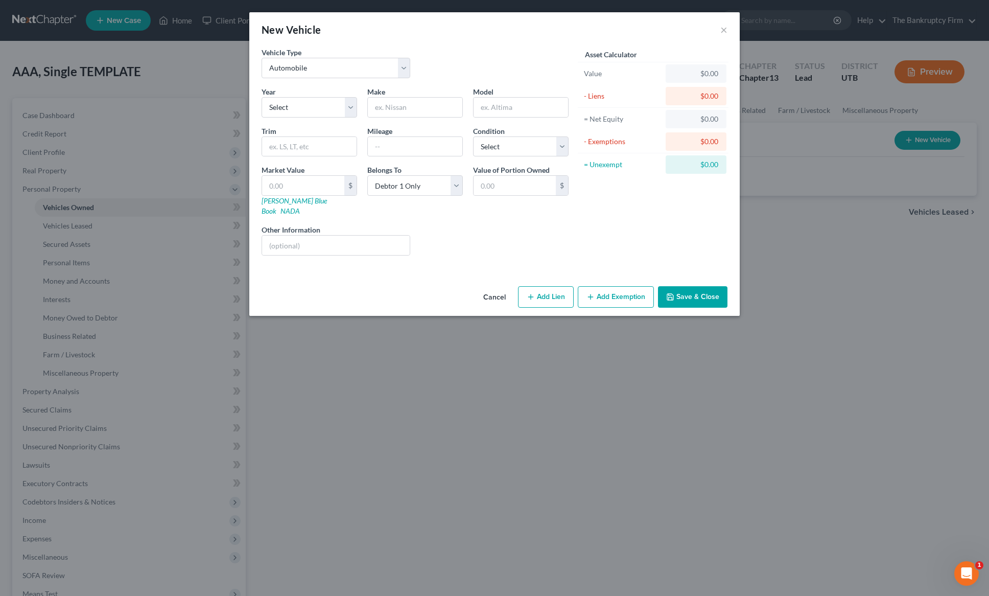
drag, startPoint x: 700, startPoint y: 288, endPoint x: 694, endPoint y: 287, distance: 5.7
click at [699, 288] on button "Save & Close" at bounding box center [693, 296] width 70 height 21
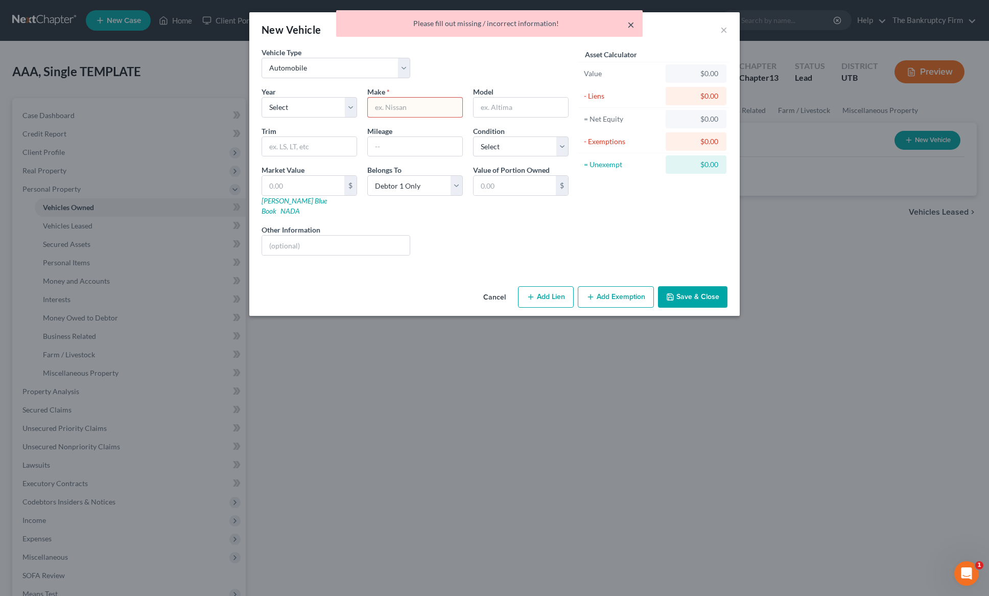
click at [628, 22] on button "×" at bounding box center [631, 24] width 7 height 12
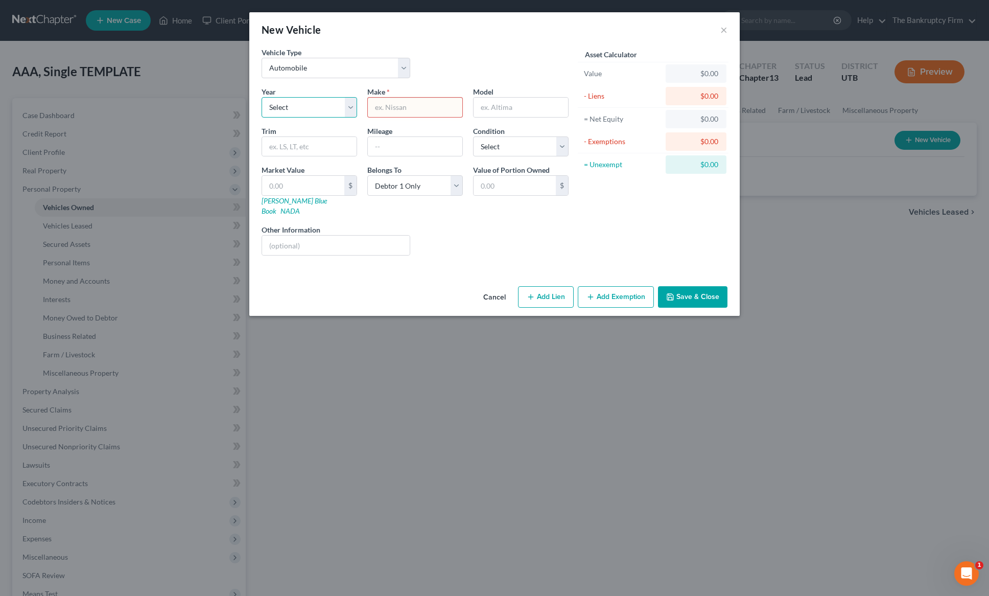
click at [349, 107] on select "Select 2026 2025 2024 2023 2022 2021 2020 2019 2018 2017 2016 2015 2014 2013 20…" at bounding box center [310, 107] width 96 height 20
select select "18"
click at [262, 97] on select "Select 2026 2025 2024 2023 2022 2021 2020 2019 2018 2017 2016 2015 2014 2013 20…" at bounding box center [310, 107] width 96 height 20
click at [418, 108] on input "text" at bounding box center [415, 107] width 95 height 19
type input "Toyota"
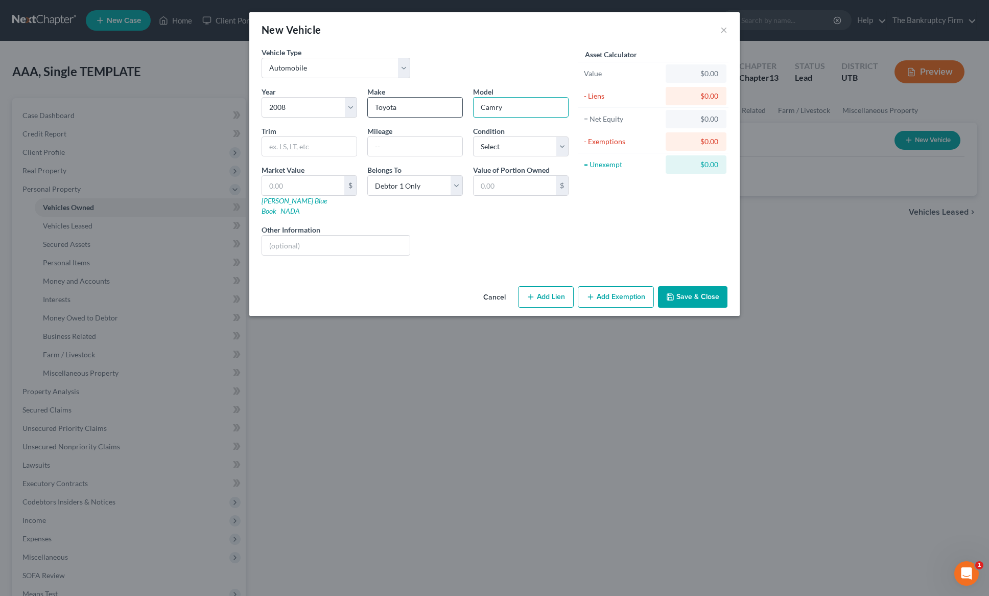
type input "Camry"
click at [393, 147] on input "text" at bounding box center [415, 146] width 95 height 19
click at [533, 152] on select "Select Excellent Very Good Good Fair Poor" at bounding box center [521, 146] width 96 height 20
select select "3"
click at [473, 136] on select "Select Excellent Very Good Good Fair Poor" at bounding box center [521, 146] width 96 height 20
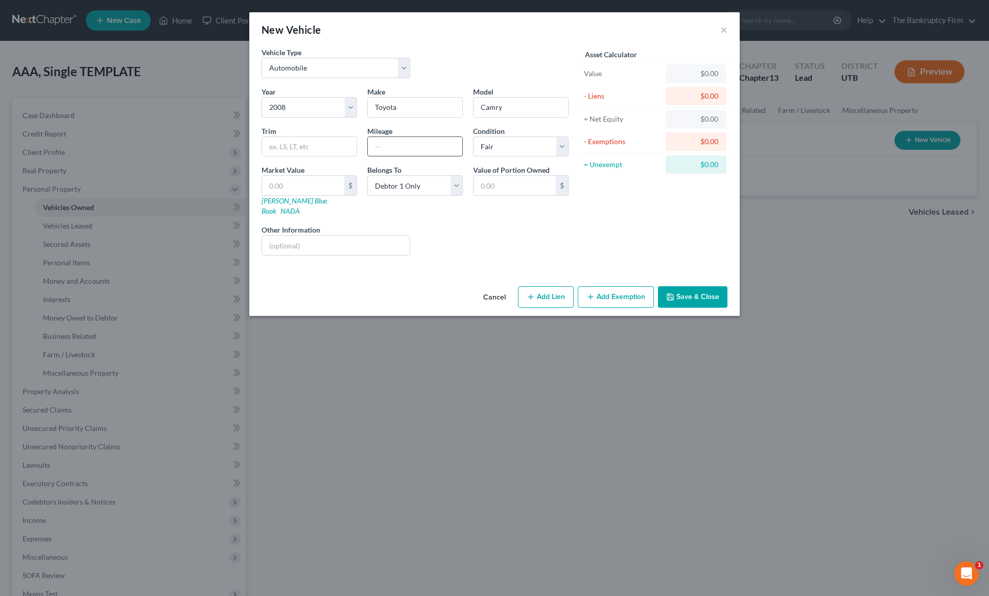
click at [381, 146] on input "text" at bounding box center [415, 146] width 95 height 19
type input "90000"
click at [296, 189] on input "text" at bounding box center [303, 185] width 82 height 19
type input "7"
type input "7.00"
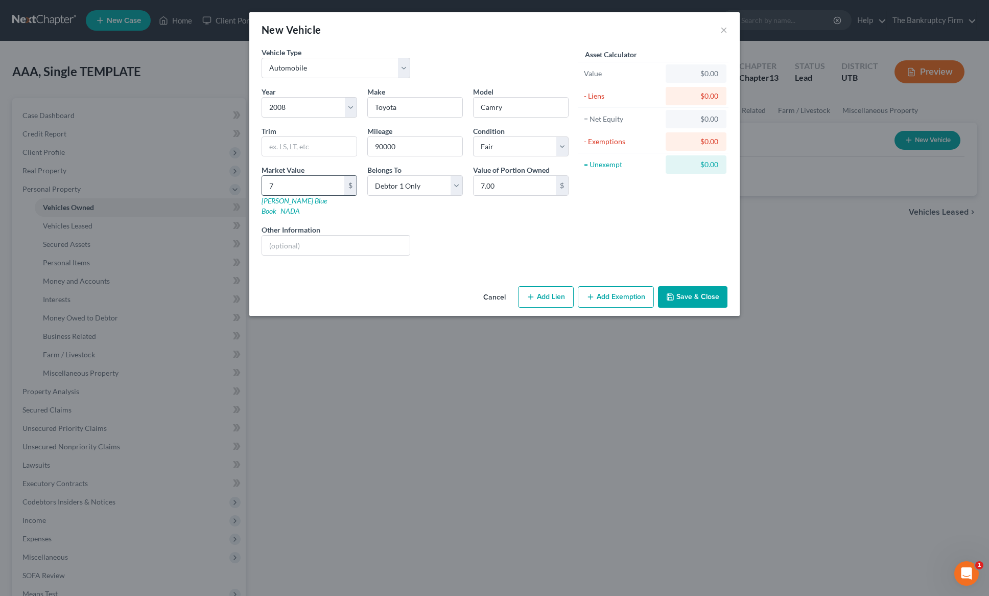
type input "77"
type input "77.00"
type input "772"
type input "772.00"
type input "7725"
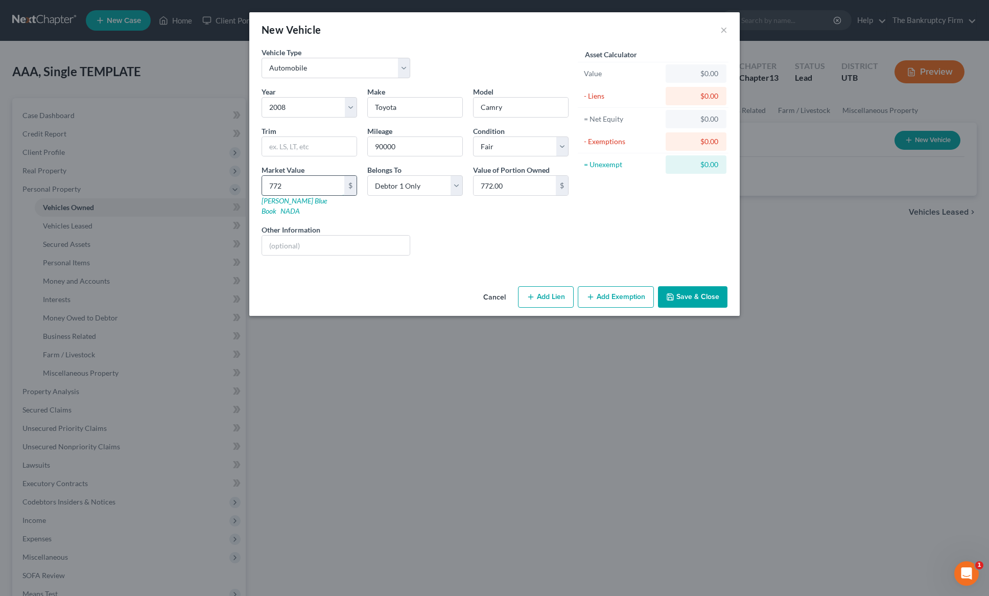
type input "7,725.00"
click at [700, 286] on button "Save & Close" at bounding box center [693, 296] width 70 height 21
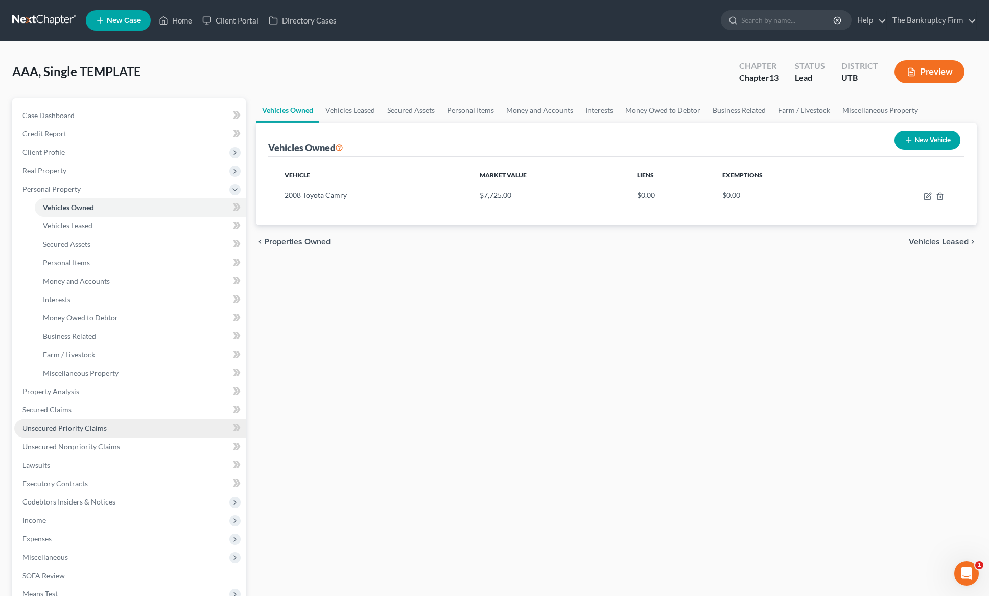
click at [86, 429] on span "Unsecured Priority Claims" at bounding box center [64, 428] width 84 height 9
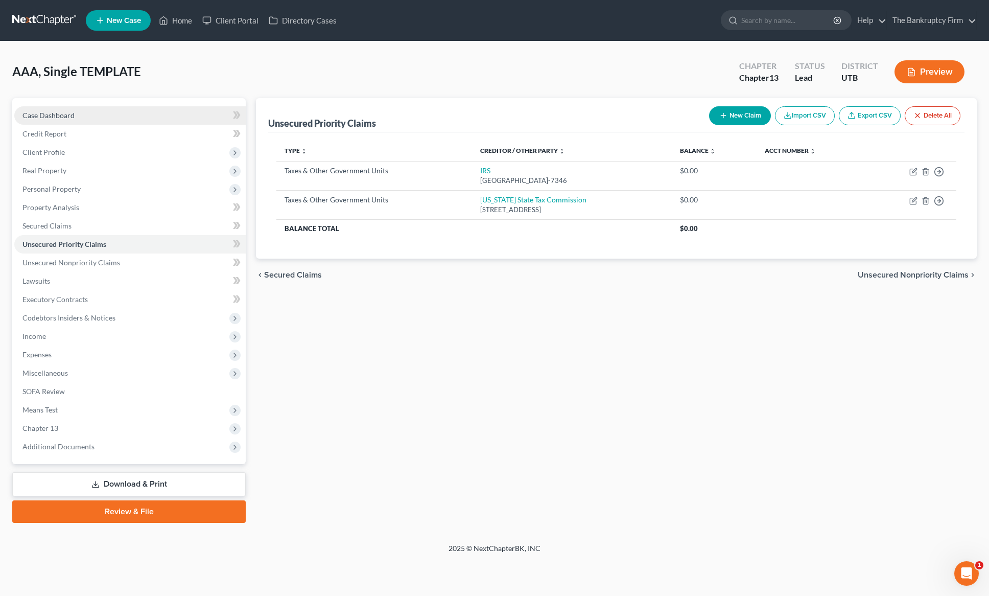
click at [43, 110] on link "Case Dashboard" at bounding box center [130, 115] width 232 height 18
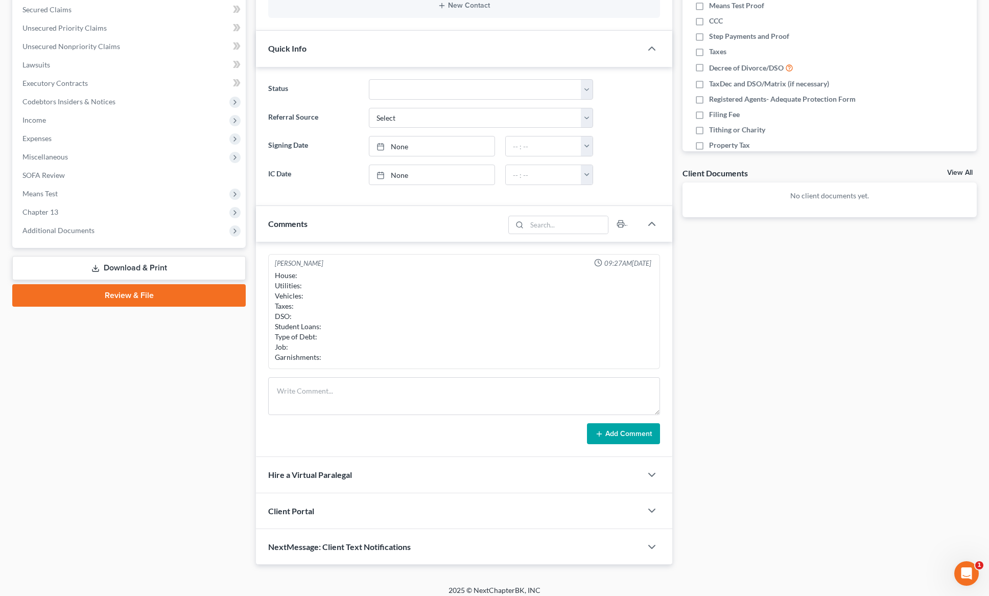
scroll to position [224, 0]
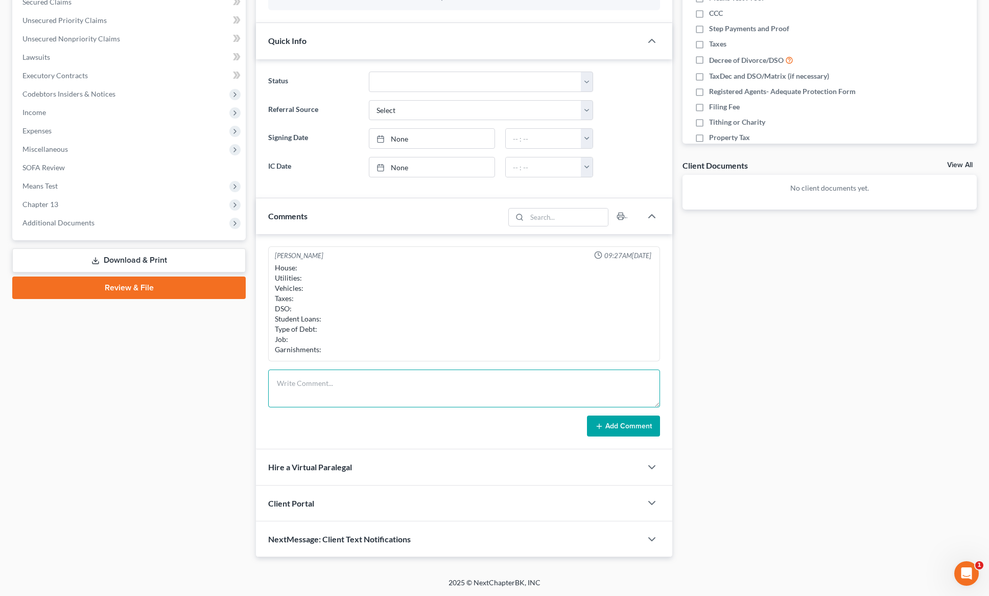
click at [287, 379] on textarea at bounding box center [464, 389] width 392 height 38
click at [347, 384] on textarea "Taxes yes: $5000 Rent Lawsuit on repo Payday Loans Job: [US_STATE] Kidney Insti…" at bounding box center [464, 389] width 392 height 38
click at [276, 384] on textarea "Taxes yes: $5000 Rent Lawsuit on repo Payday Loans Job: [US_STATE] Kidney Insti…" at bounding box center [464, 389] width 392 height 38
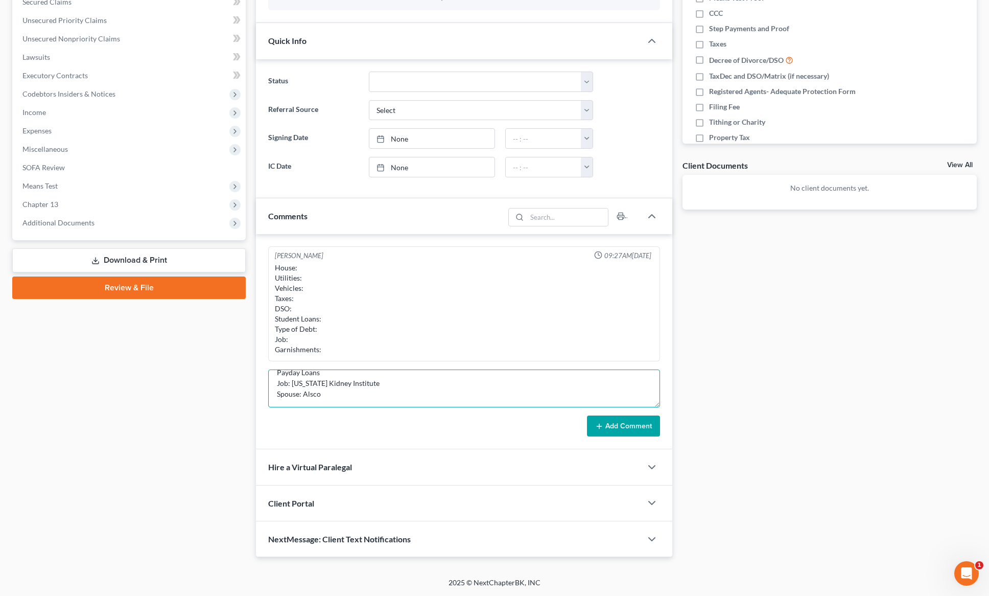
click at [339, 387] on textarea "Taxes yes: $5000 Rent Summons Lawsuit on repo Payday Loans Job: [US_STATE] Kidn…" at bounding box center [464, 389] width 392 height 38
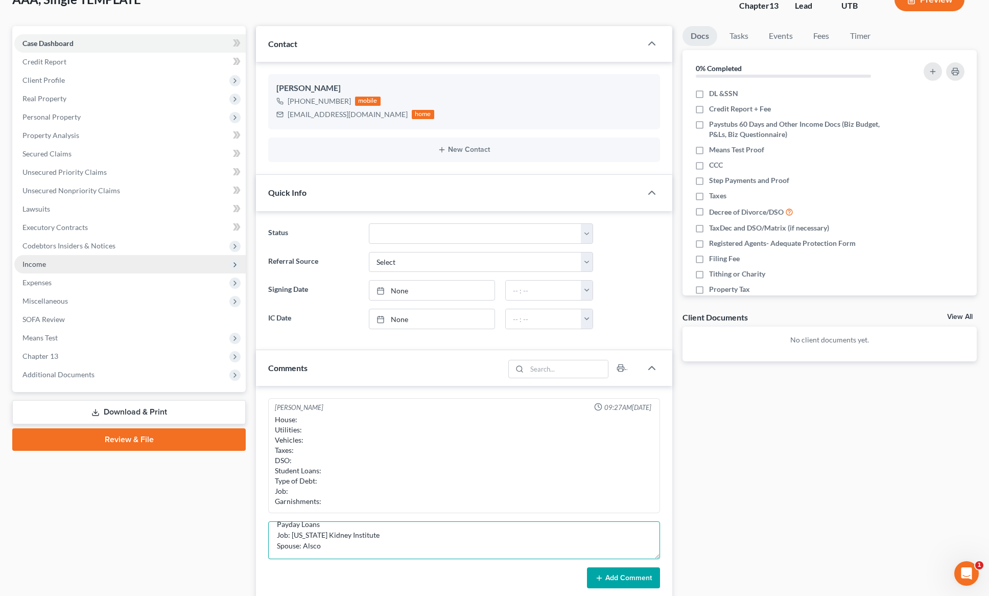
scroll to position [0, 0]
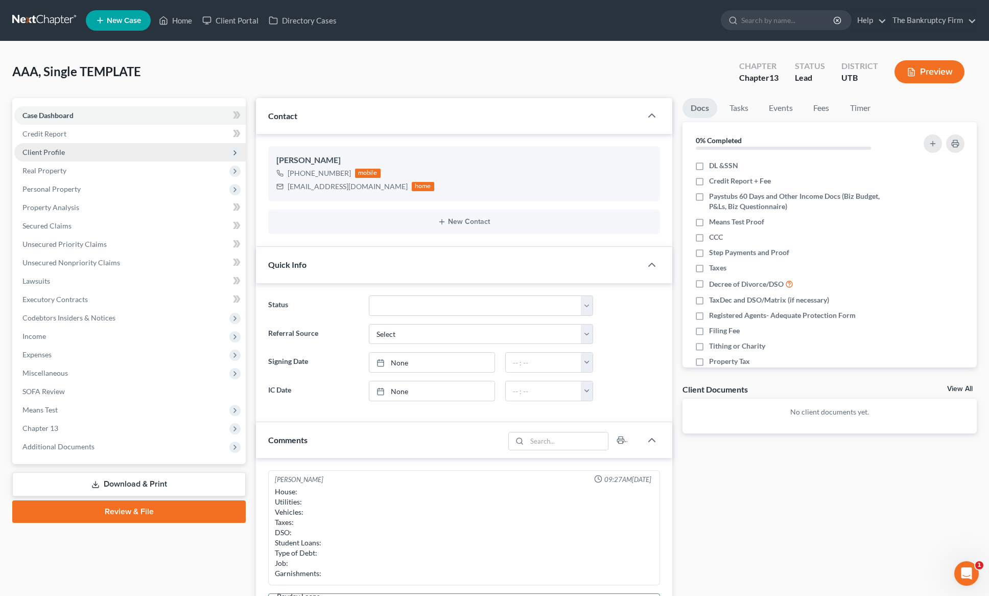
type textarea "Taxes yes: $5000 Rent Summons Lawsuit on repo Payday Loans Job: [US_STATE] Kidn…"
click at [51, 146] on span "Client Profile" at bounding box center [130, 152] width 232 height 18
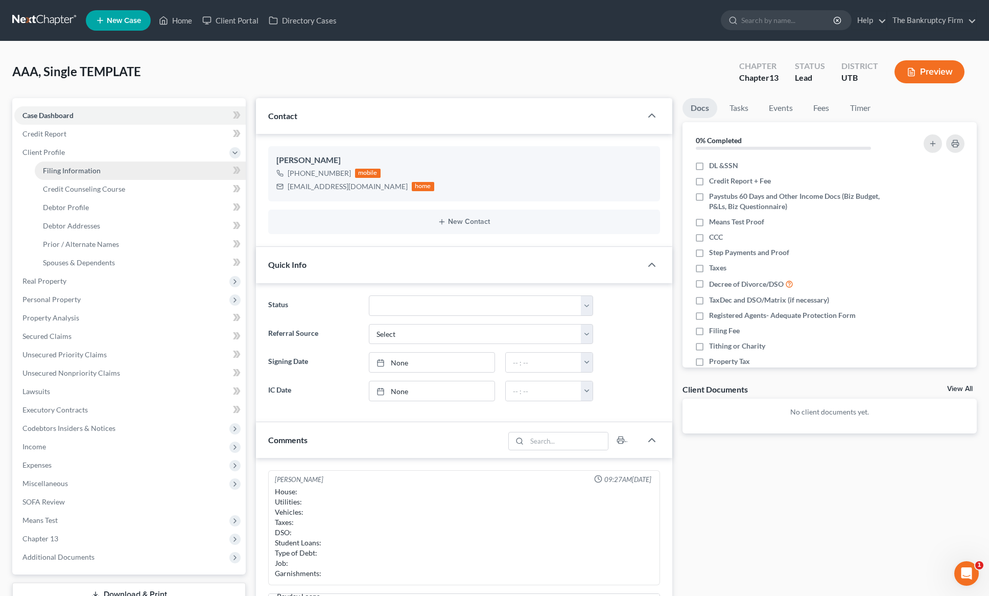
click at [82, 172] on span "Filing Information" at bounding box center [72, 170] width 58 height 9
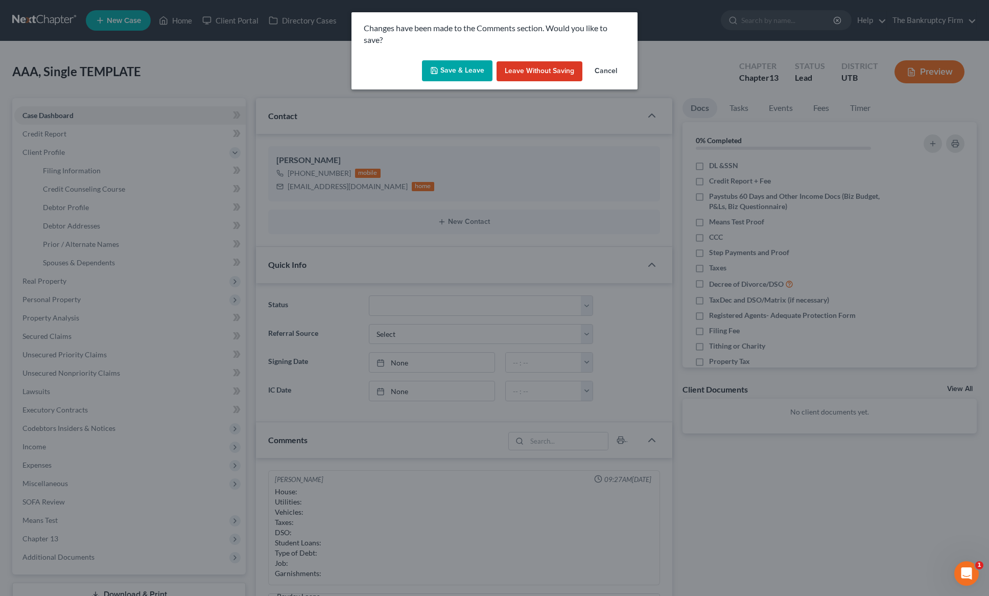
click at [450, 61] on button "Save & Leave" at bounding box center [457, 70] width 71 height 21
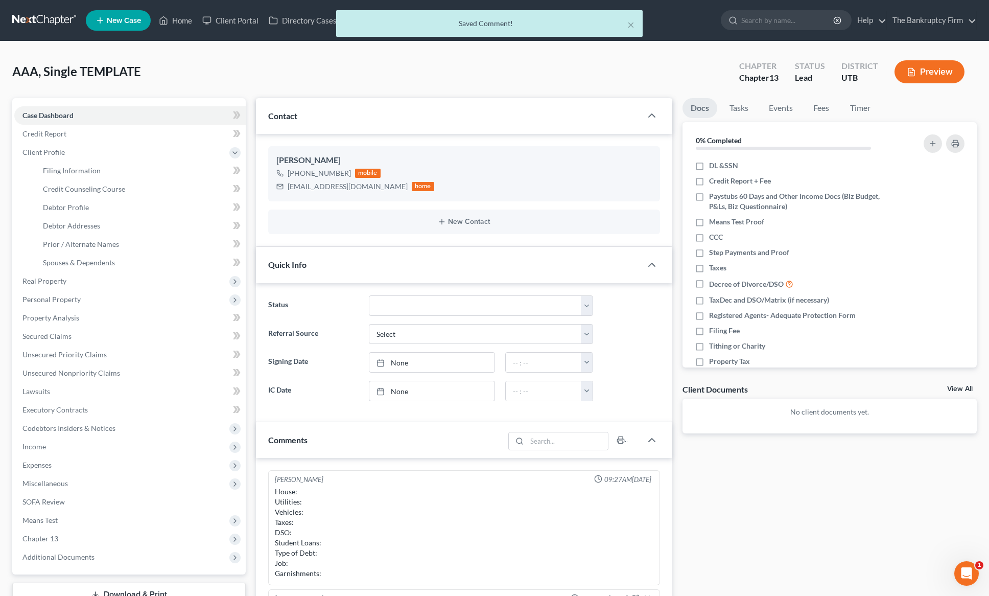
select select "1"
select select "0"
select select "3"
select select "81"
select select "0"
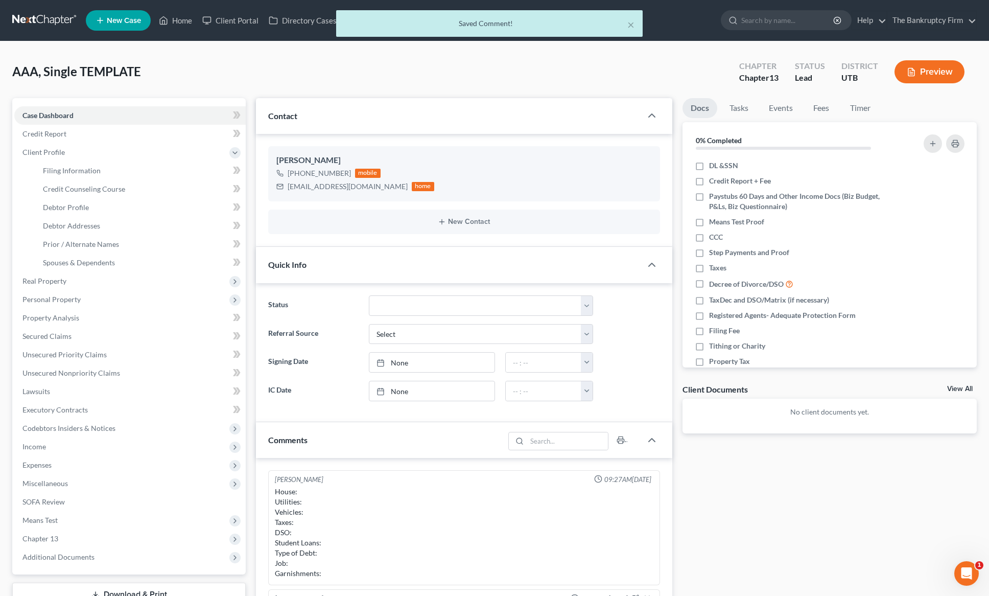
select select "46"
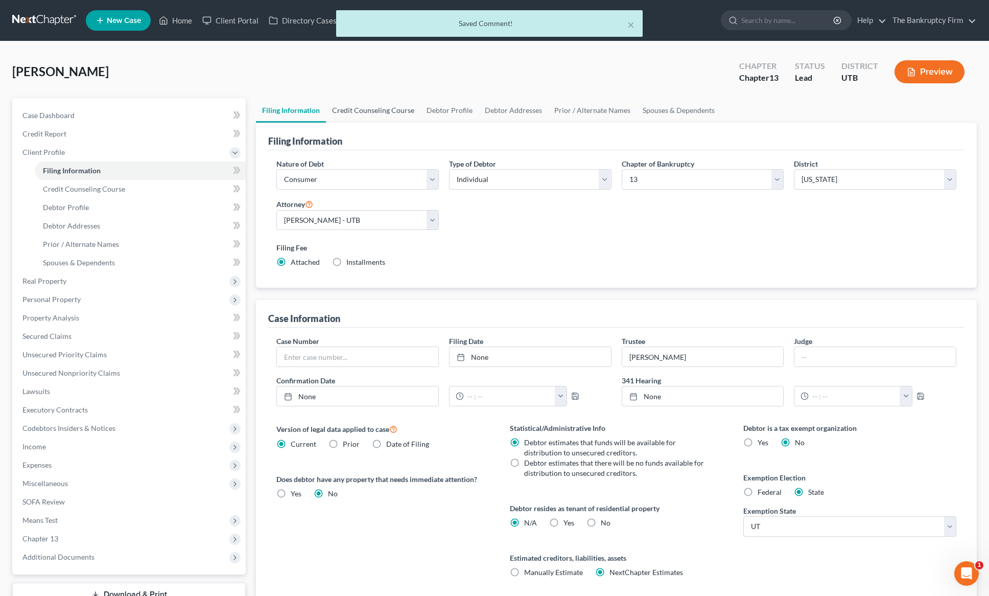
click at [360, 107] on link "Credit Counseling Course" at bounding box center [373, 110] width 95 height 25
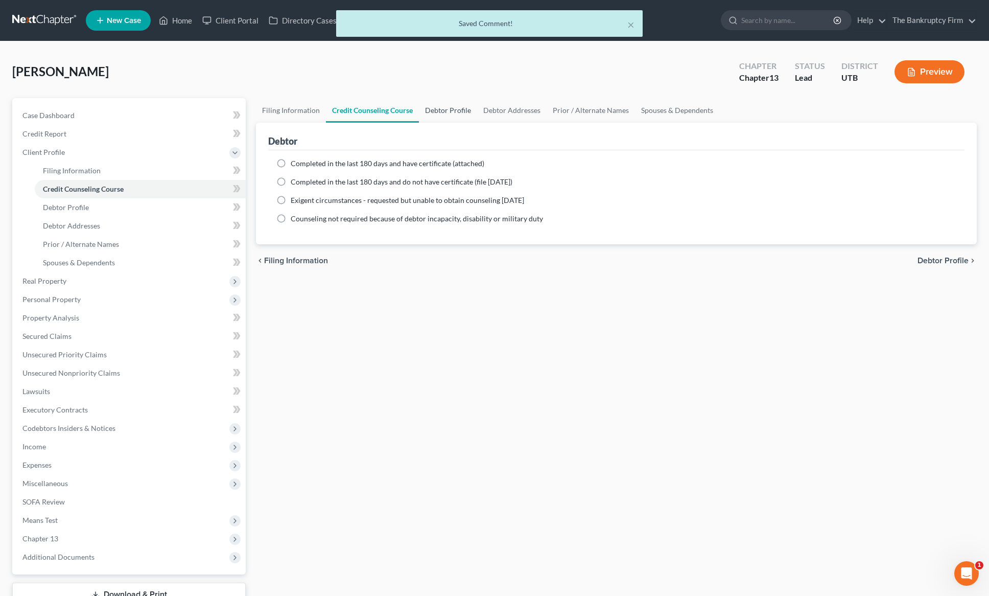
click at [452, 111] on link "Debtor Profile" at bounding box center [448, 110] width 58 height 25
select select "1"
select select "3"
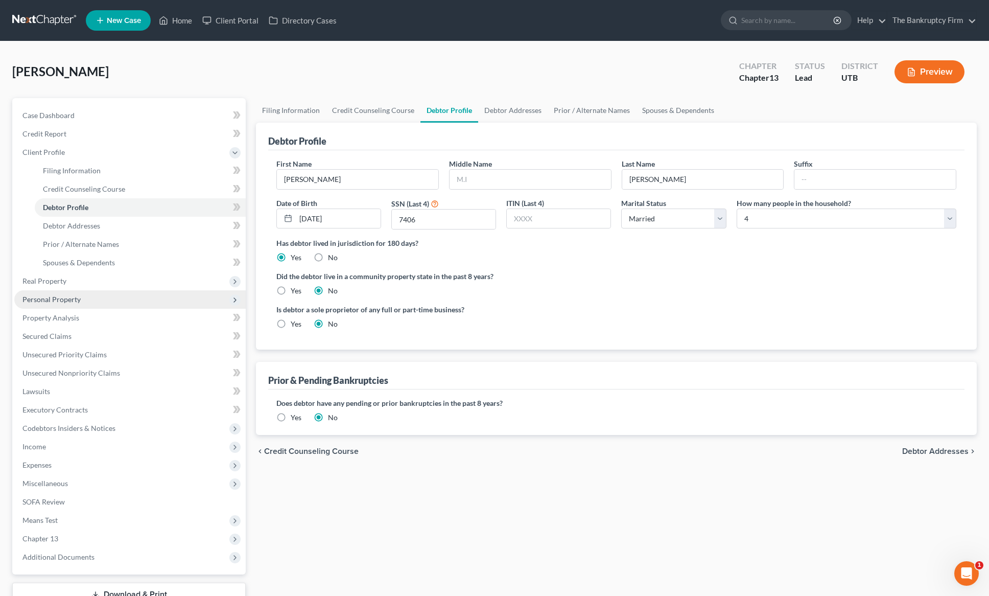
click at [63, 299] on span "Personal Property" at bounding box center [51, 299] width 58 height 9
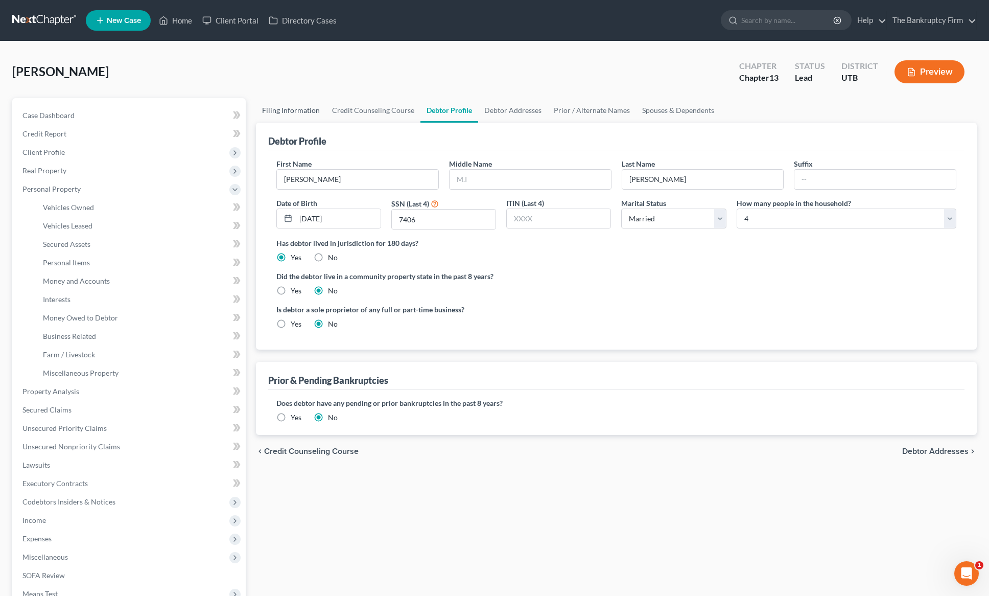
click at [301, 110] on link "Filing Information" at bounding box center [291, 110] width 70 height 25
select select "1"
select select "0"
select select "3"
select select "81"
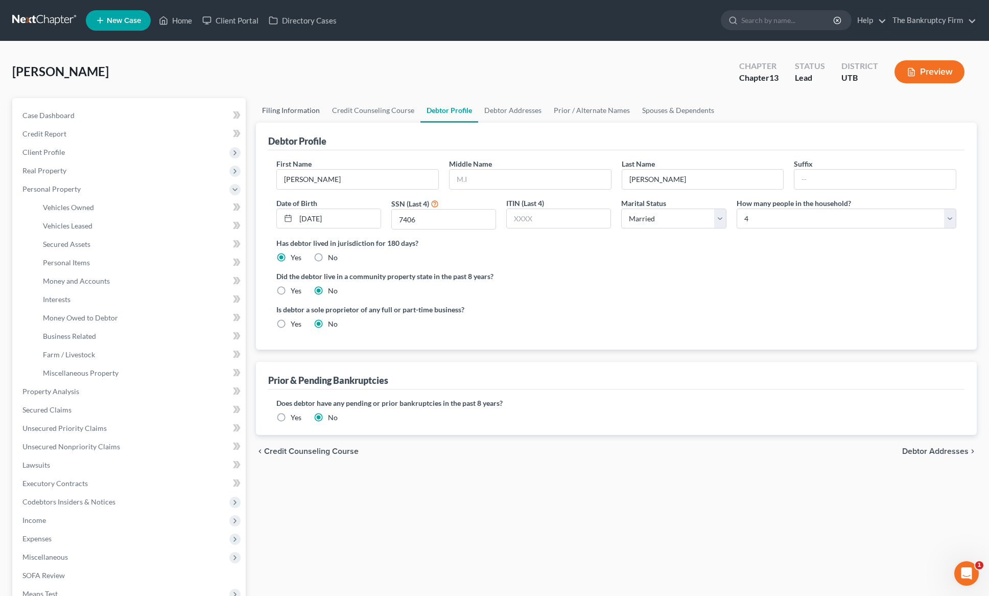
select select "0"
select select "46"
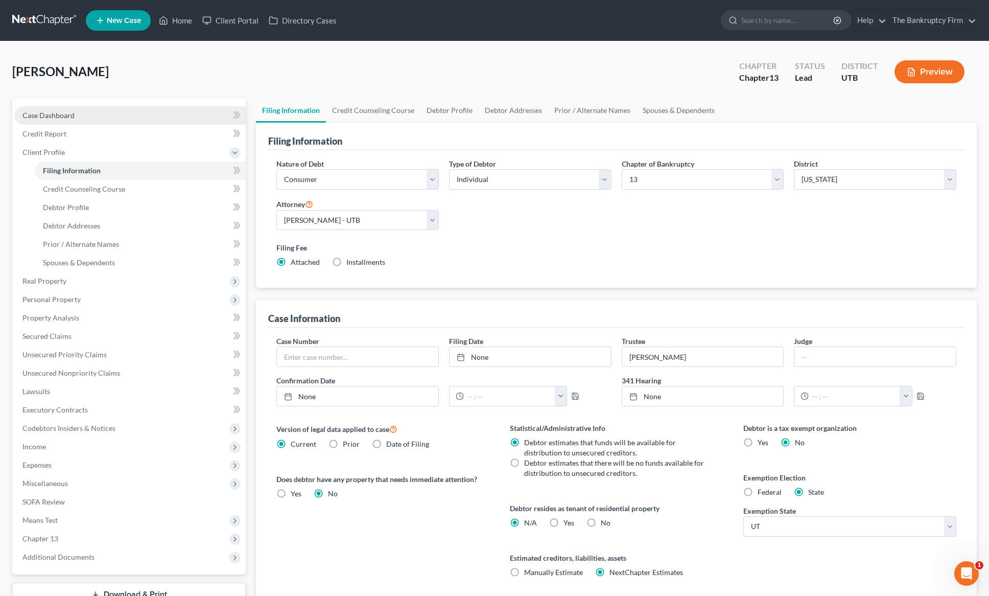
click at [66, 114] on span "Case Dashboard" at bounding box center [48, 115] width 52 height 9
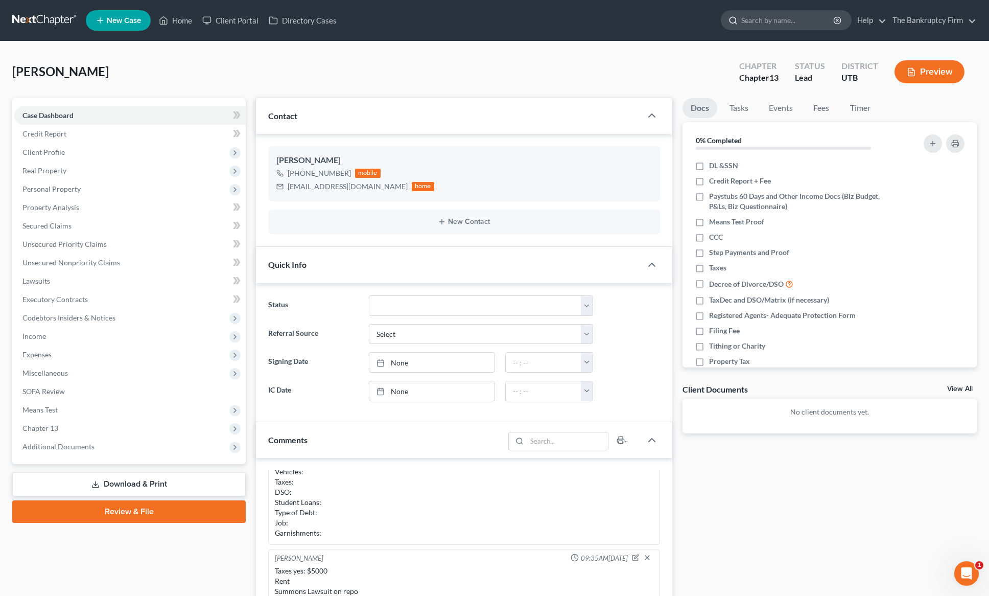
click at [773, 22] on input "search" at bounding box center [789, 20] width 94 height 19
type input "[PERSON_NAME]"
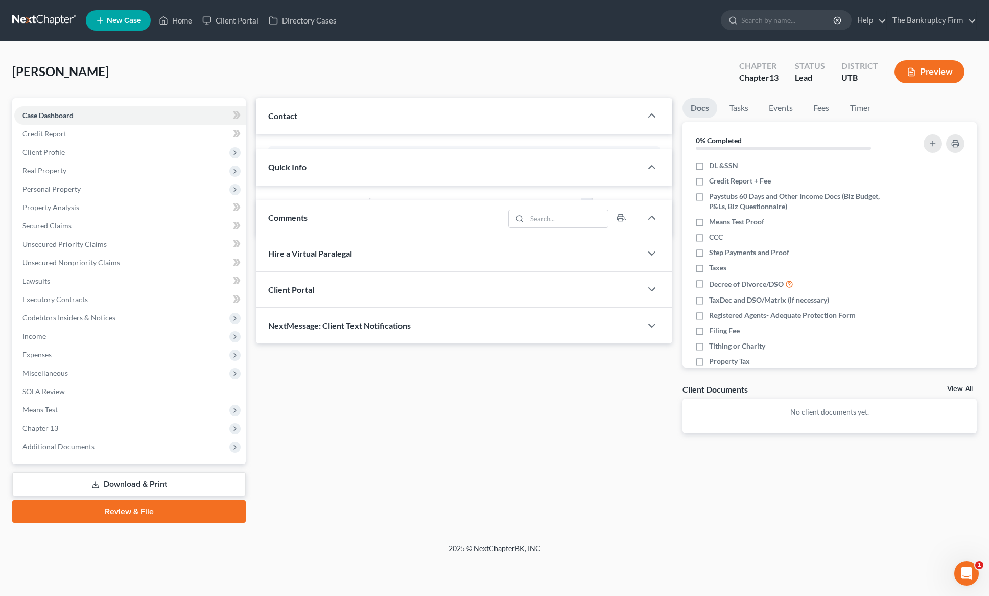
scroll to position [40, 0]
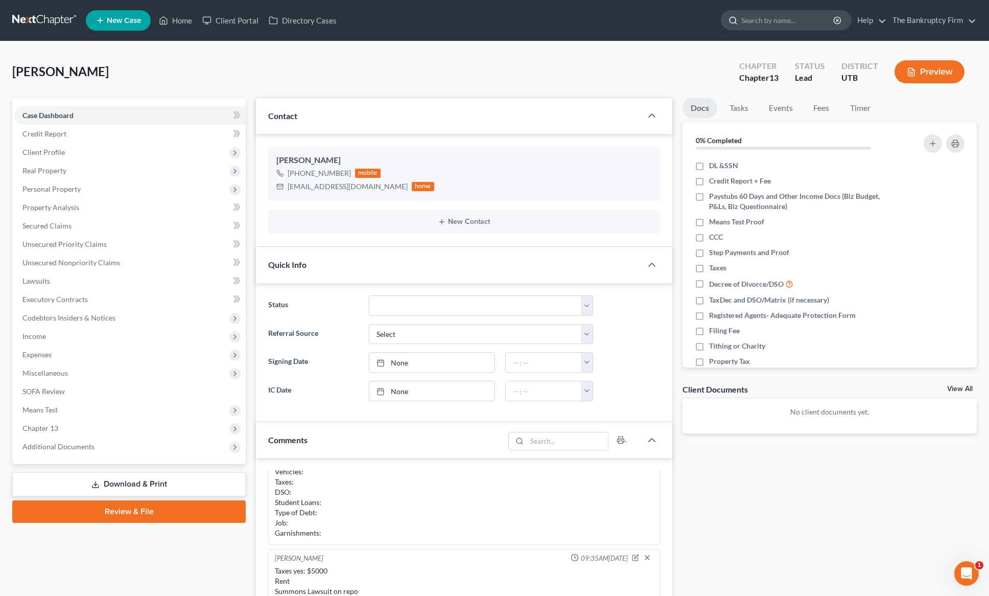
click at [773, 27] on input "search" at bounding box center [789, 20] width 94 height 19
click at [179, 20] on link "Home" at bounding box center [175, 20] width 43 height 18
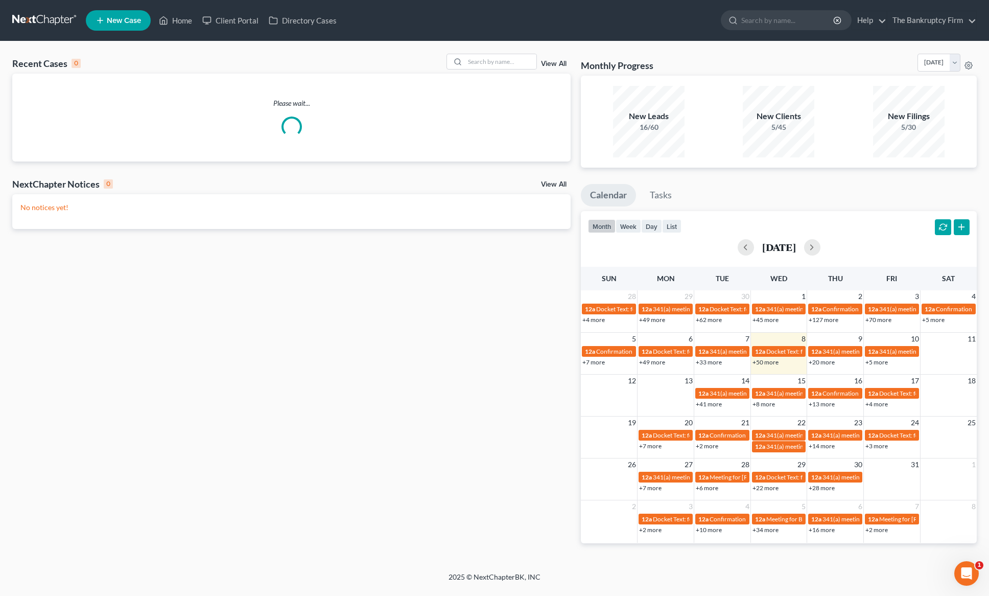
click at [558, 61] on link "View All" at bounding box center [554, 63] width 26 height 7
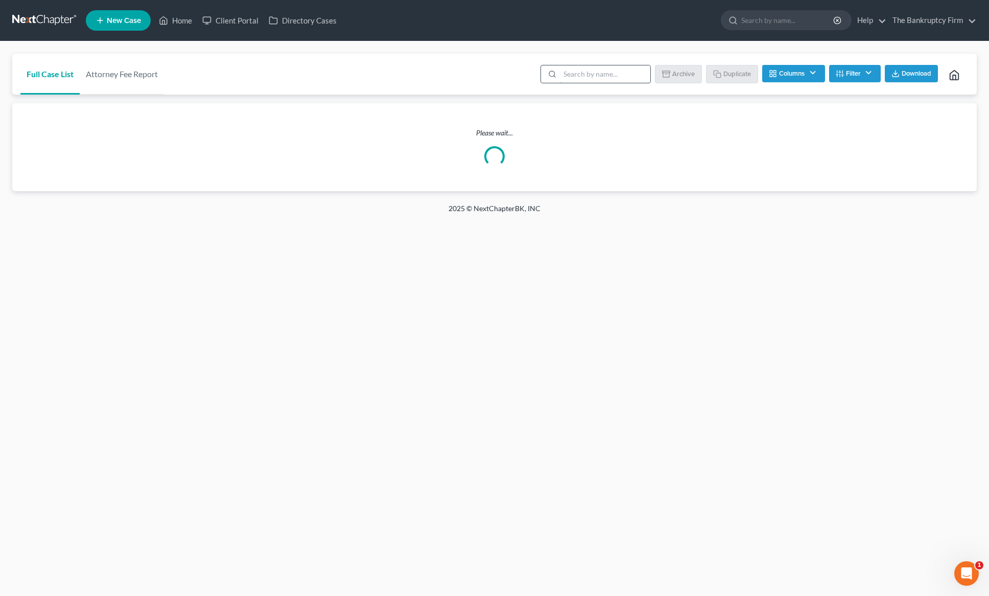
click at [577, 71] on input "search" at bounding box center [605, 73] width 90 height 17
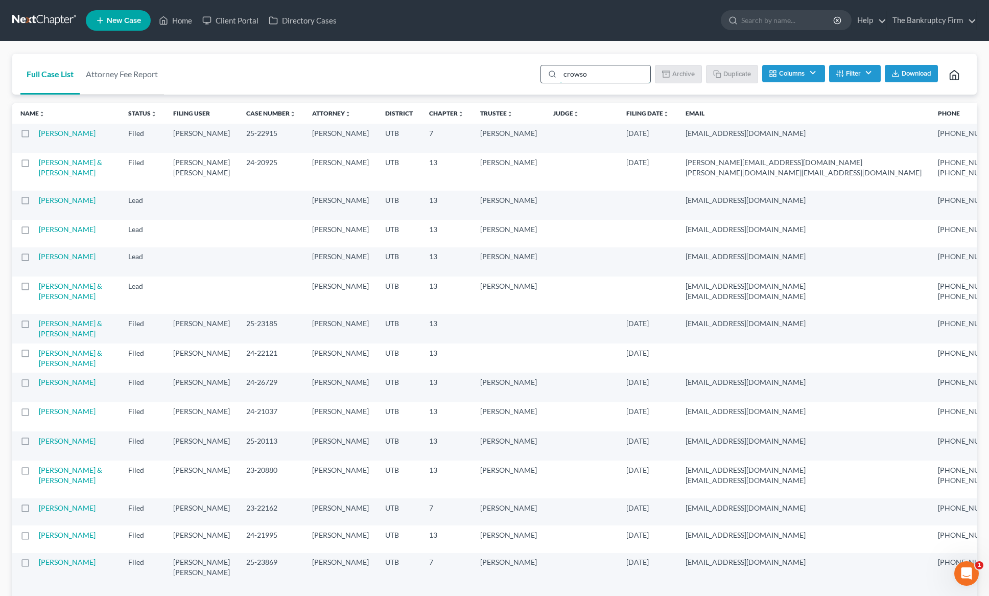
type input "[PERSON_NAME]"
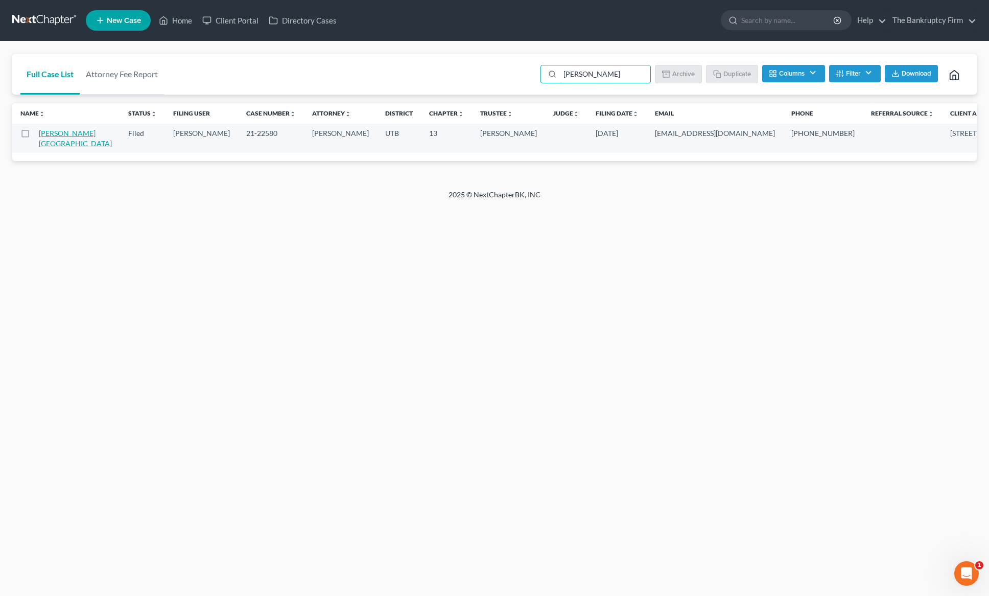
click at [51, 135] on link "[PERSON_NAME][GEOGRAPHIC_DATA]" at bounding box center [75, 138] width 73 height 19
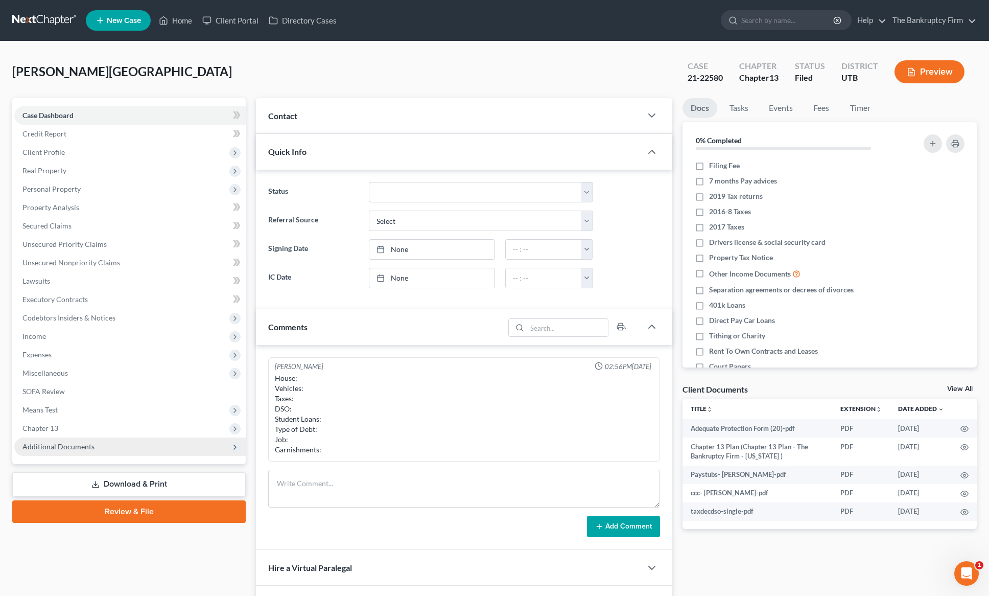
drag, startPoint x: 120, startPoint y: 446, endPoint x: 125, endPoint y: 442, distance: 6.5
click at [120, 446] on span "Additional Documents" at bounding box center [130, 446] width 232 height 18
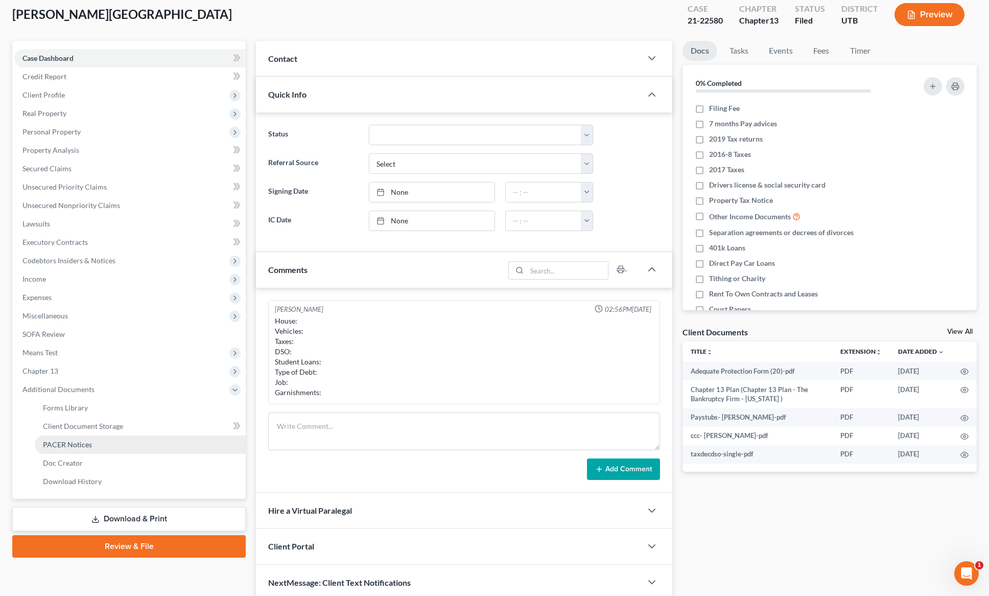
scroll to position [101, 0]
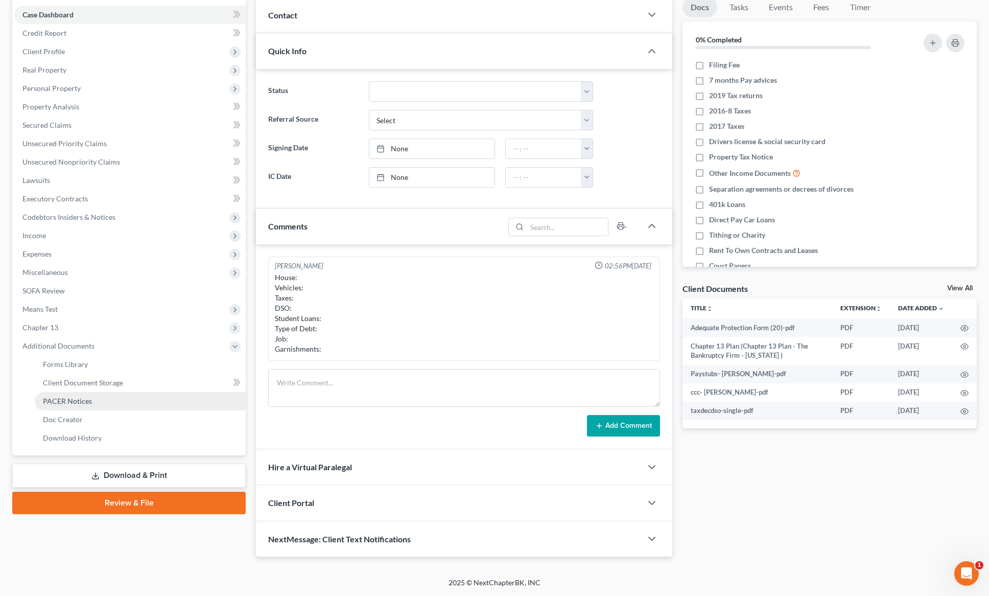
click at [84, 401] on span "PACER Notices" at bounding box center [67, 401] width 49 height 9
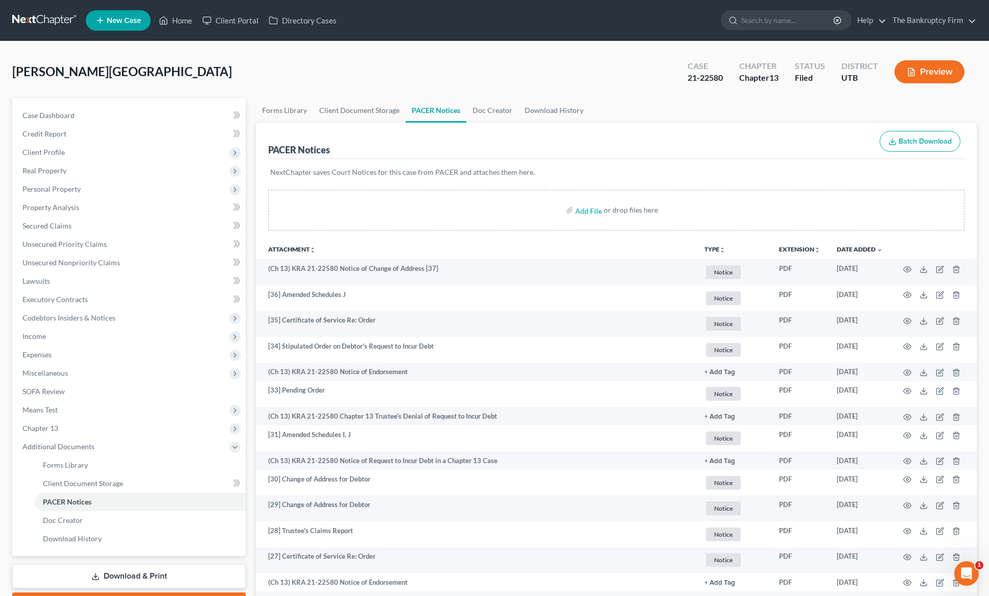
click at [374, 235] on div "Add File or drop files here" at bounding box center [616, 214] width 721 height 49
drag, startPoint x: 272, startPoint y: 173, endPoint x: 372, endPoint y: 171, distance: 99.7
click at [372, 171] on p "NextChapter saves Court Notices for this case from PACER and attaches them here." at bounding box center [616, 172] width 692 height 10
click at [457, 174] on p "NextChapter saves Court Notices for this case from PACER and attaches them here." at bounding box center [616, 172] width 692 height 10
drag, startPoint x: 432, startPoint y: 172, endPoint x: 535, endPoint y: 173, distance: 102.7
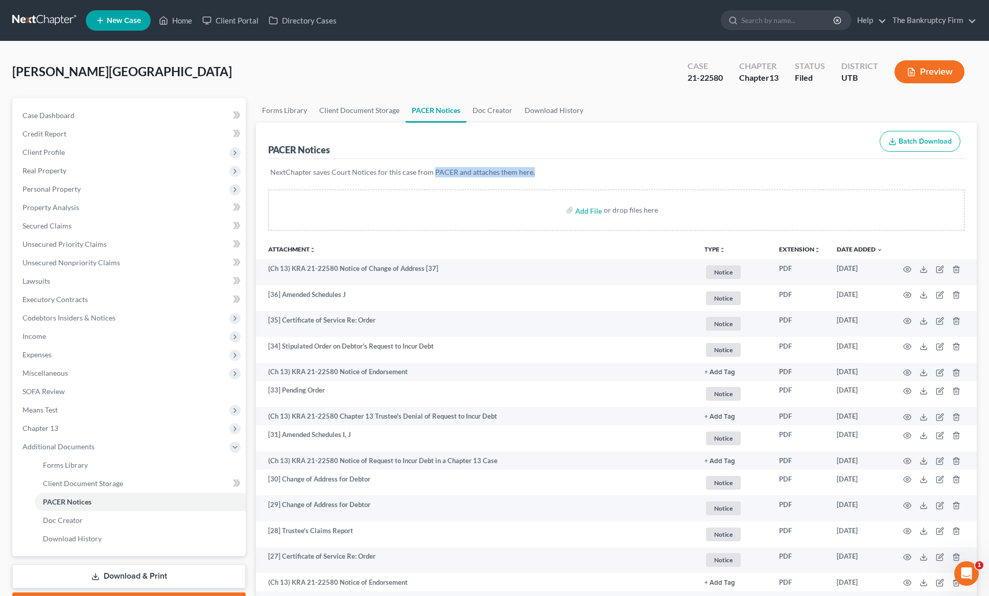
click at [535, 173] on p "NextChapter saves Court Notices for this case from PACER and attaches them here." at bounding box center [616, 172] width 692 height 10
drag, startPoint x: 282, startPoint y: 173, endPoint x: 389, endPoint y: 177, distance: 107.4
click at [345, 176] on p "NextChapter saves Court Notices for this case from PACER and attaches them here." at bounding box center [616, 172] width 692 height 10
click at [389, 177] on p "NextChapter saves Court Notices for this case from PACER and attaches them here." at bounding box center [616, 172] width 692 height 10
click at [391, 173] on p "NextChapter saves Court Notices for this case from PACER and attaches them here." at bounding box center [616, 172] width 692 height 10
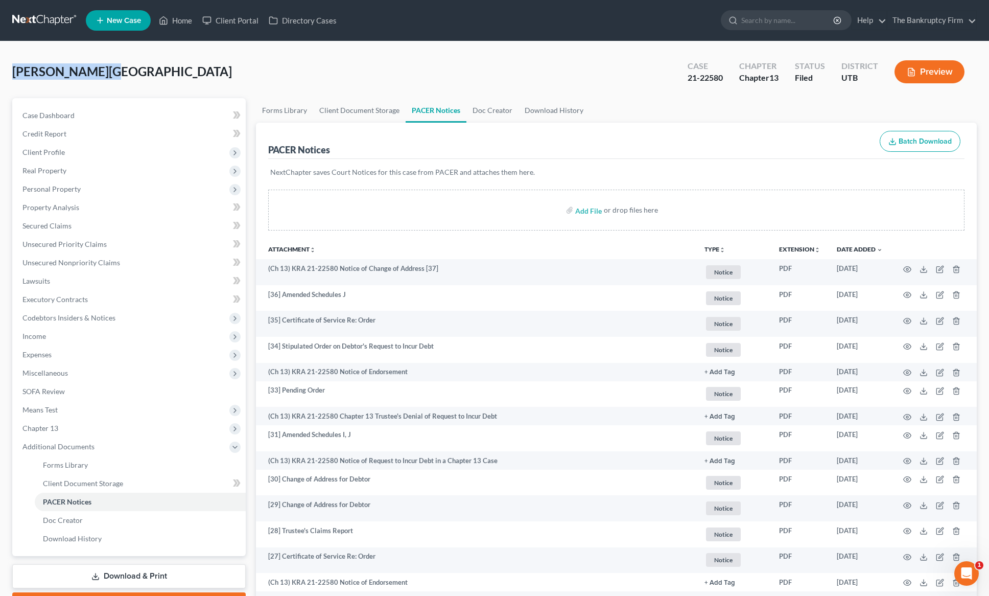
drag, startPoint x: 101, startPoint y: 72, endPoint x: 6, endPoint y: 74, distance: 95.6
click at [133, 72] on div "[PERSON_NAME][GEOGRAPHIC_DATA] Upgraded Case 21-22580 Chapter Chapter 13 Status…" at bounding box center [494, 76] width 965 height 44
click at [778, 18] on input "search" at bounding box center [789, 20] width 94 height 19
type input "[PERSON_NAME]"
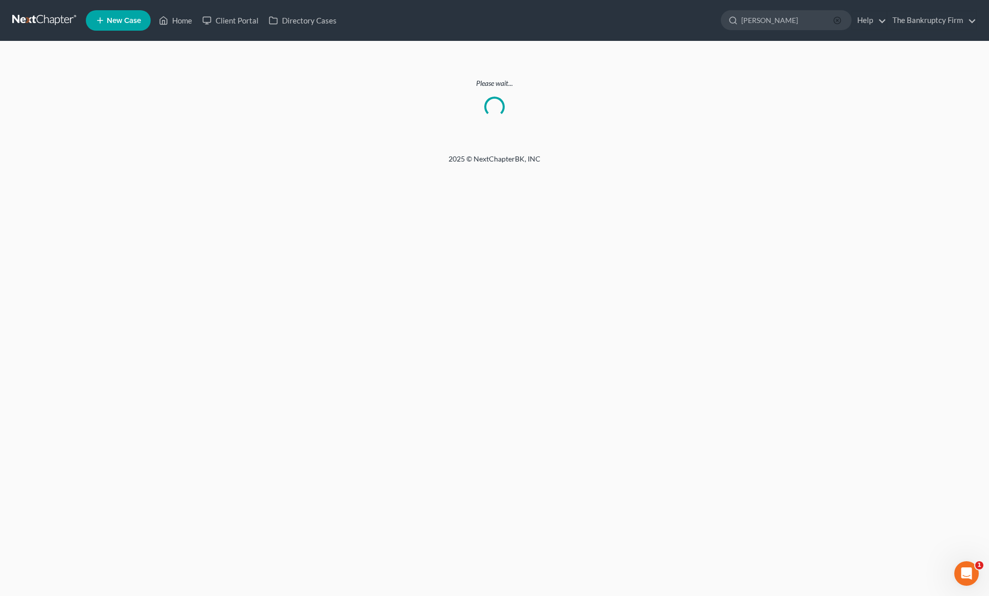
click at [838, 20] on line "button" at bounding box center [838, 20] width 2 height 2
drag, startPoint x: 211, startPoint y: 153, endPoint x: 184, endPoint y: 45, distance: 110.9
click at [212, 151] on div "Home New Case Client Portal Directory Cases The Bankruptcy Firm [EMAIL_ADDRESS]…" at bounding box center [494, 298] width 989 height 596
click at [182, 20] on link "Home" at bounding box center [175, 20] width 43 height 18
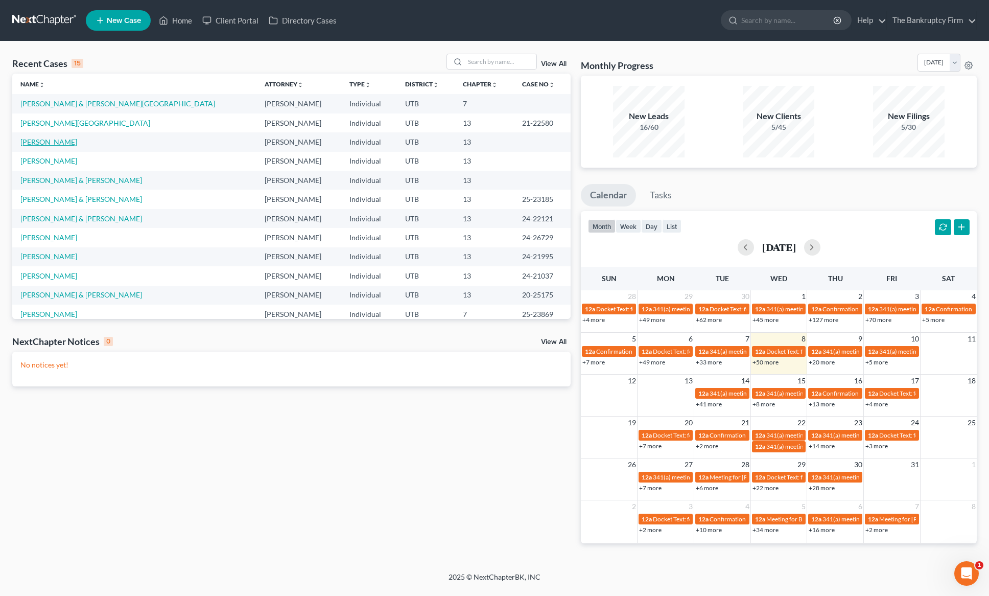
click at [55, 143] on link "[PERSON_NAME]" at bounding box center [48, 141] width 57 height 9
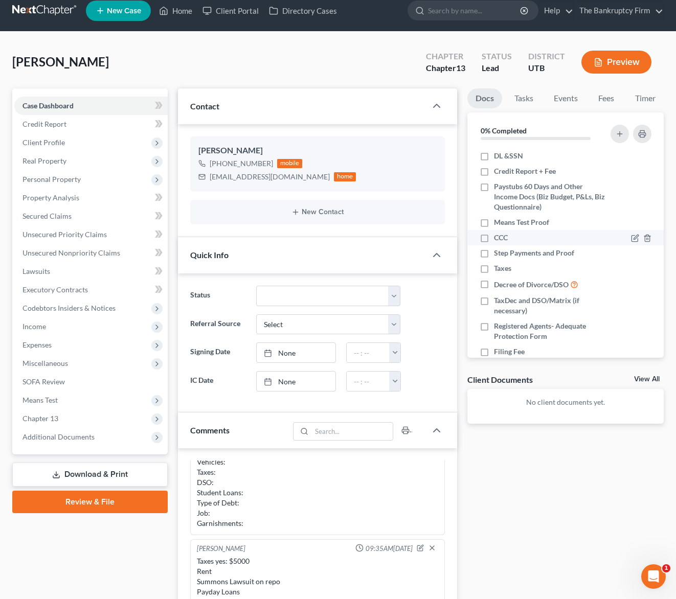
scroll to position [11, 0]
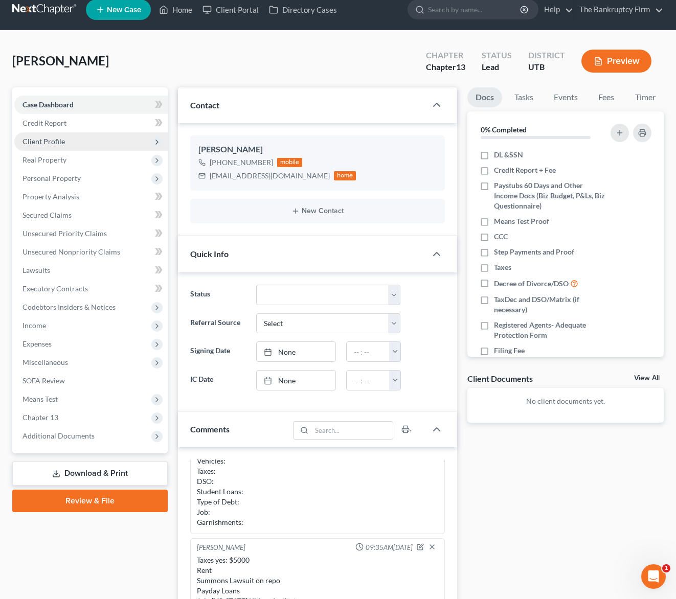
click at [63, 140] on span "Client Profile" at bounding box center [43, 141] width 42 height 9
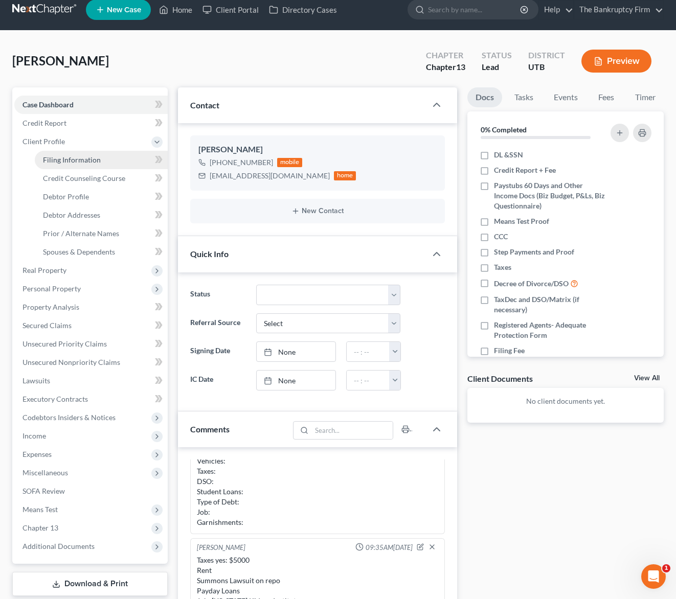
click at [76, 161] on span "Filing Information" at bounding box center [72, 159] width 58 height 9
select select "1"
select select "0"
select select "3"
select select "81"
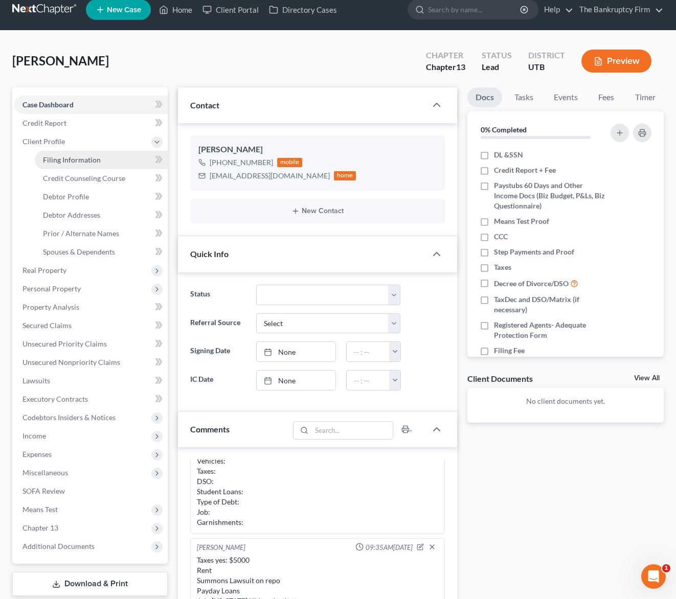
select select "0"
select select "46"
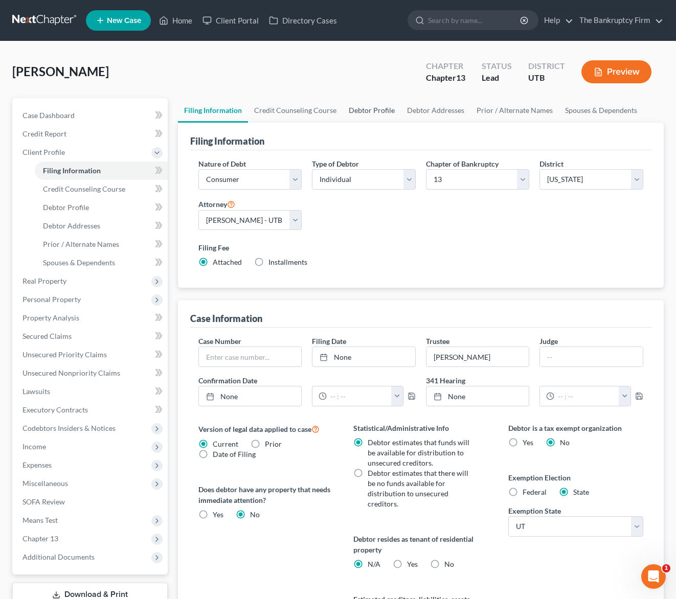
click at [370, 109] on link "Debtor Profile" at bounding box center [371, 110] width 58 height 25
select select "1"
select select "2"
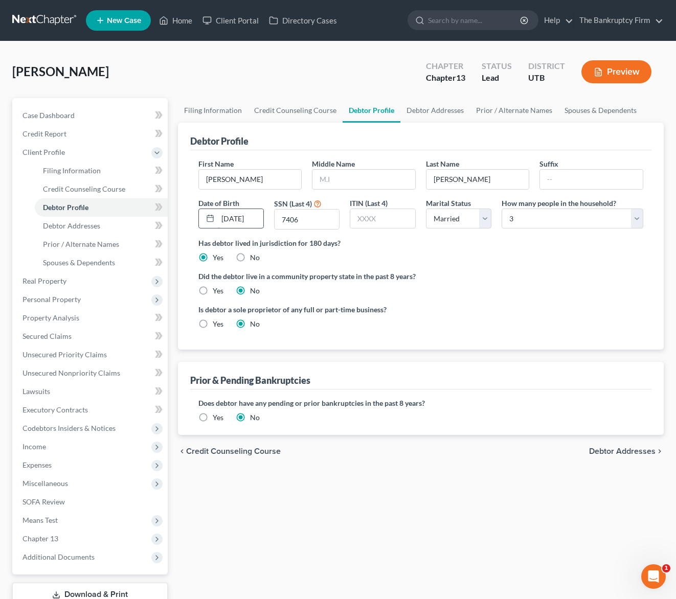
scroll to position [0, 4]
drag, startPoint x: 237, startPoint y: 218, endPoint x: 284, endPoint y: 218, distance: 46.5
click at [284, 218] on div "First Name [PERSON_NAME] Middle Name Last Name [PERSON_NAME] Date of Birth [DEM…" at bounding box center [420, 197] width 455 height 79
click at [431, 110] on link "Debtor Addresses" at bounding box center [435, 110] width 70 height 25
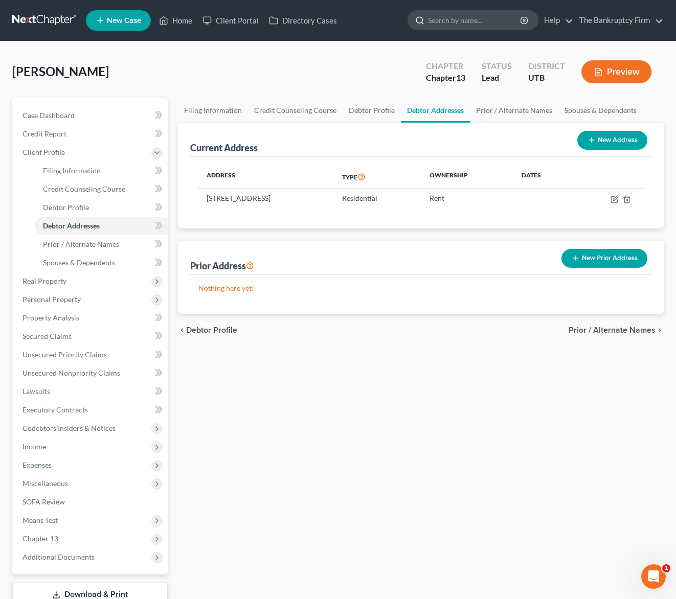
click at [467, 20] on input "search" at bounding box center [475, 20] width 94 height 19
